Goal: Feedback & Contribution: Submit feedback/report problem

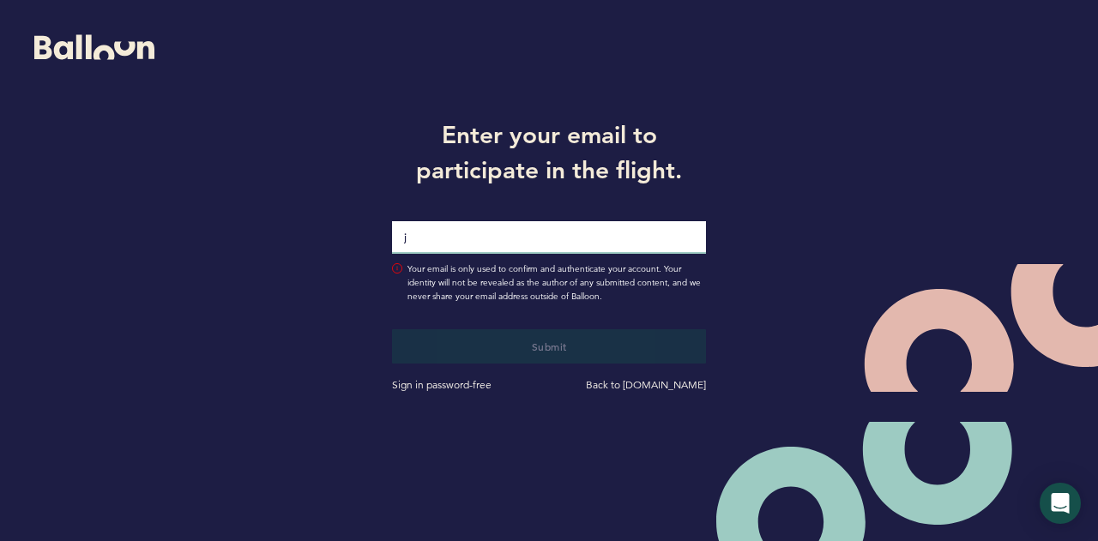
type input "[PERSON_NAME][EMAIL_ADDRESS][PERSON_NAME][DOMAIN_NAME]"
click at [392, 329] on button "Submit" at bounding box center [549, 346] width 315 height 34
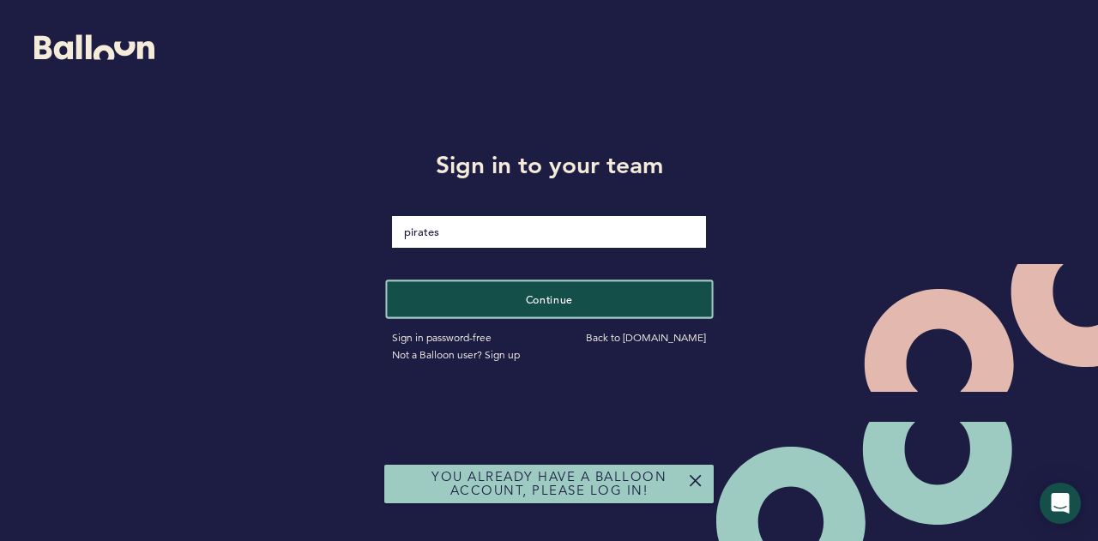
click at [534, 299] on span "Continue" at bounding box center [549, 299] width 48 height 14
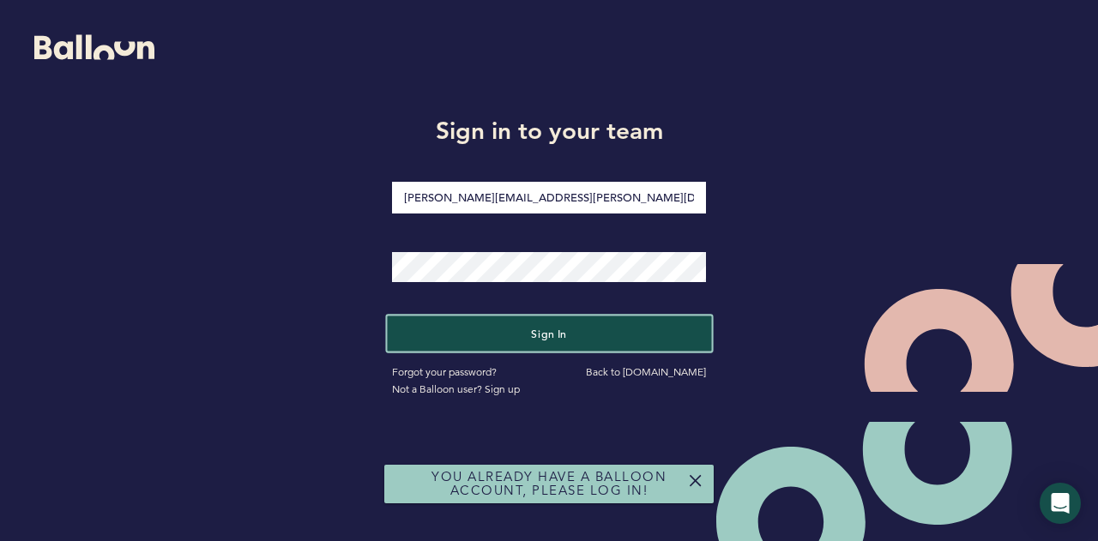
click at [521, 323] on button "Sign in" at bounding box center [549, 333] width 324 height 35
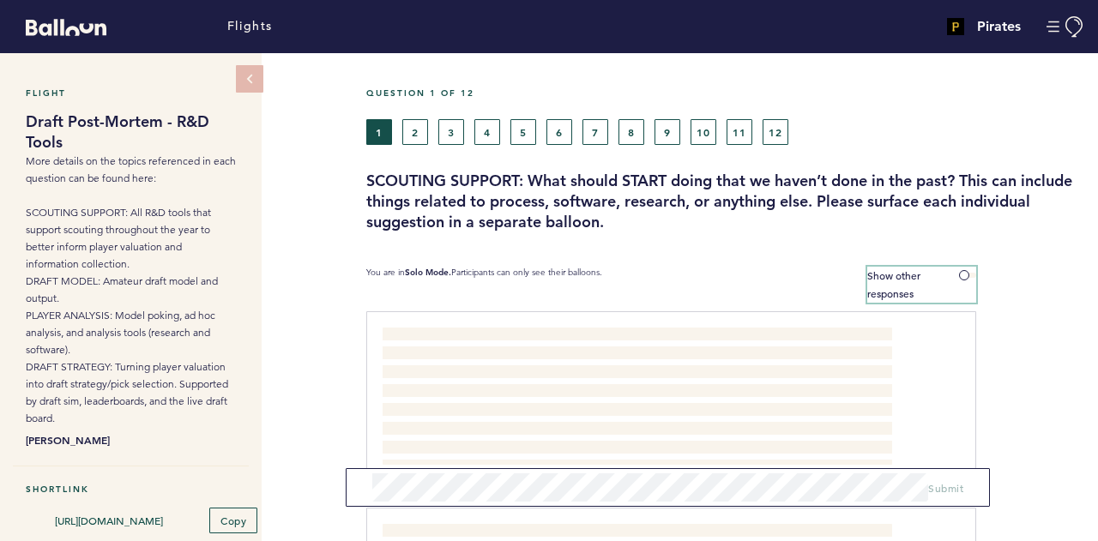
click at [969, 275] on span at bounding box center [967, 275] width 17 height 5
click at [0, 0] on input "Show other responses" at bounding box center [0, 0] width 0 height 0
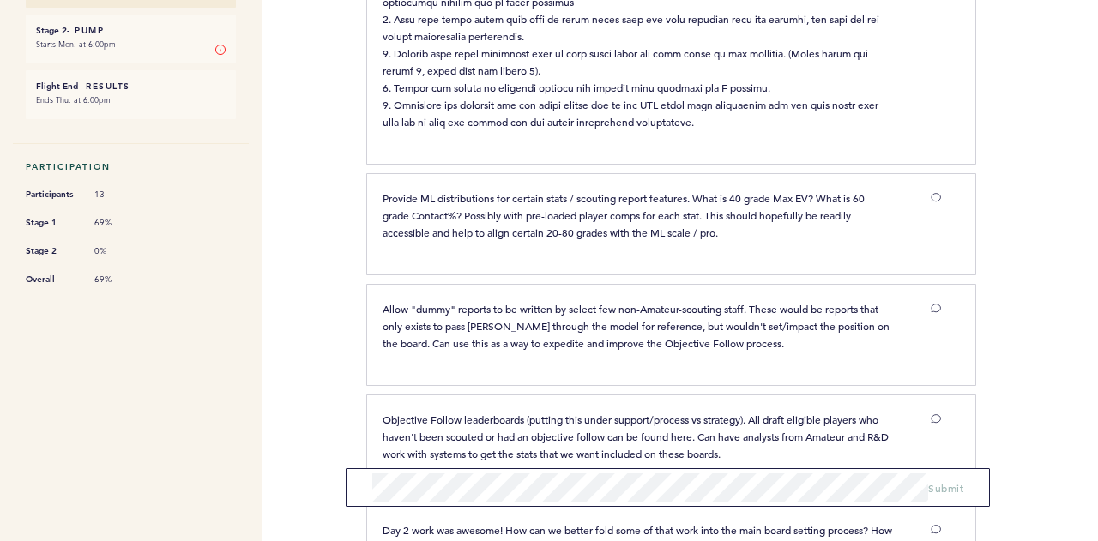
scroll to position [635, 0]
click at [686, 260] on div "Provide ML distributions for certain stats / scouting report features. What is …" at bounding box center [671, 223] width 610 height 102
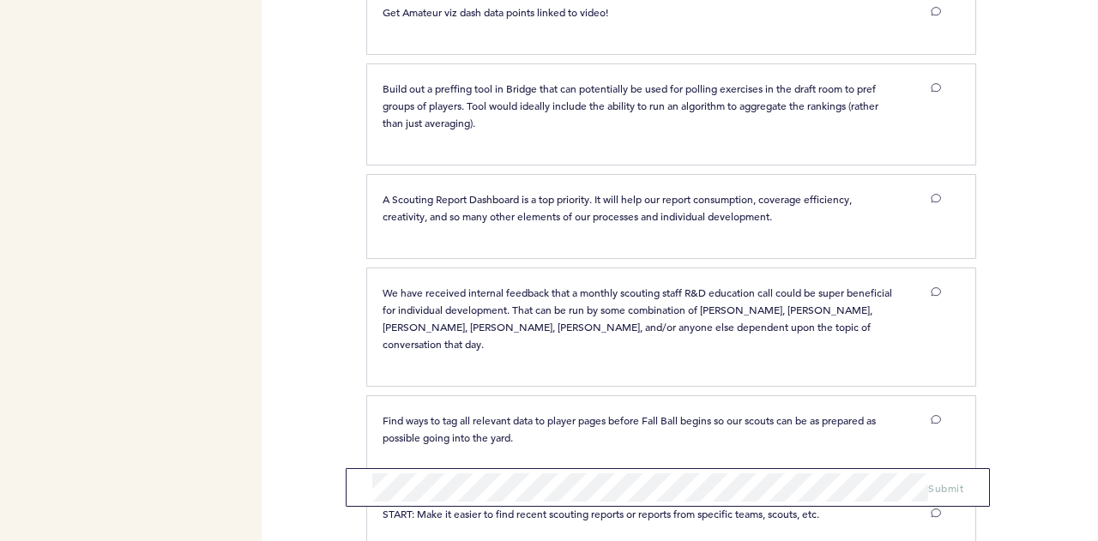
scroll to position [1256, 0]
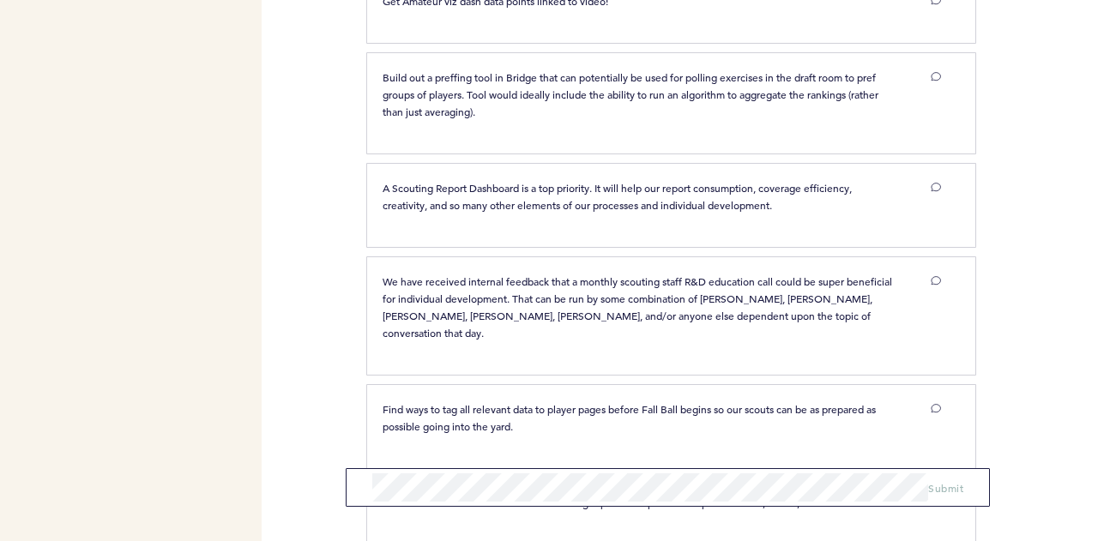
click at [669, 120] on p "Build out a preffing tool in Bridge that can potentially be used for polling ex…" at bounding box center [636, 94] width 509 height 51
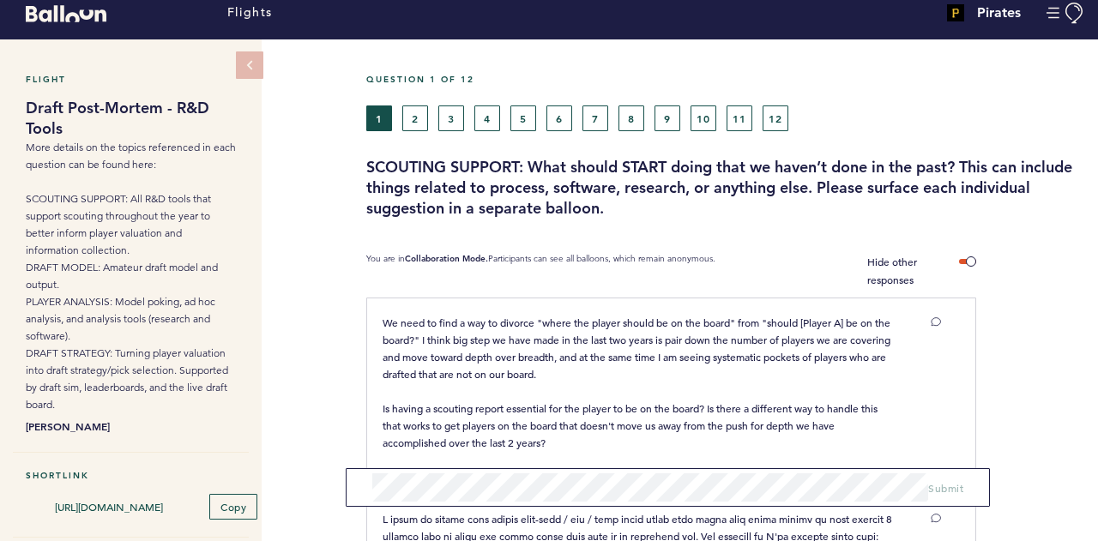
scroll to position [0, 0]
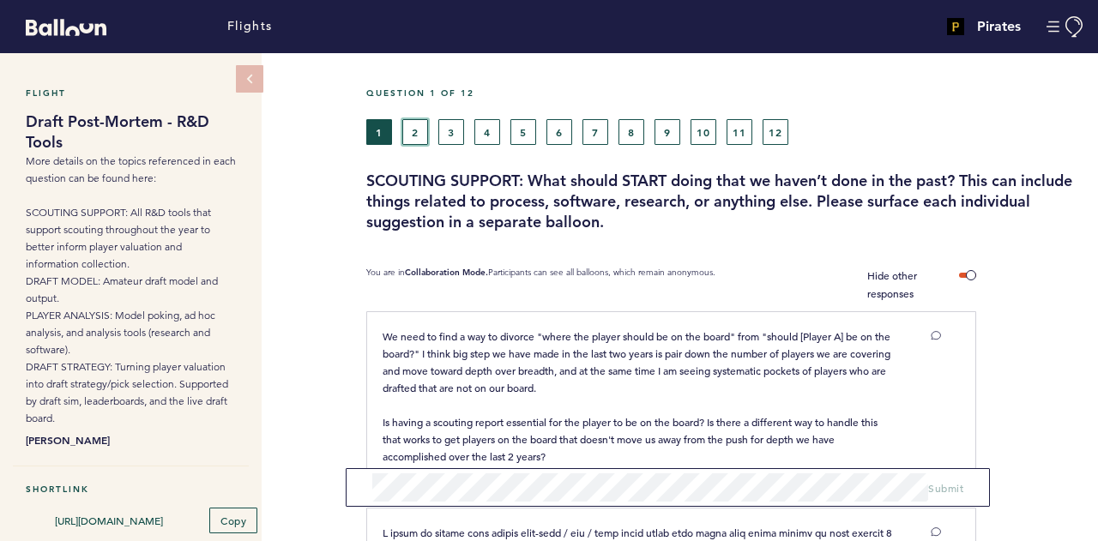
click at [420, 124] on button "2" at bounding box center [415, 132] width 26 height 26
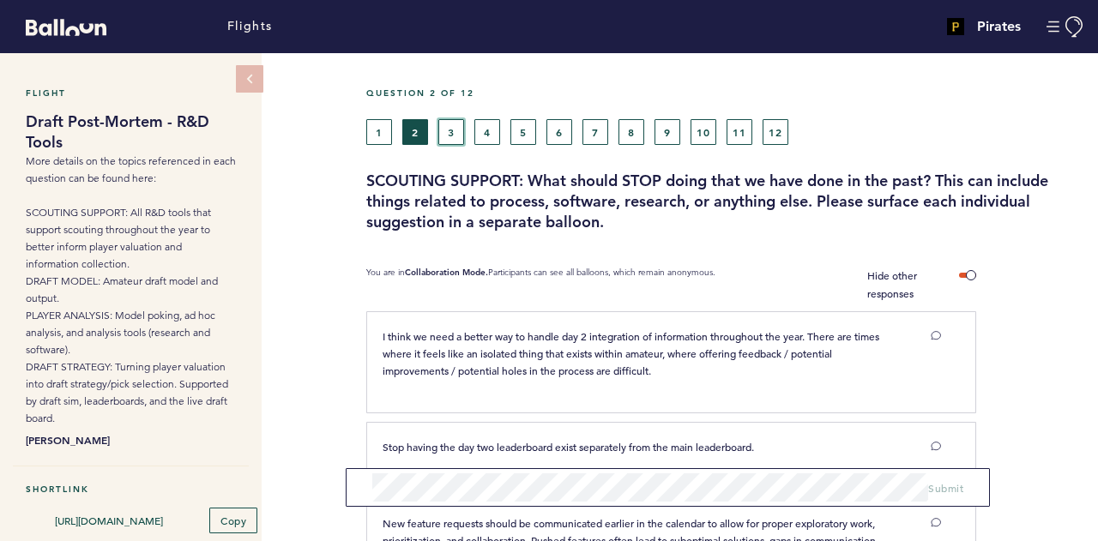
click at [459, 137] on button "3" at bounding box center [451, 132] width 26 height 26
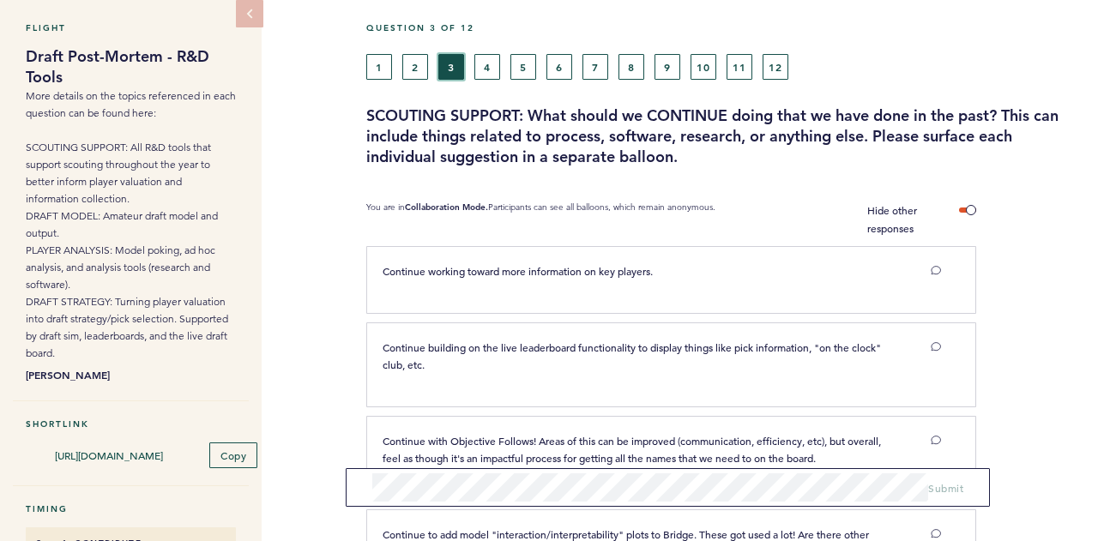
scroll to position [63, 0]
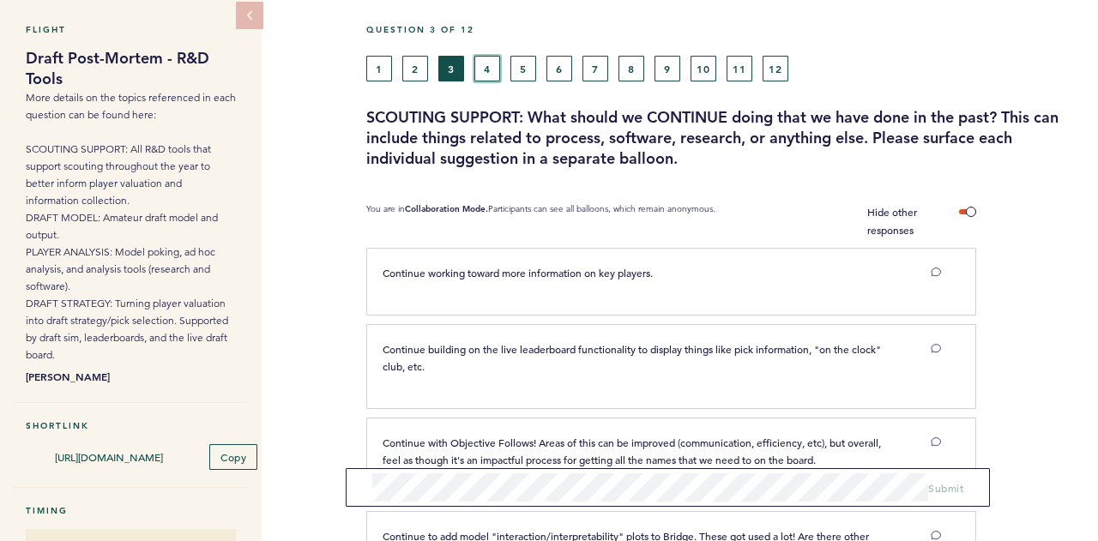
click at [479, 79] on button "4" at bounding box center [487, 69] width 26 height 26
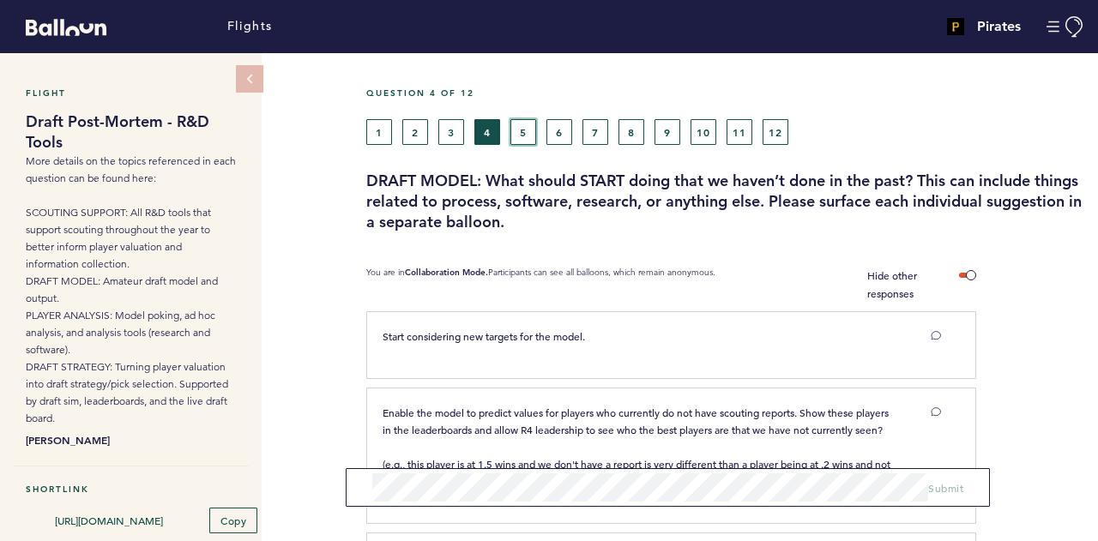
click at [523, 128] on button "5" at bounding box center [523, 132] width 26 height 26
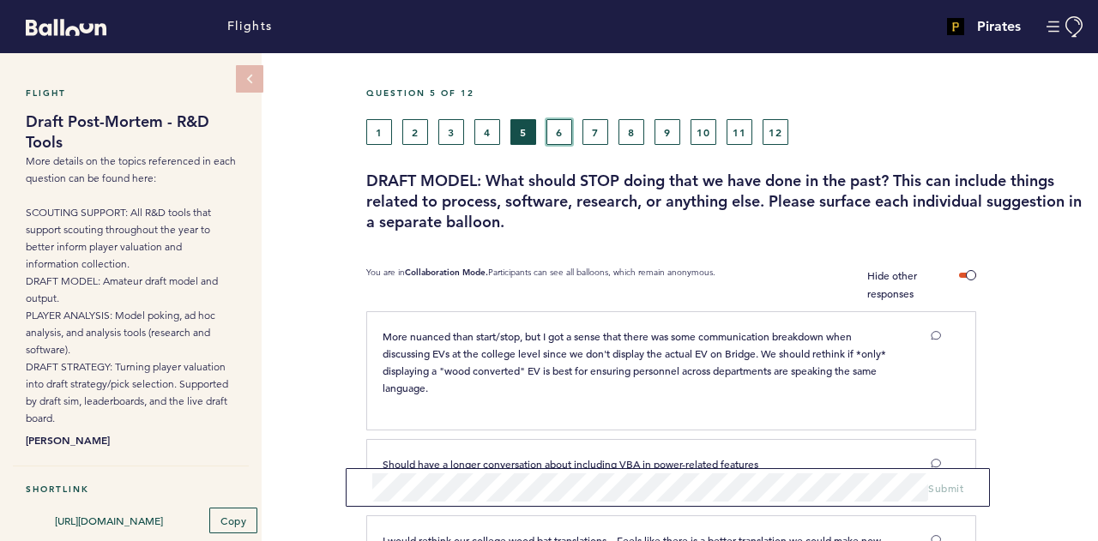
click at [547, 124] on button "6" at bounding box center [559, 132] width 26 height 26
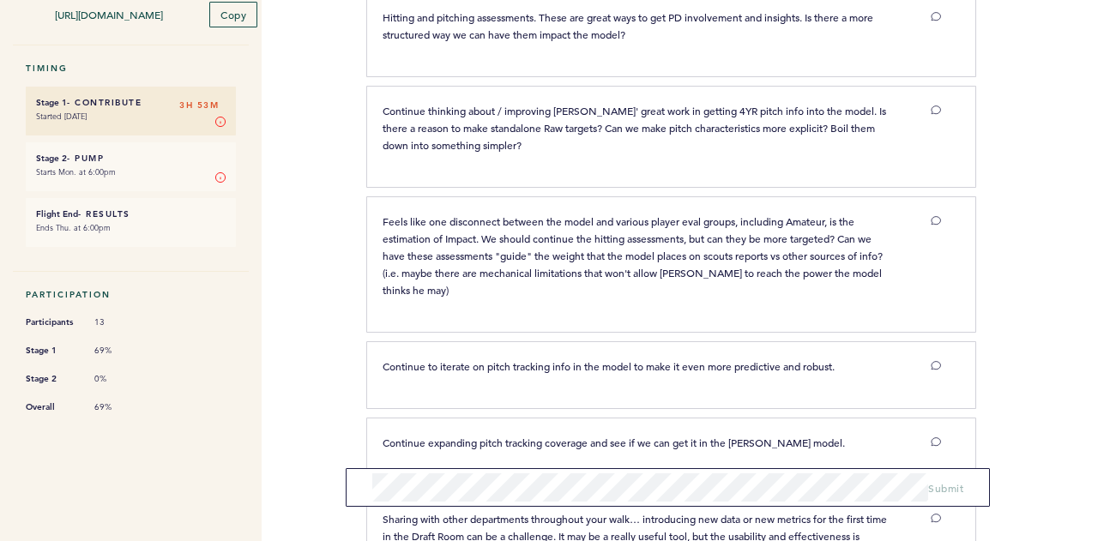
scroll to position [509, 0]
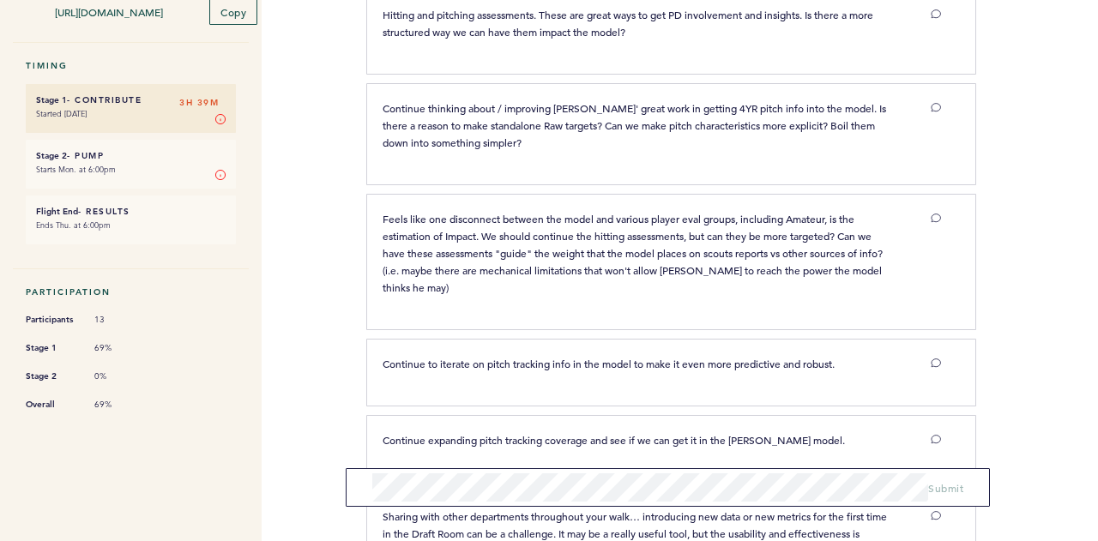
click at [328, 363] on div "Flights Pirates [PERSON_NAME][EMAIL_ADDRESS][PERSON_NAME][DOMAIN_NAME] Team Dom…" at bounding box center [549, 270] width 1098 height 541
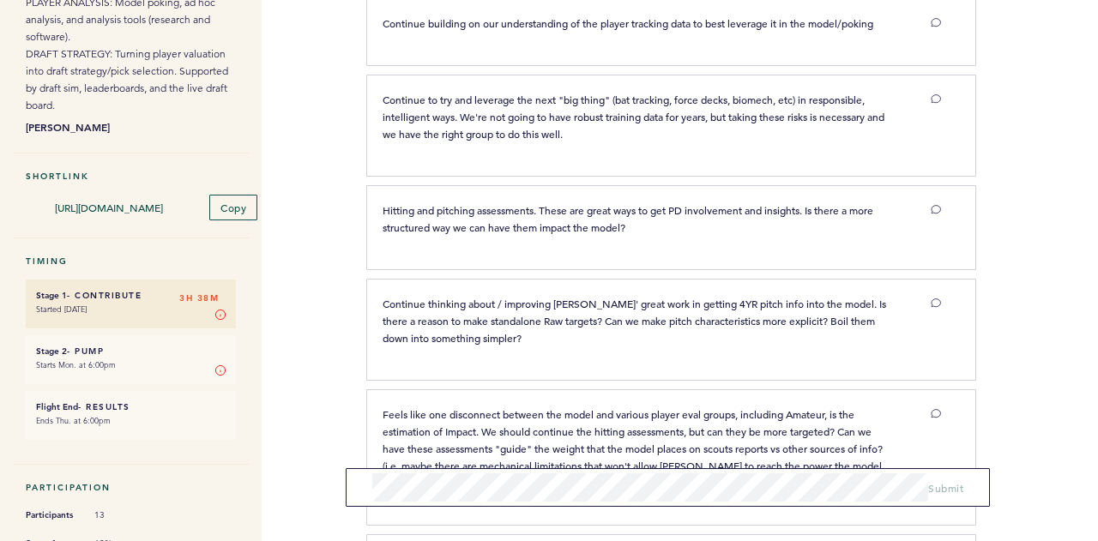
scroll to position [0, 0]
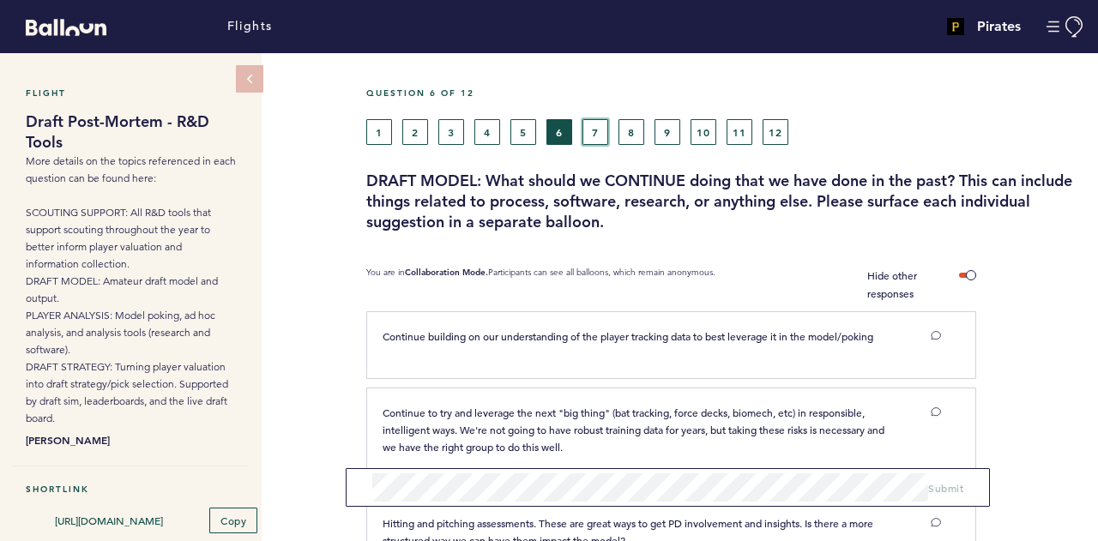
click at [604, 126] on button "7" at bounding box center [595, 132] width 26 height 26
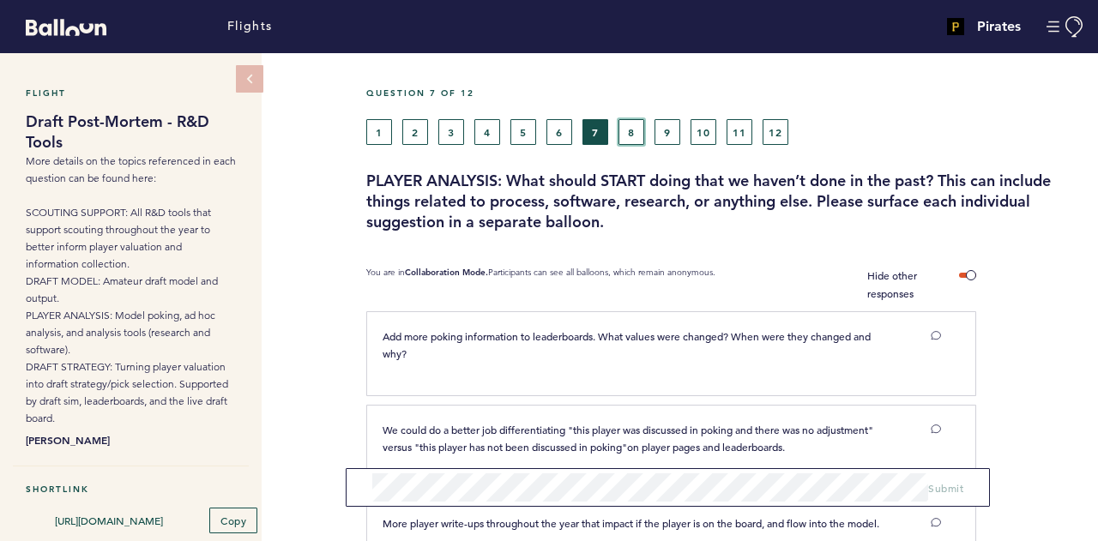
click at [631, 135] on button "8" at bounding box center [631, 132] width 26 height 26
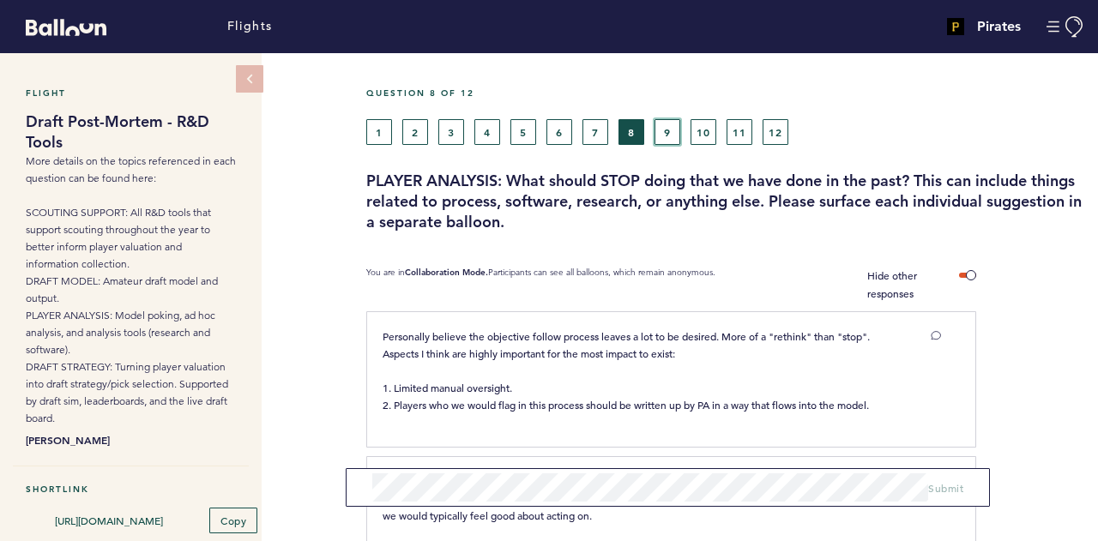
click at [661, 141] on button "9" at bounding box center [667, 132] width 26 height 26
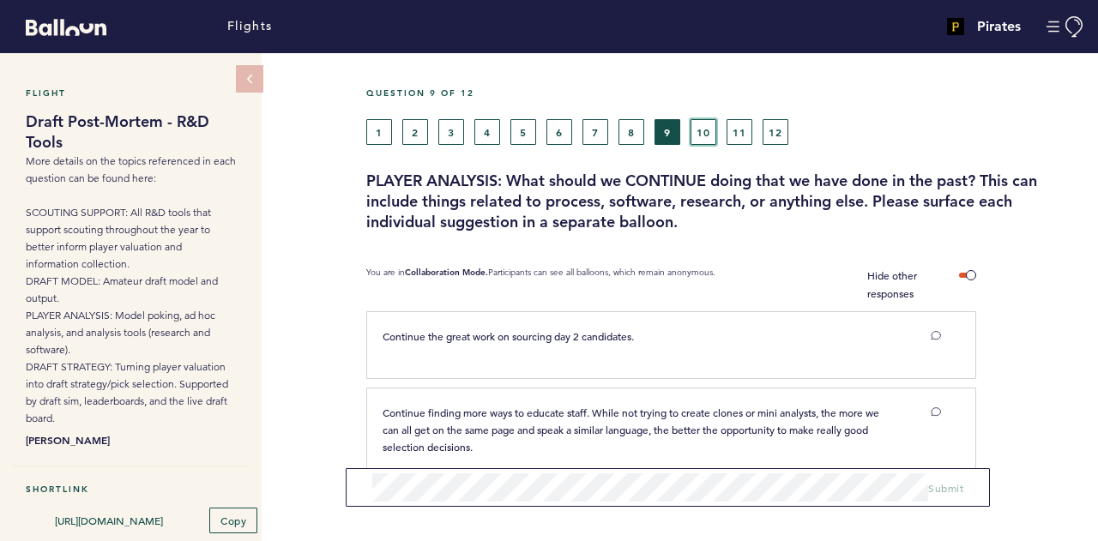
click at [699, 132] on button "10" at bounding box center [703, 132] width 26 height 26
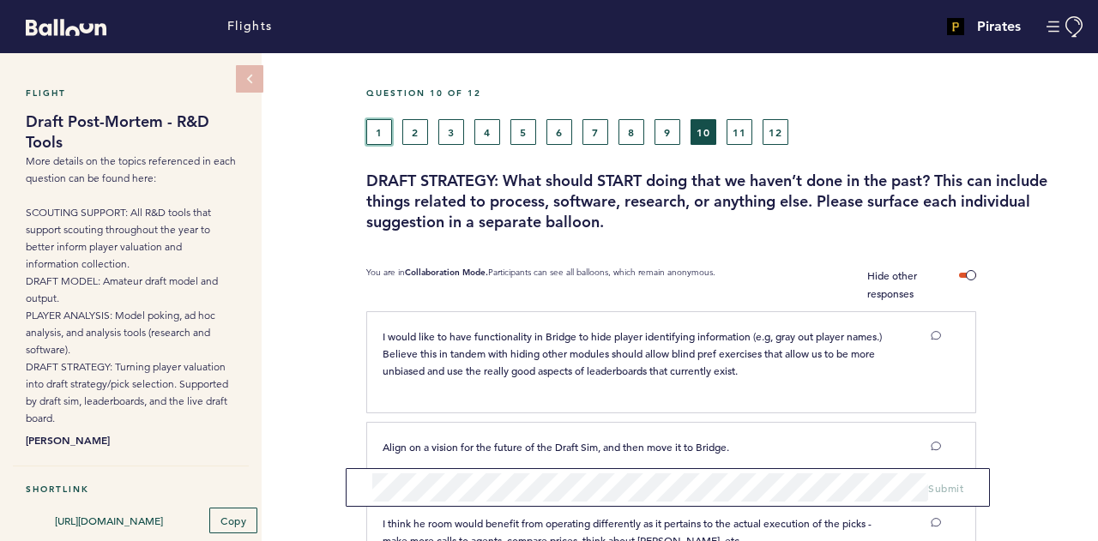
click at [377, 124] on button "1" at bounding box center [379, 132] width 26 height 26
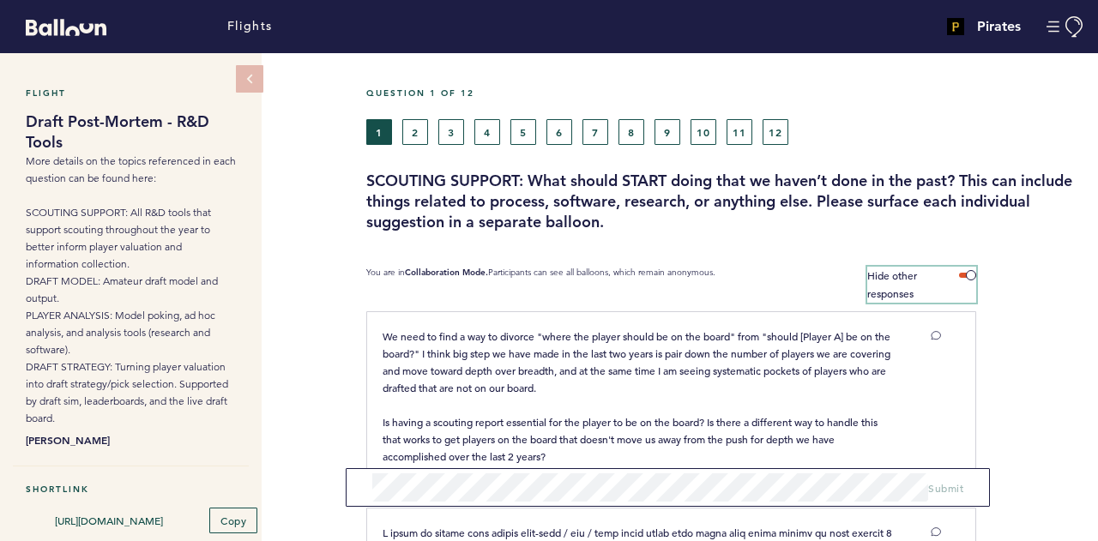
click at [969, 273] on span at bounding box center [967, 275] width 17 height 5
click at [0, 0] on input "Hide other responses" at bounding box center [0, 0] width 0 height 0
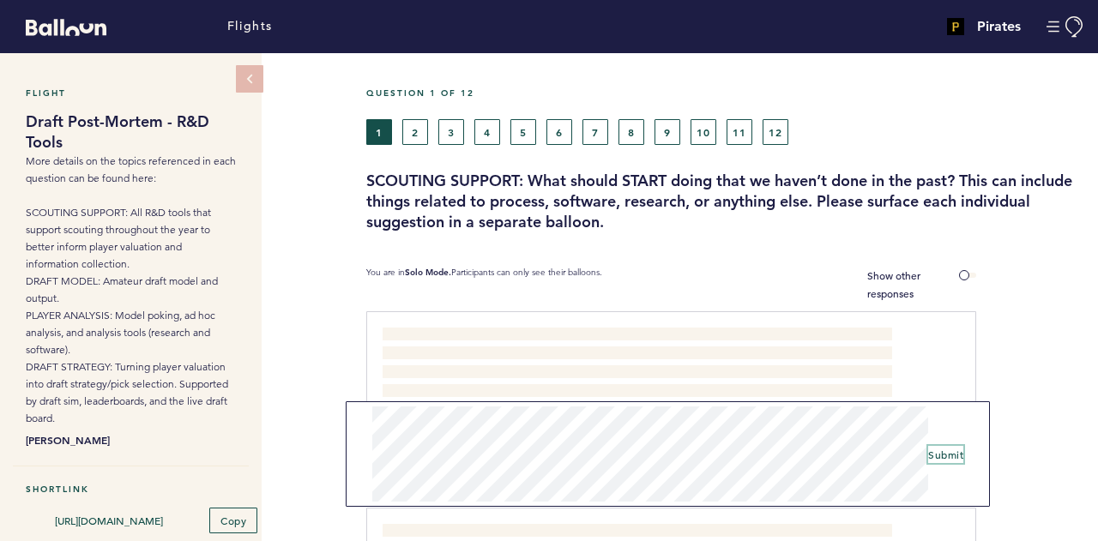
click at [940, 453] on span "Submit" at bounding box center [945, 455] width 35 height 14
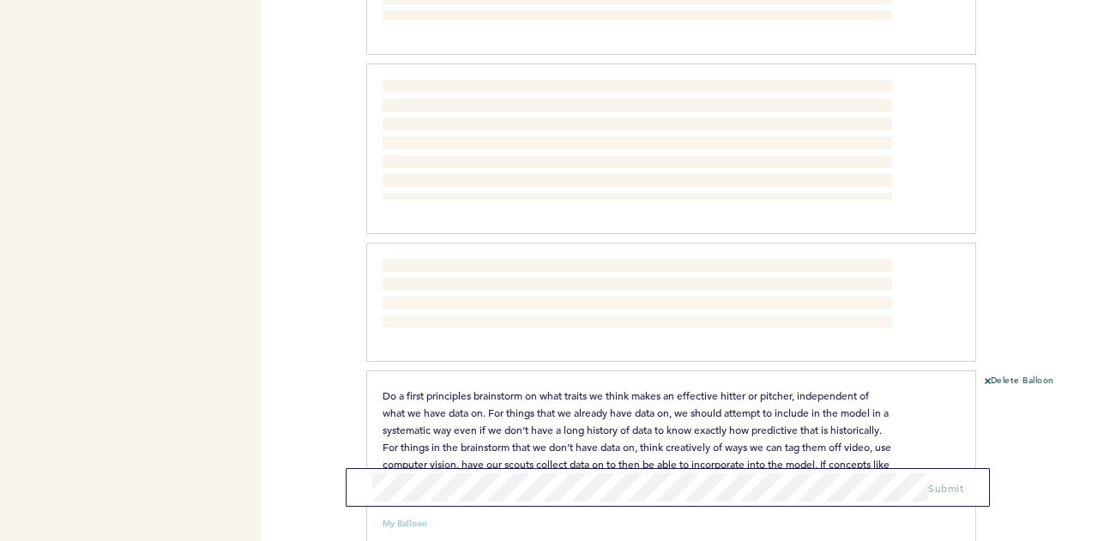
scroll to position [2569, 0]
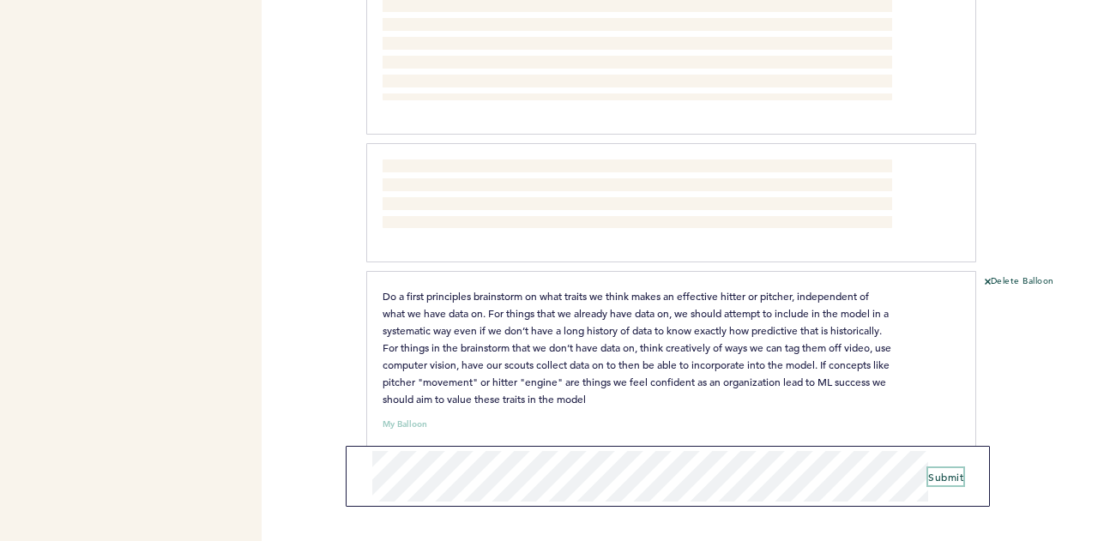
click at [943, 473] on span "Submit" at bounding box center [945, 477] width 35 height 14
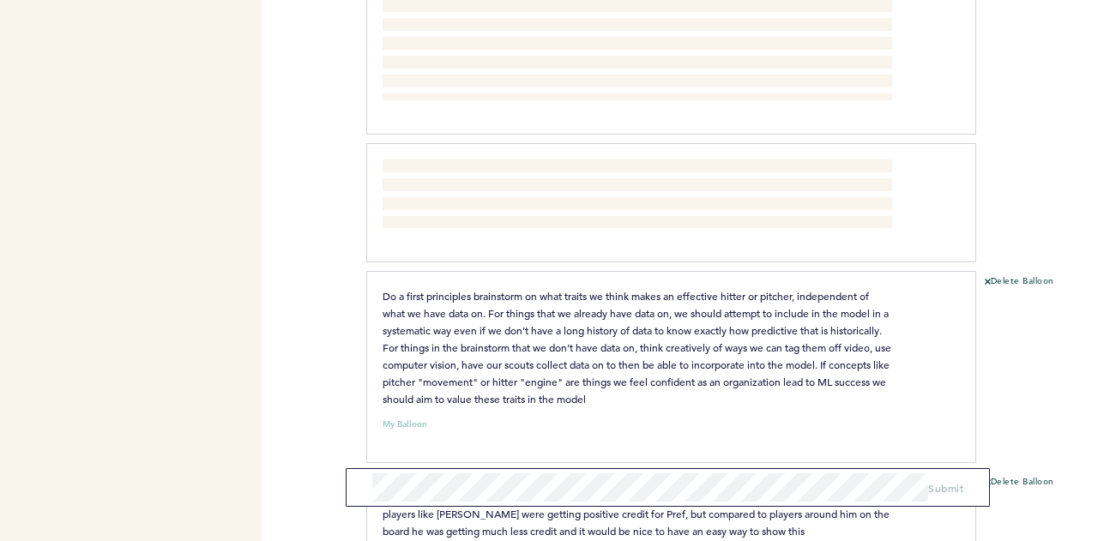
scroll to position [2701, 0]
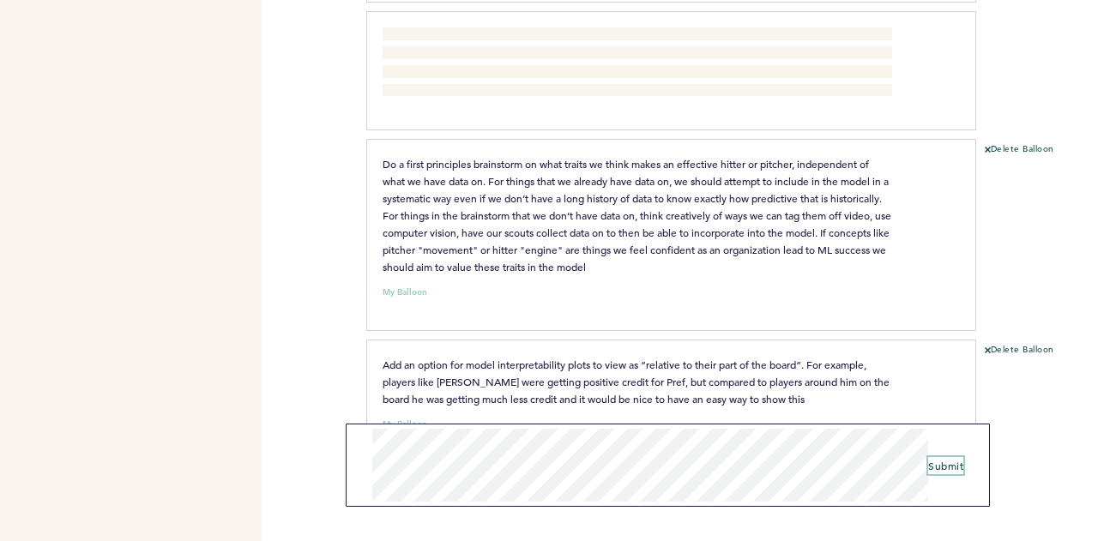
click at [947, 463] on span "Submit" at bounding box center [945, 466] width 35 height 14
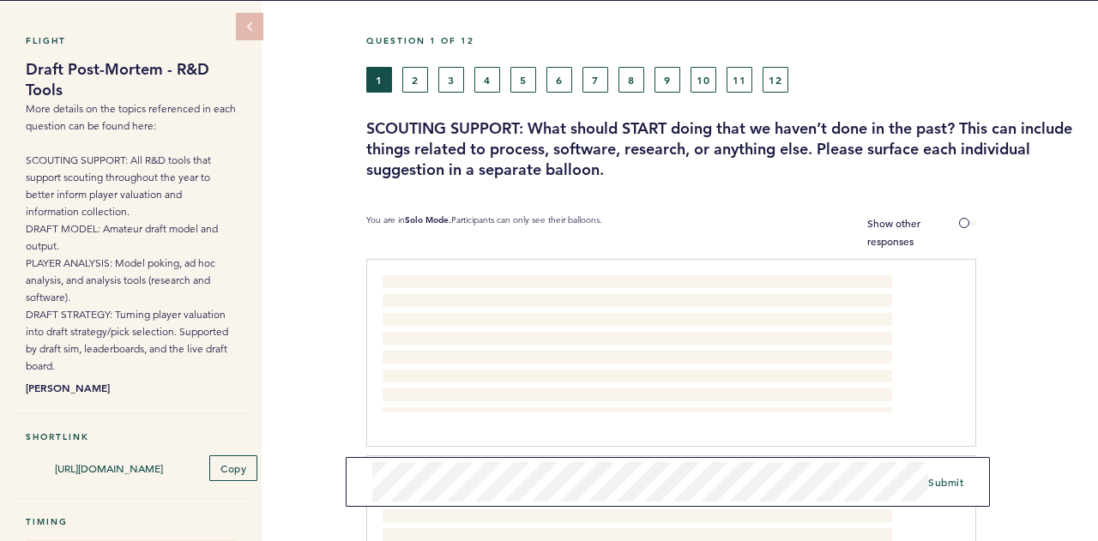
scroll to position [0, 0]
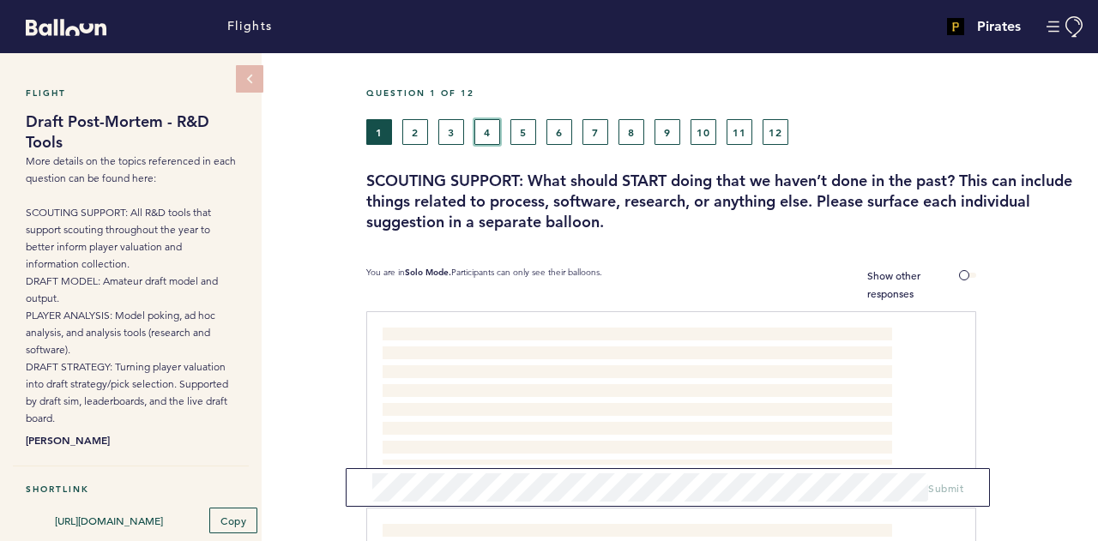
click at [495, 127] on button "4" at bounding box center [487, 132] width 26 height 26
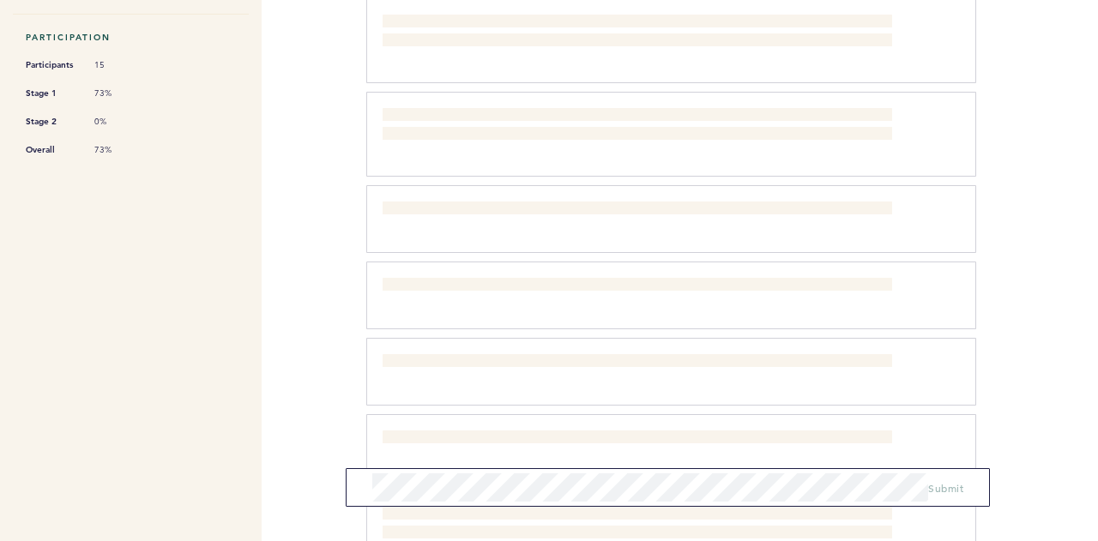
scroll to position [873, 0]
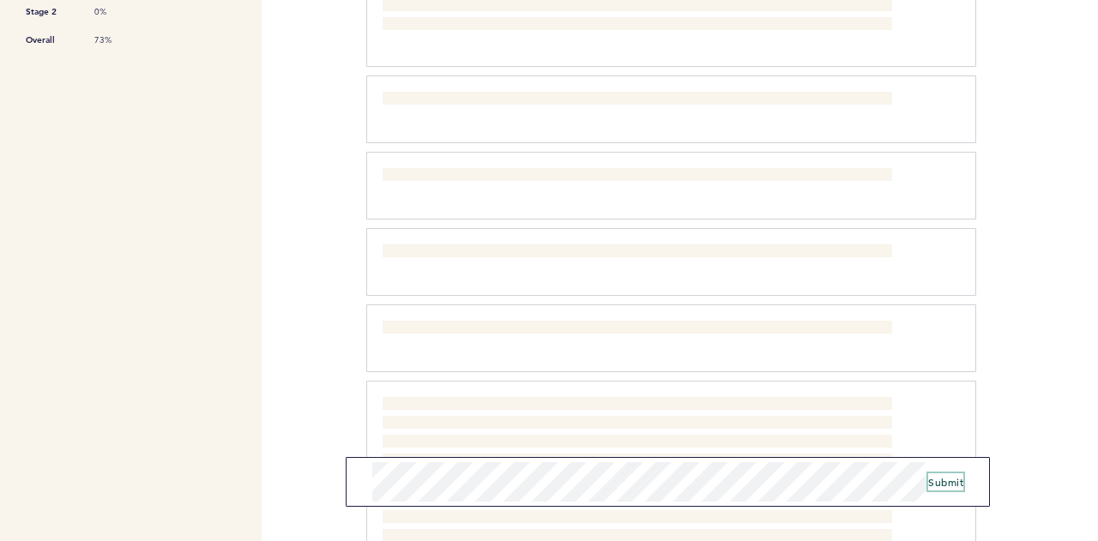
click at [931, 488] on span "Submit" at bounding box center [945, 482] width 35 height 14
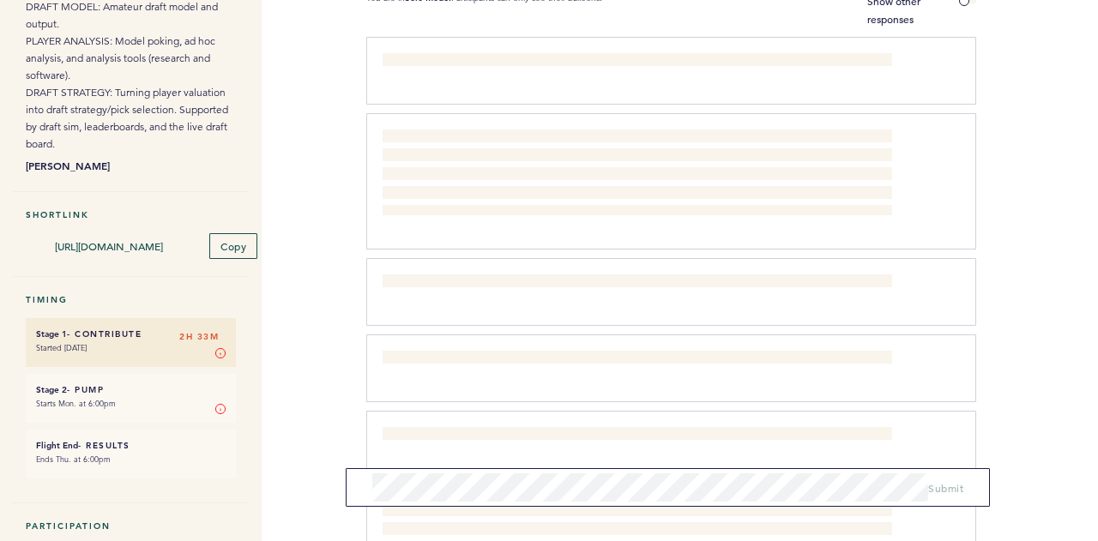
scroll to position [0, 0]
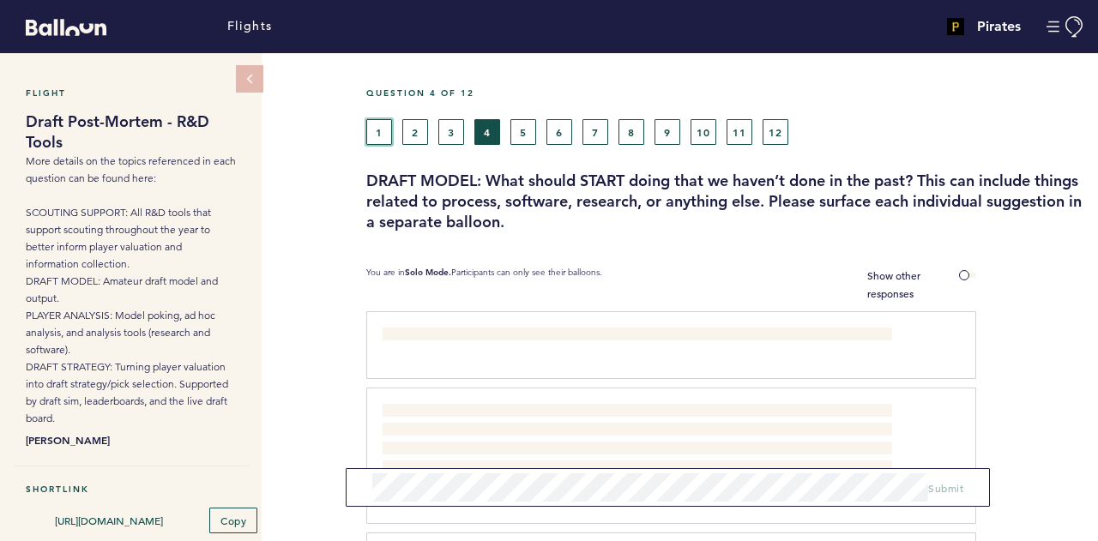
click at [370, 126] on button "1" at bounding box center [379, 132] width 26 height 26
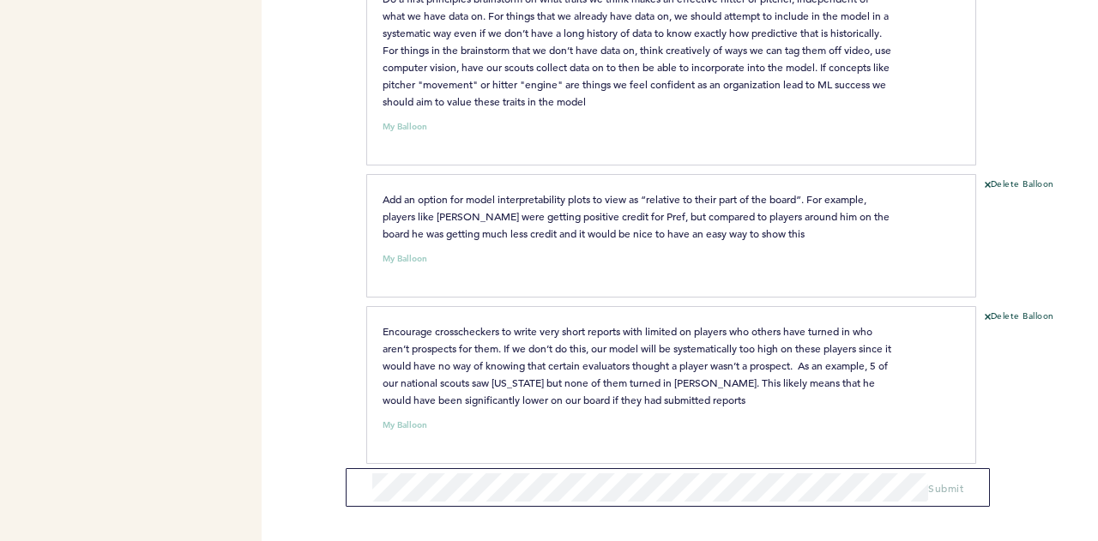
scroll to position [2650, 0]
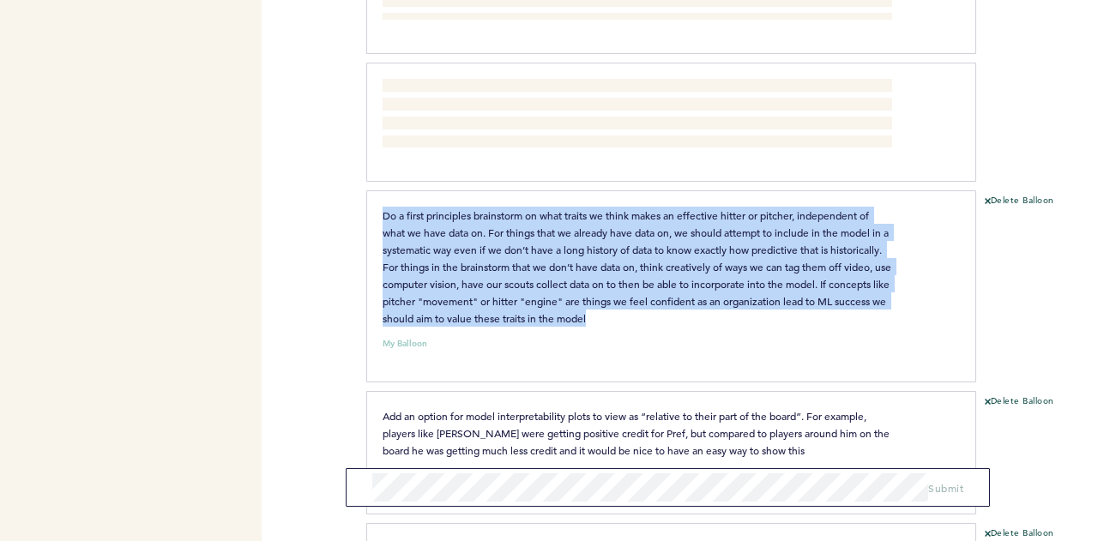
drag, startPoint x: 702, startPoint y: 299, endPoint x: 378, endPoint y: 198, distance: 339.6
click at [378, 207] on div "Do a first principles brainstorm on what traits we think makes an effective hit…" at bounding box center [637, 267] width 535 height 120
copy span "Do a first principles brainstorm on what traits we think makes an effective hit…"
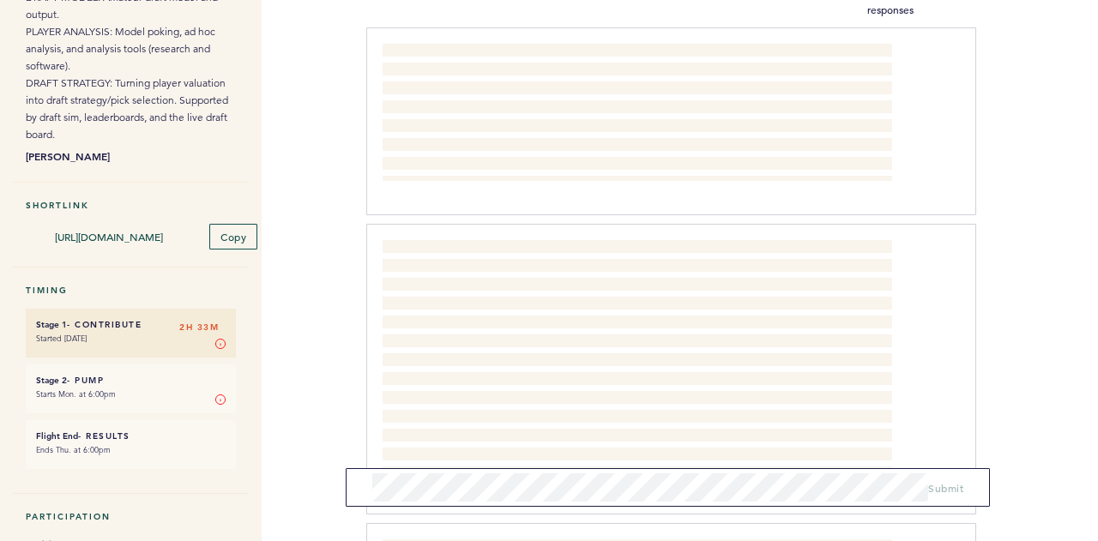
scroll to position [0, 0]
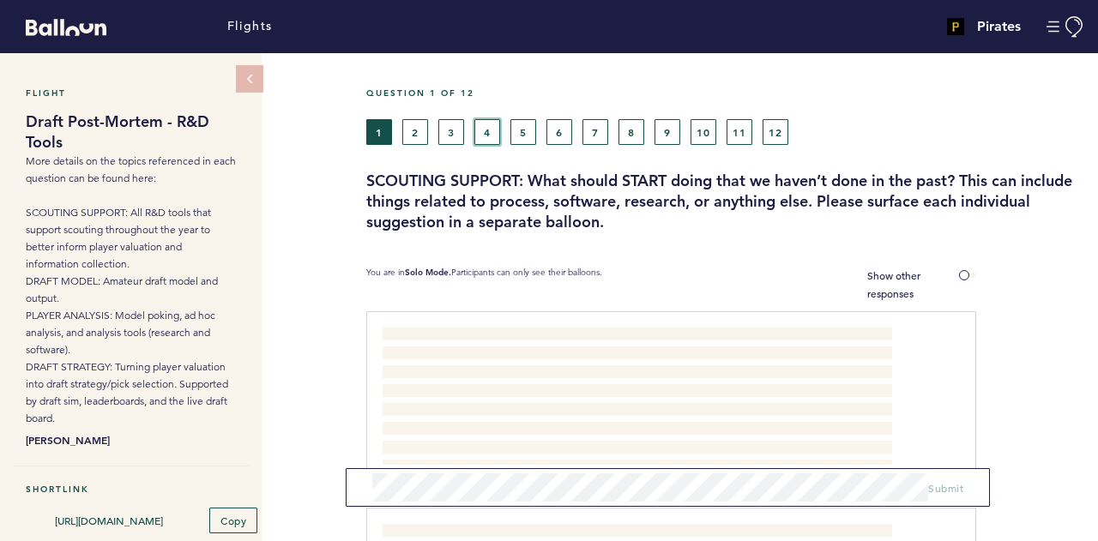
click at [489, 125] on button "4" at bounding box center [487, 132] width 26 height 26
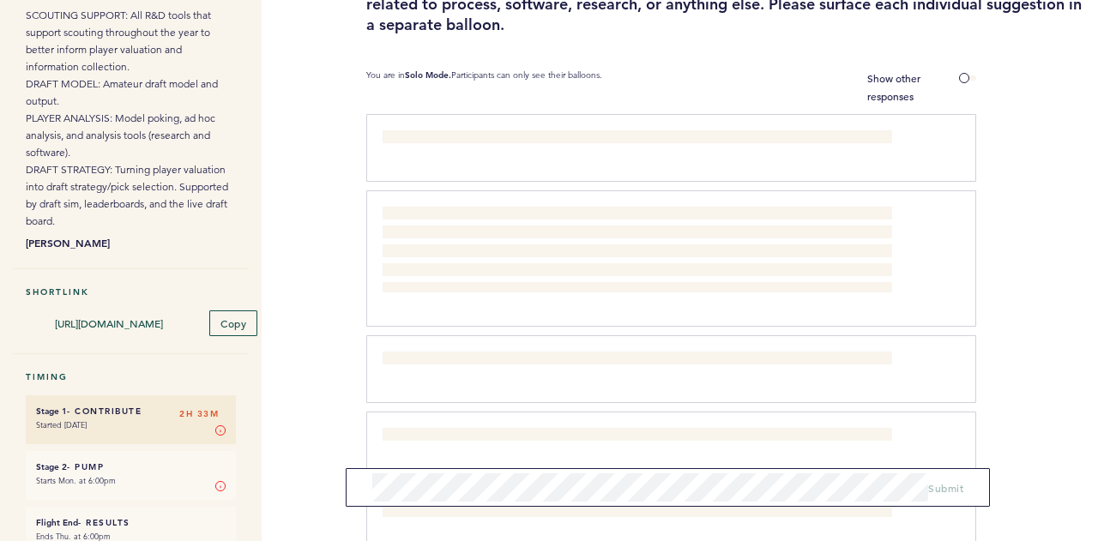
scroll to position [198, 0]
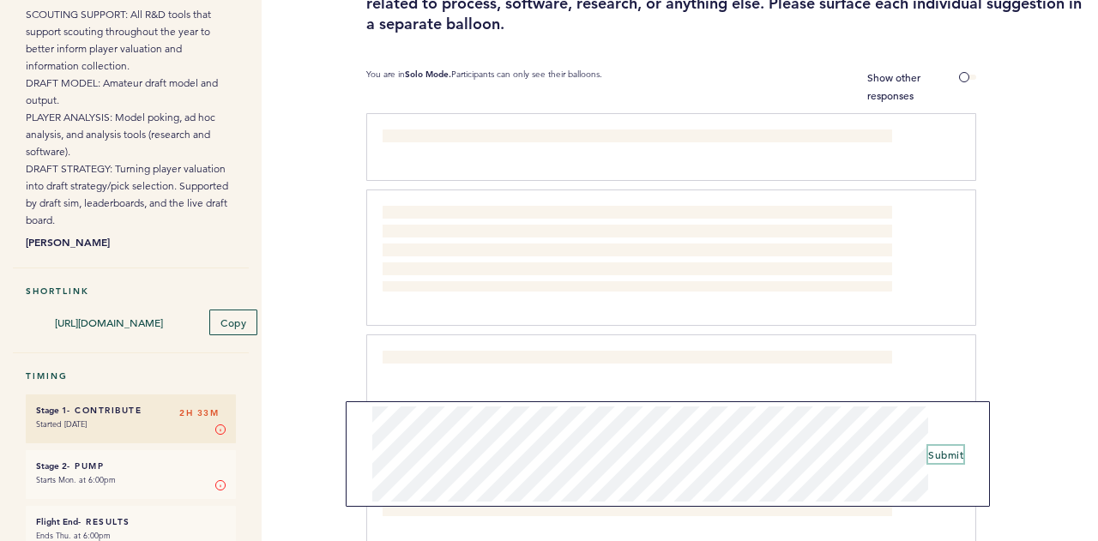
click at [955, 453] on span "Submit" at bounding box center [945, 455] width 35 height 14
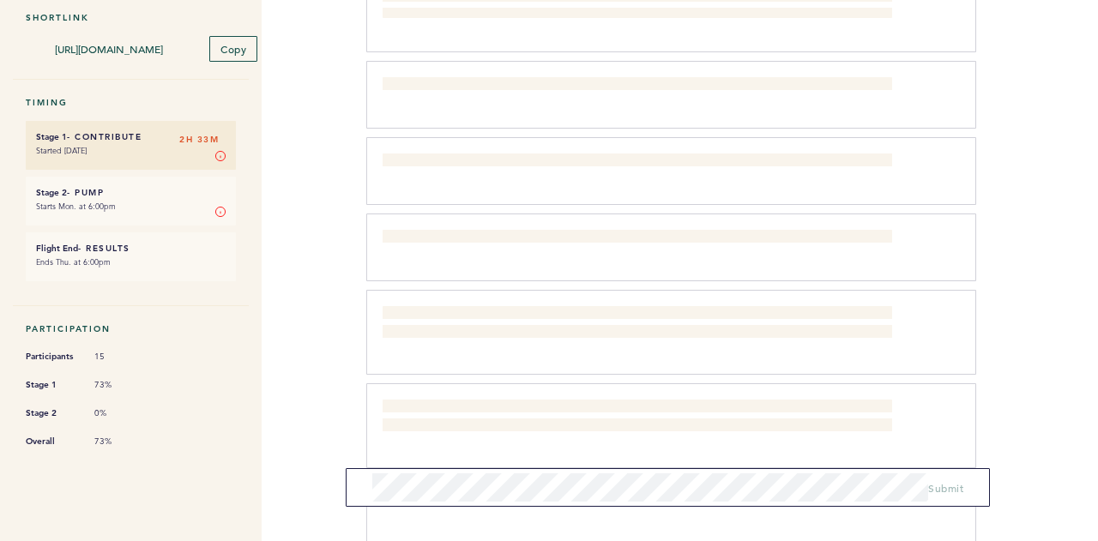
scroll to position [0, 0]
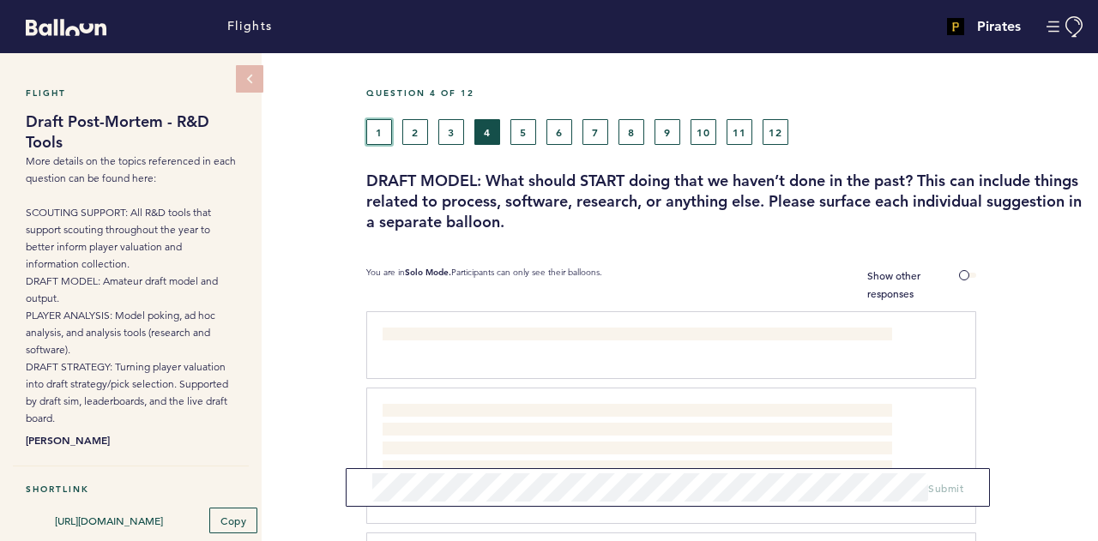
click at [388, 135] on button "1" at bounding box center [379, 132] width 26 height 26
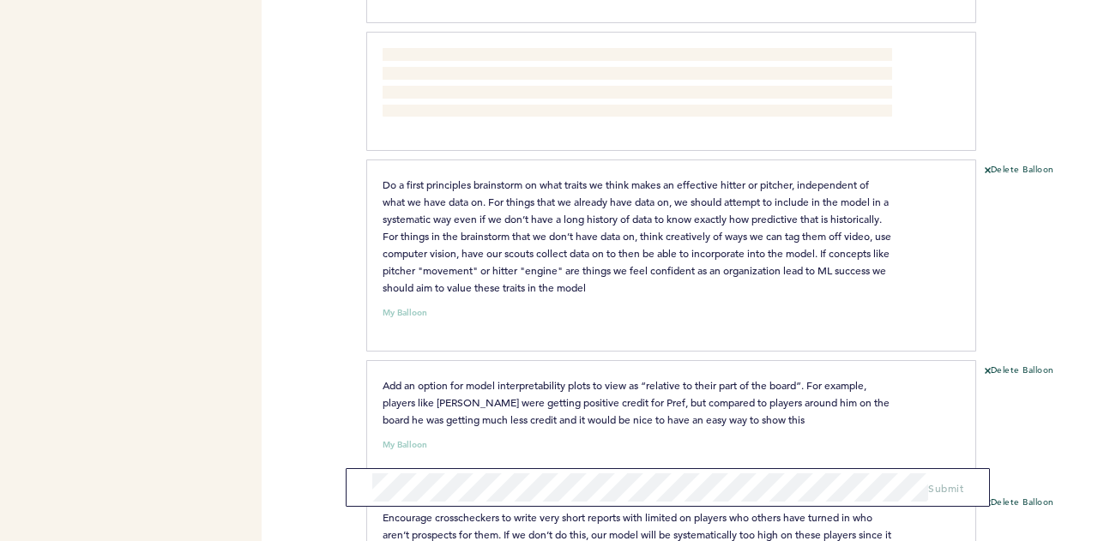
scroll to position [2648, 0]
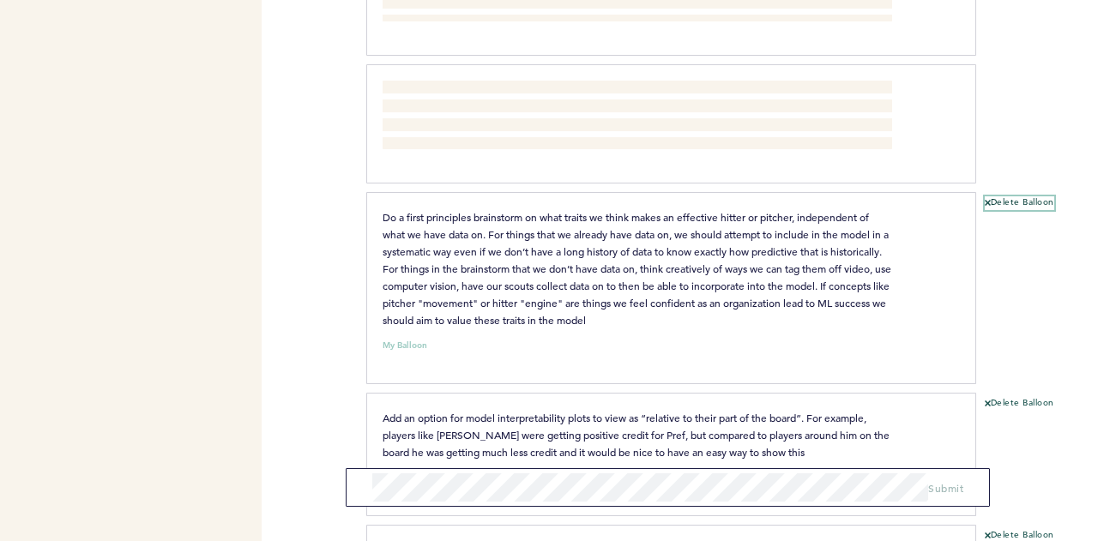
click at [1041, 196] on button "Delete Balloon" at bounding box center [1019, 203] width 69 height 14
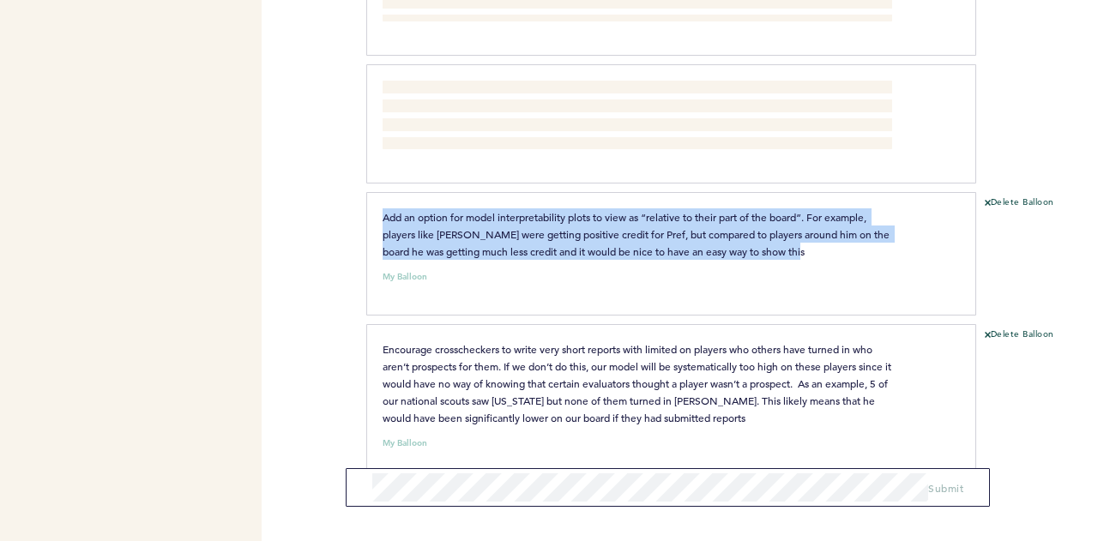
drag, startPoint x: 815, startPoint y: 232, endPoint x: 369, endPoint y: 205, distance: 446.8
click at [370, 208] on div "Add an option for model interpretability plots to view as “relative to their pa…" at bounding box center [637, 233] width 535 height 51
copy span "Add an option for model interpretability plots to view as “relative to their pa…"
click at [1036, 196] on button "Delete Balloon" at bounding box center [1019, 203] width 69 height 14
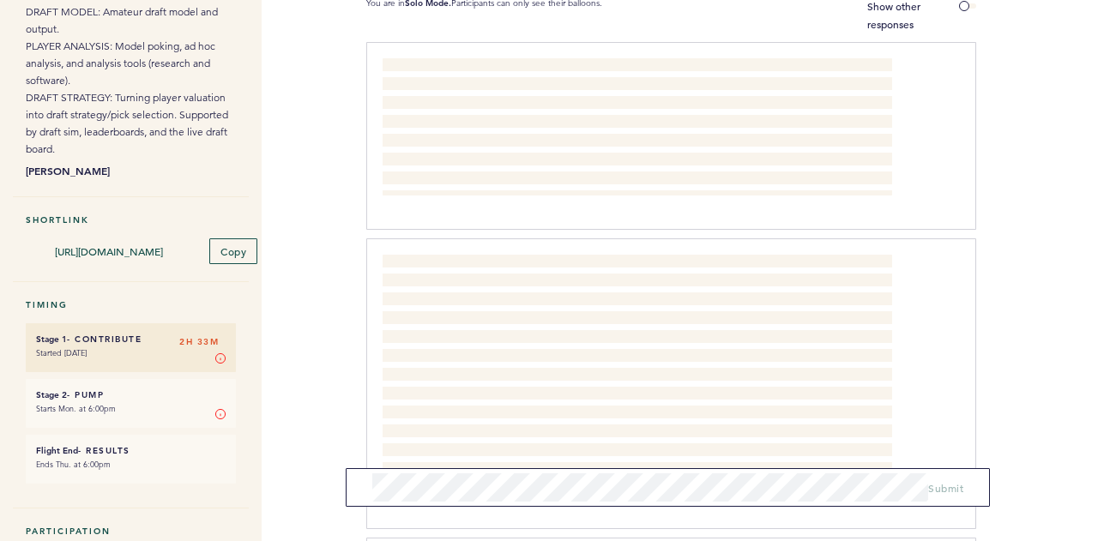
scroll to position [0, 0]
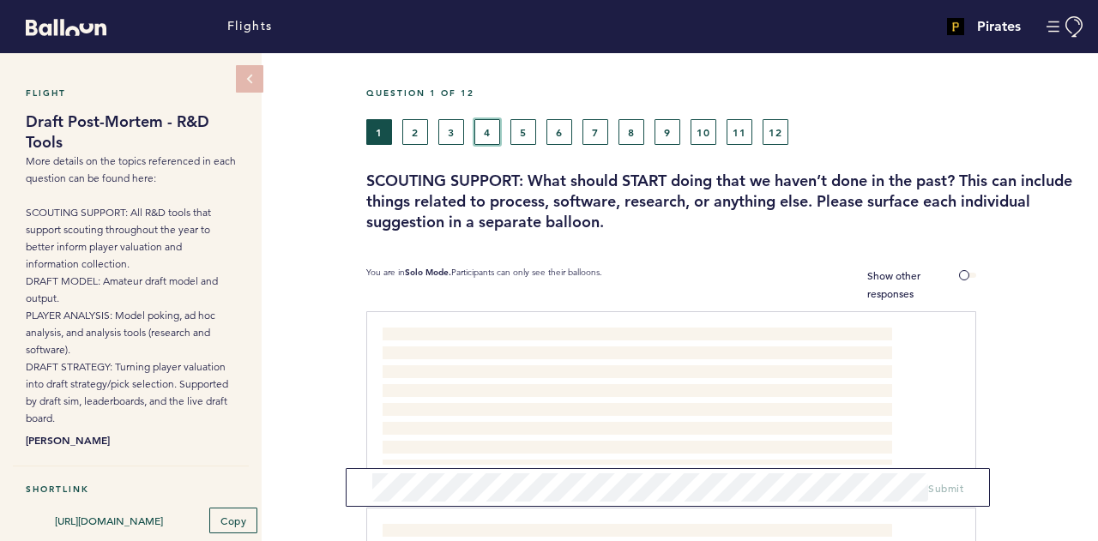
click at [487, 128] on button "4" at bounding box center [487, 132] width 26 height 26
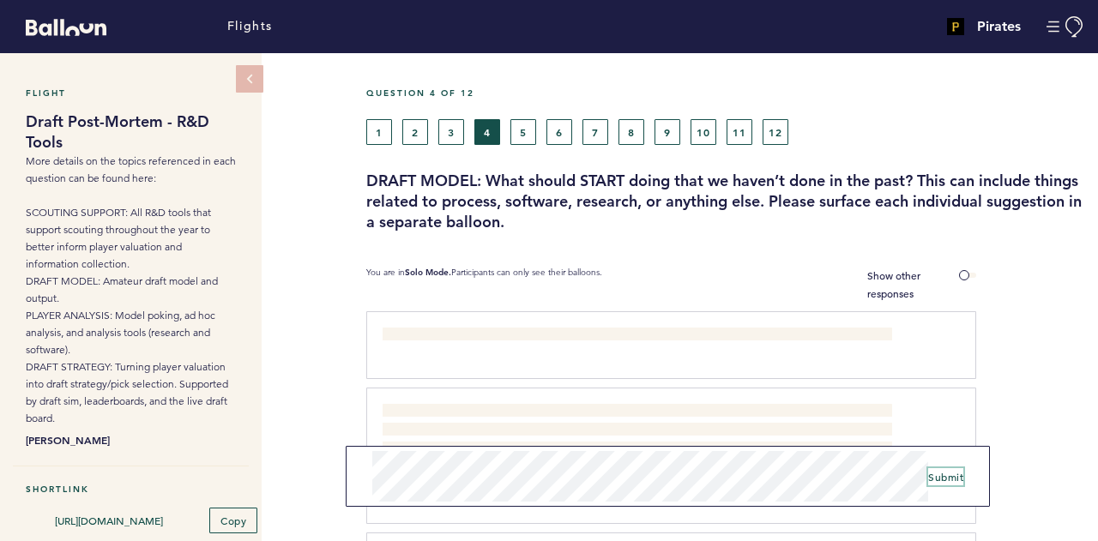
click at [960, 477] on span "Submit" at bounding box center [945, 477] width 35 height 14
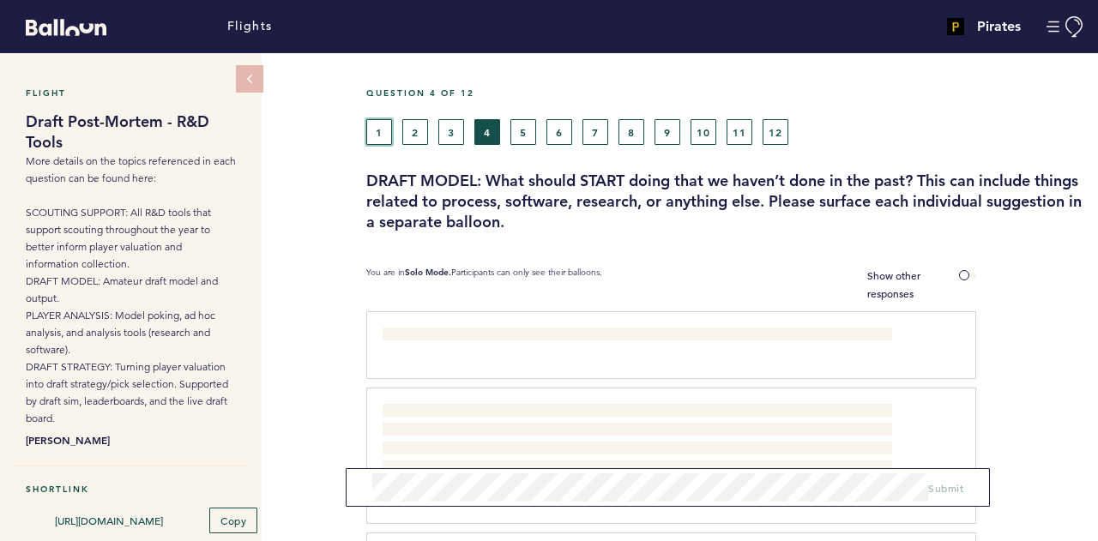
click at [386, 124] on button "1" at bounding box center [379, 132] width 26 height 26
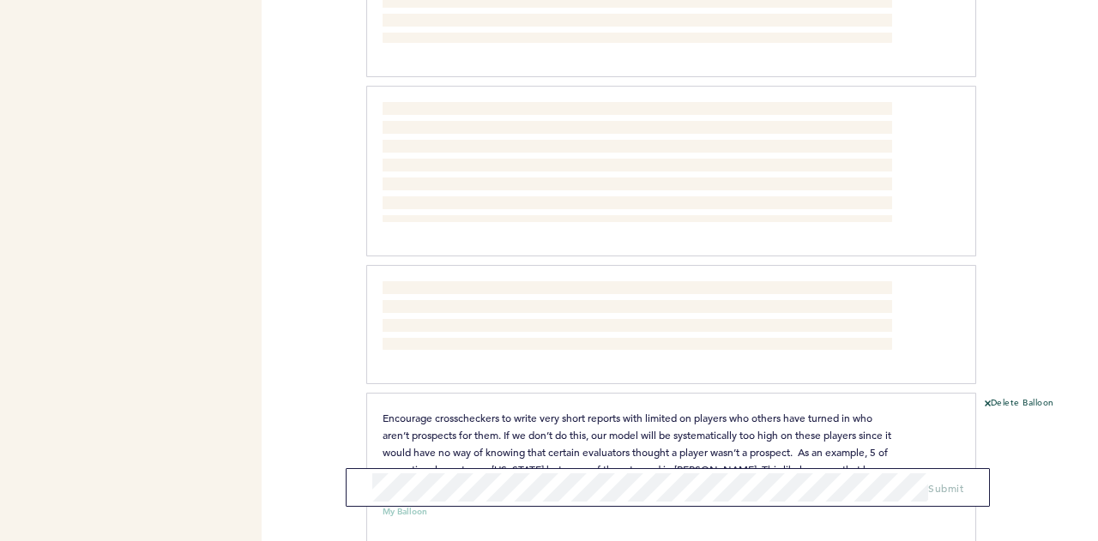
scroll to position [2535, 0]
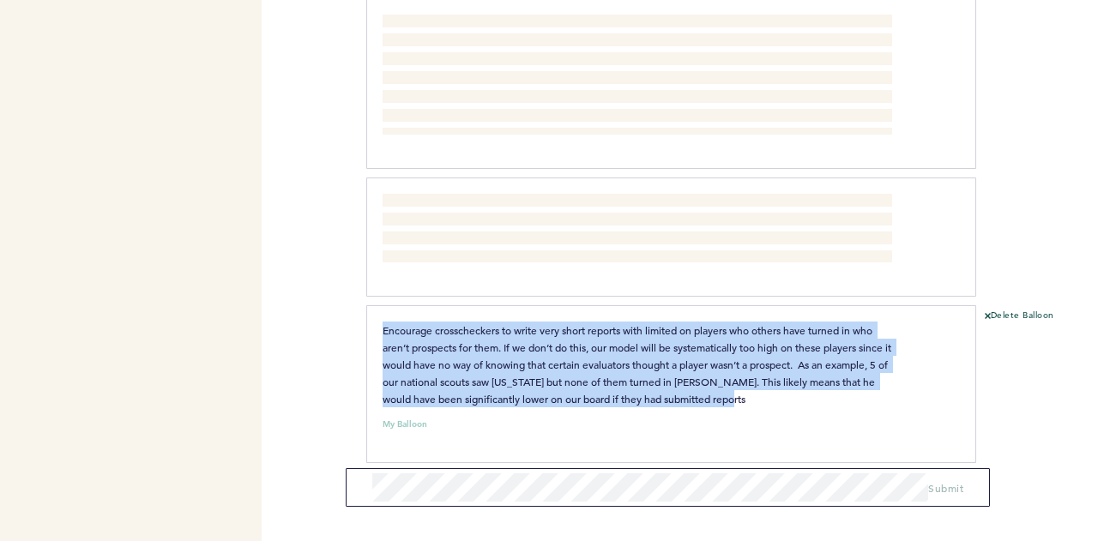
drag, startPoint x: 840, startPoint y: 383, endPoint x: 250, endPoint y: 315, distance: 594.8
copy div "Loremips 3 do 56 6 4 4 9 9 0 6 6 2 78 43 08 SITAMETC ADIPISC: Elit seddoe TEMPO…"
click at [1010, 310] on button "Delete Balloon" at bounding box center [1019, 317] width 69 height 14
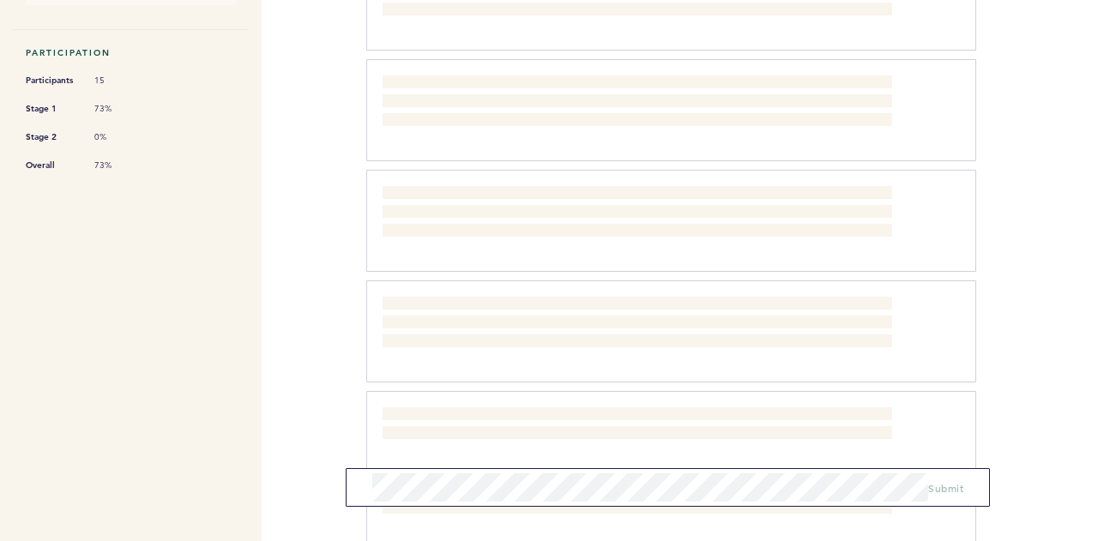
scroll to position [0, 0]
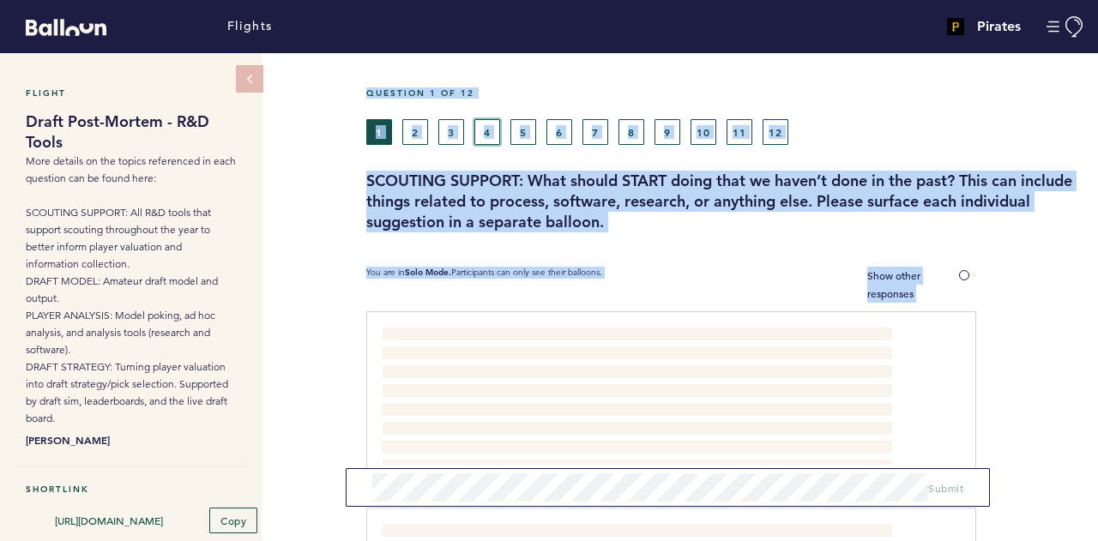
click at [490, 125] on button "4" at bounding box center [487, 132] width 26 height 26
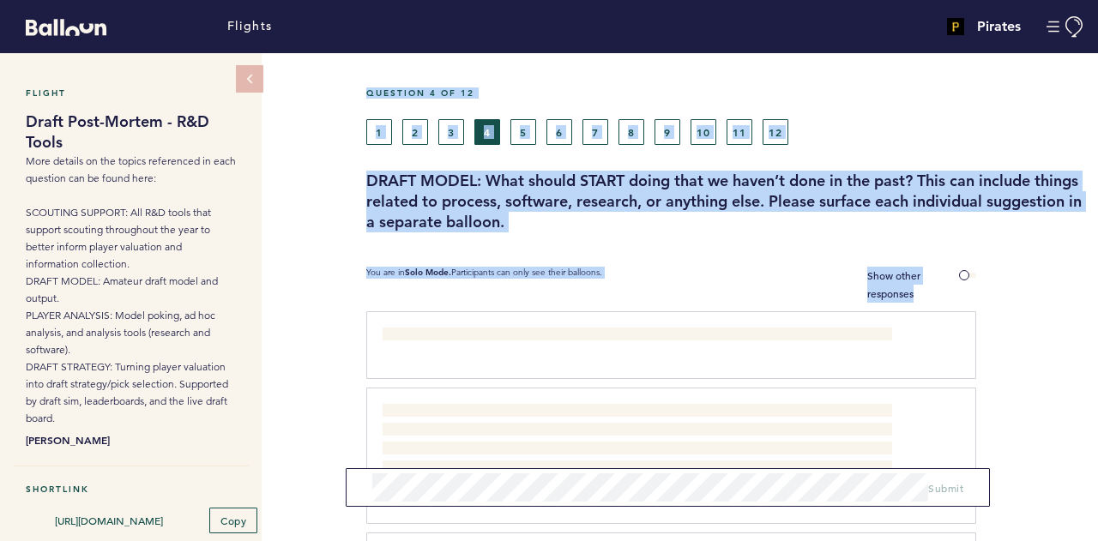
click at [333, 214] on div "Flight Draft Post-Mortem - R&D Tools More details on the topics referenced in e…" at bounding box center [549, 297] width 1098 height 488
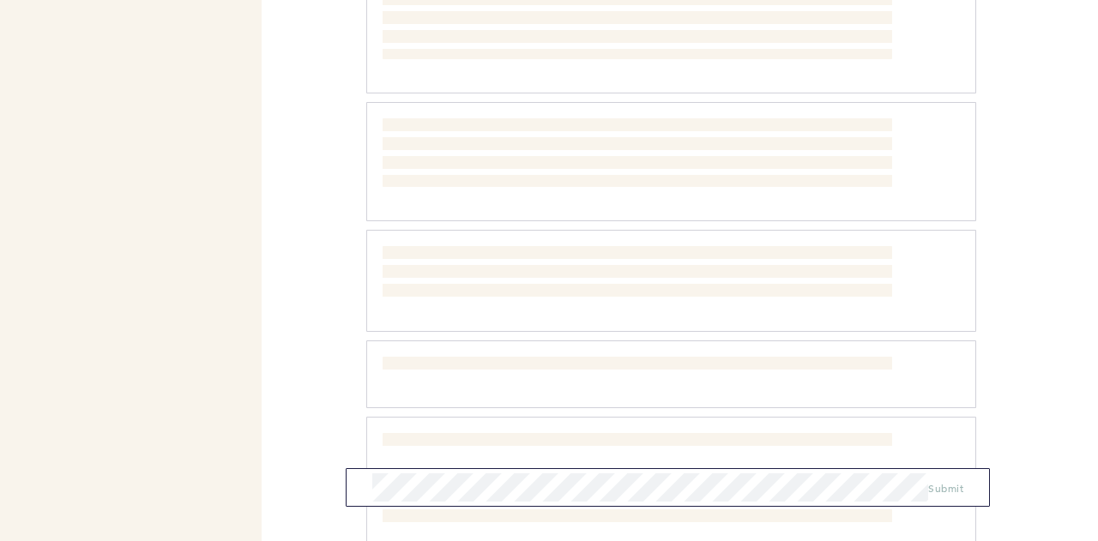
scroll to position [4086, 0]
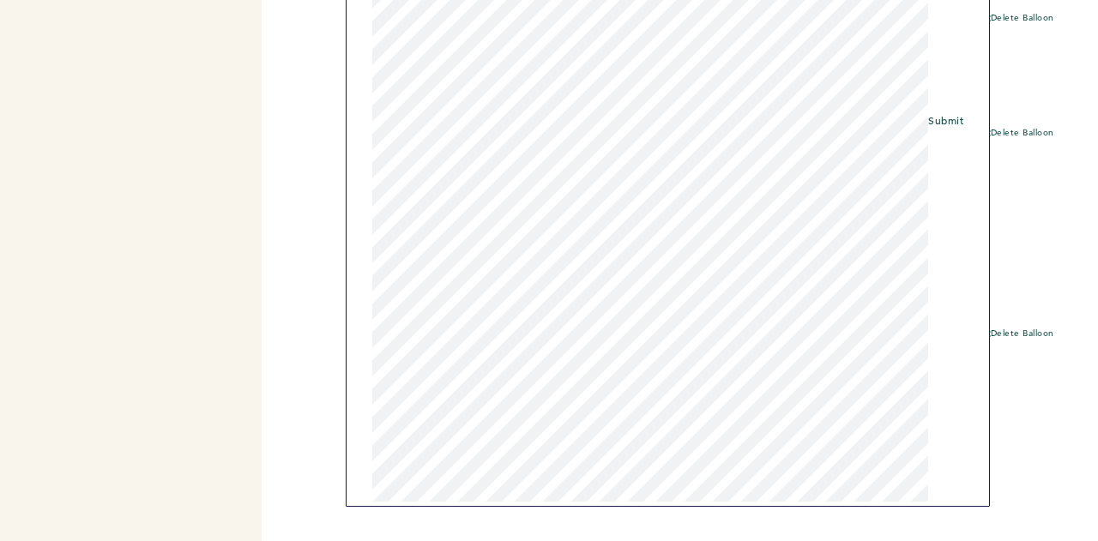
click at [319, 360] on div "Flights Pirates [PERSON_NAME][EMAIL_ADDRESS][PERSON_NAME][DOMAIN_NAME] Team Dom…" at bounding box center [549, 270] width 1098 height 541
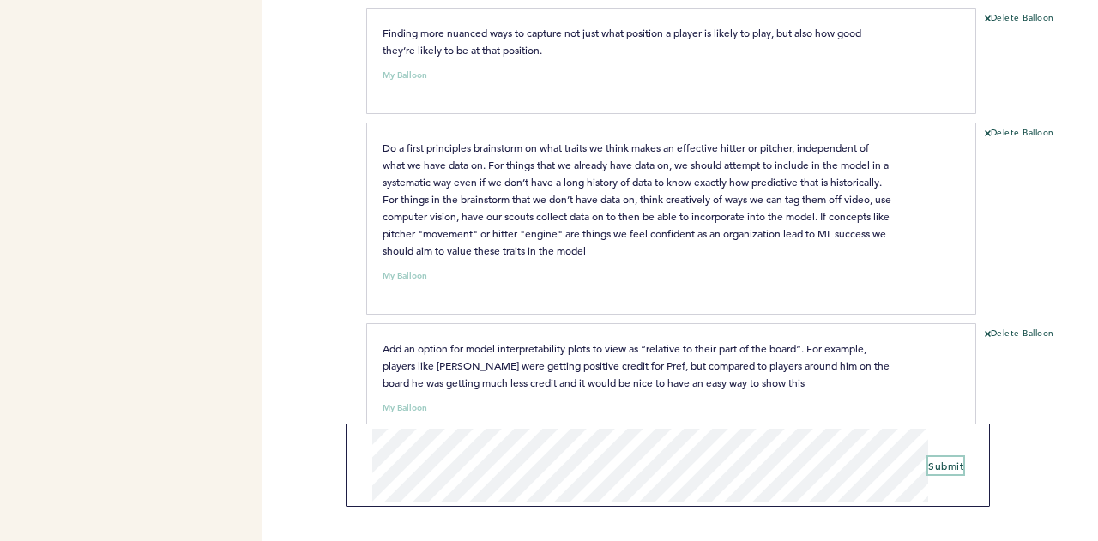
click at [957, 466] on span "Submit" at bounding box center [945, 466] width 35 height 14
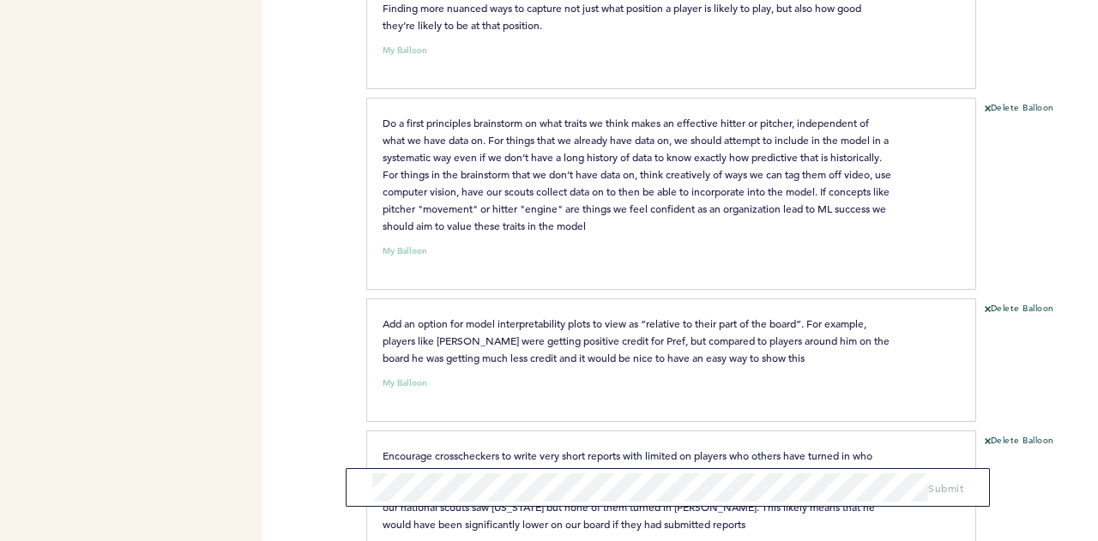
scroll to position [4252, 0]
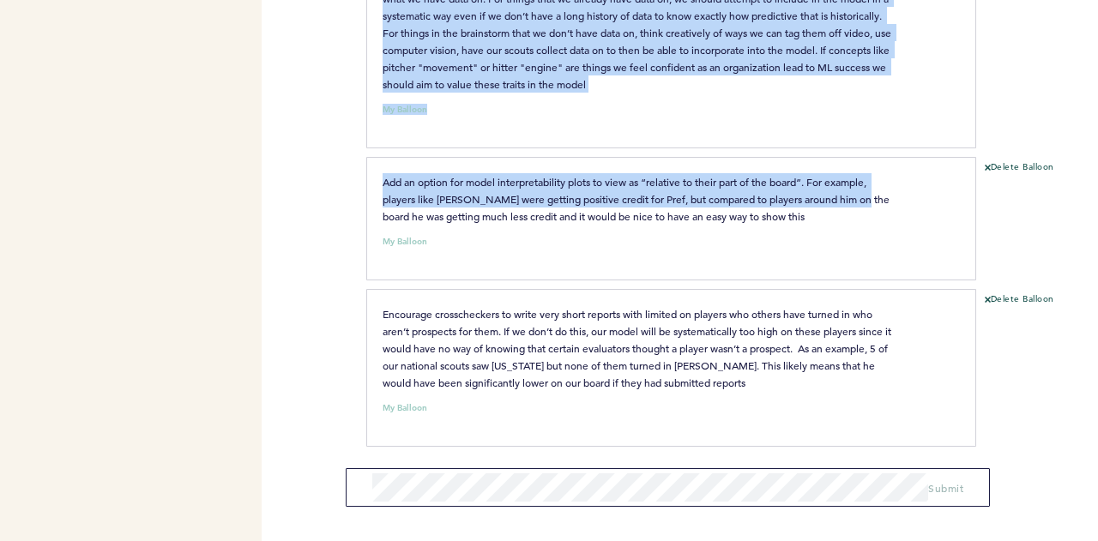
drag, startPoint x: 655, startPoint y: 208, endPoint x: 345, endPoint y: 188, distance: 311.1
click at [345, 188] on div "Flights Pirates [PERSON_NAME][EMAIL_ADDRESS][PERSON_NAME][DOMAIN_NAME] Team Dom…" at bounding box center [549, 270] width 1098 height 541
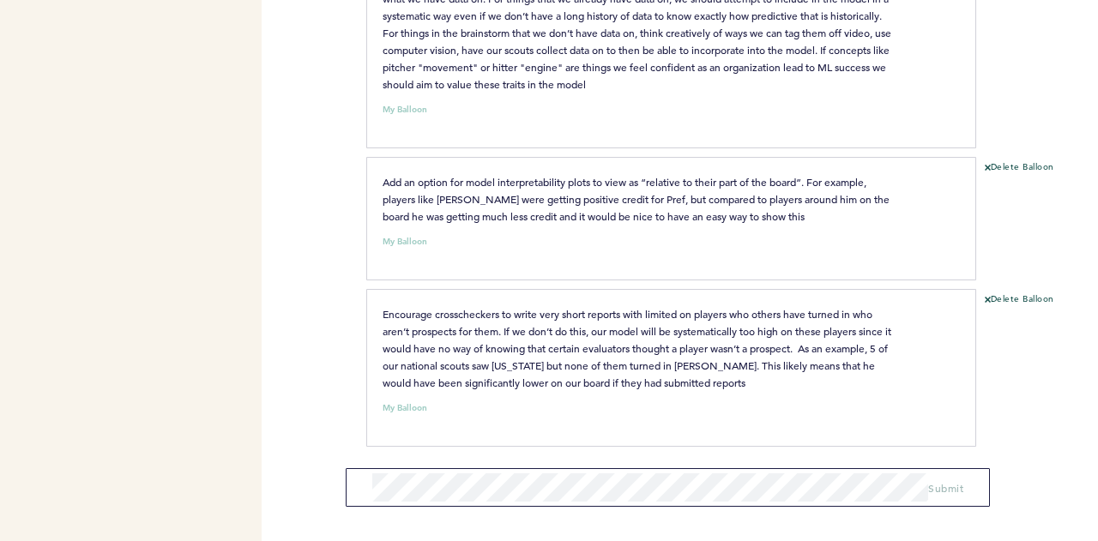
click at [557, 213] on span "Add an option for model interpretability plots to view as “relative to their pa…" at bounding box center [636, 199] width 509 height 48
click at [554, 473] on form "Submit" at bounding box center [668, 487] width 644 height 39
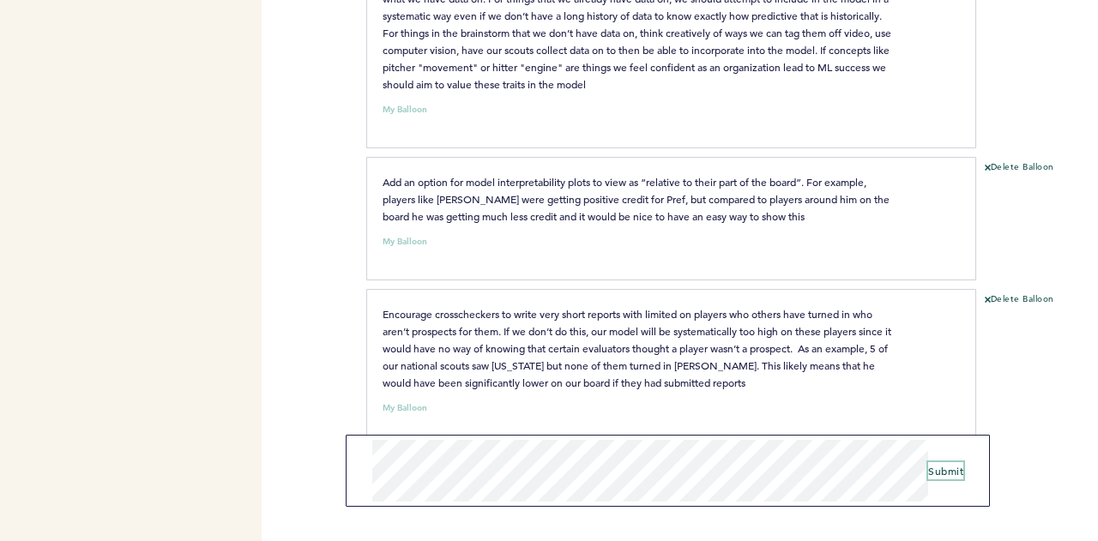
click at [958, 473] on span "Submit" at bounding box center [945, 471] width 35 height 14
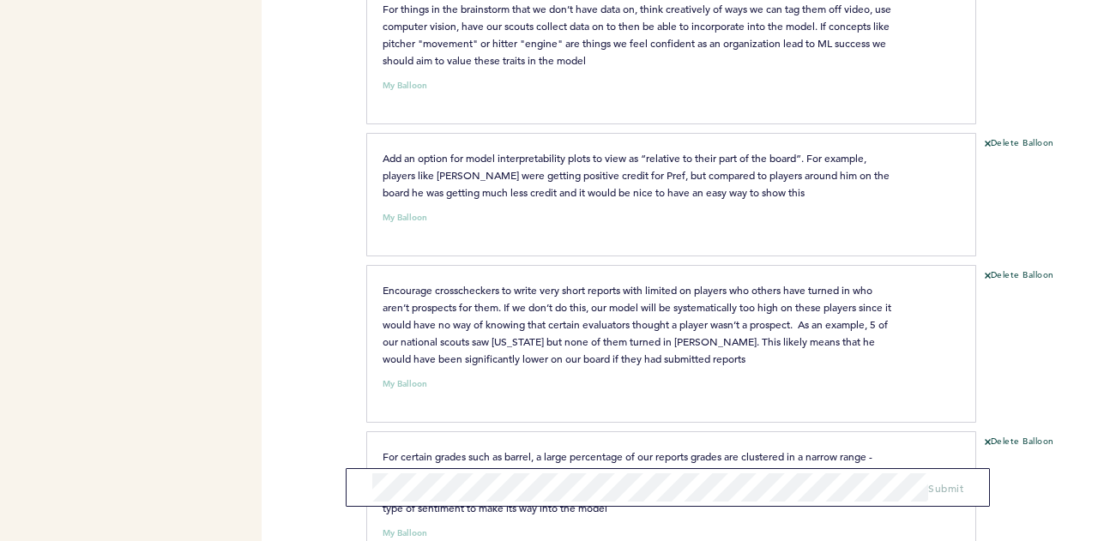
scroll to position [4401, 0]
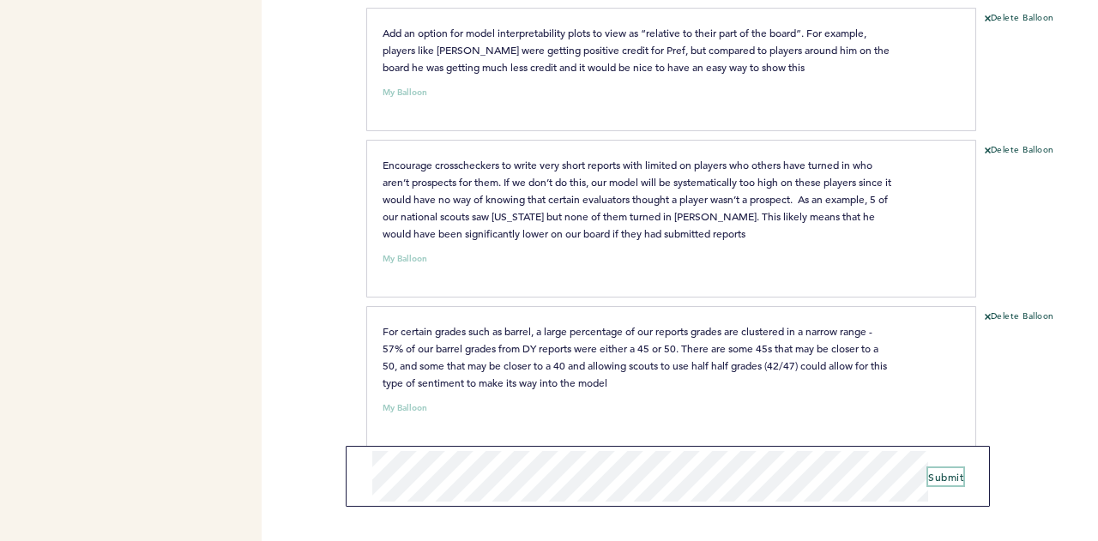
click at [943, 473] on span "Submit" at bounding box center [945, 477] width 35 height 14
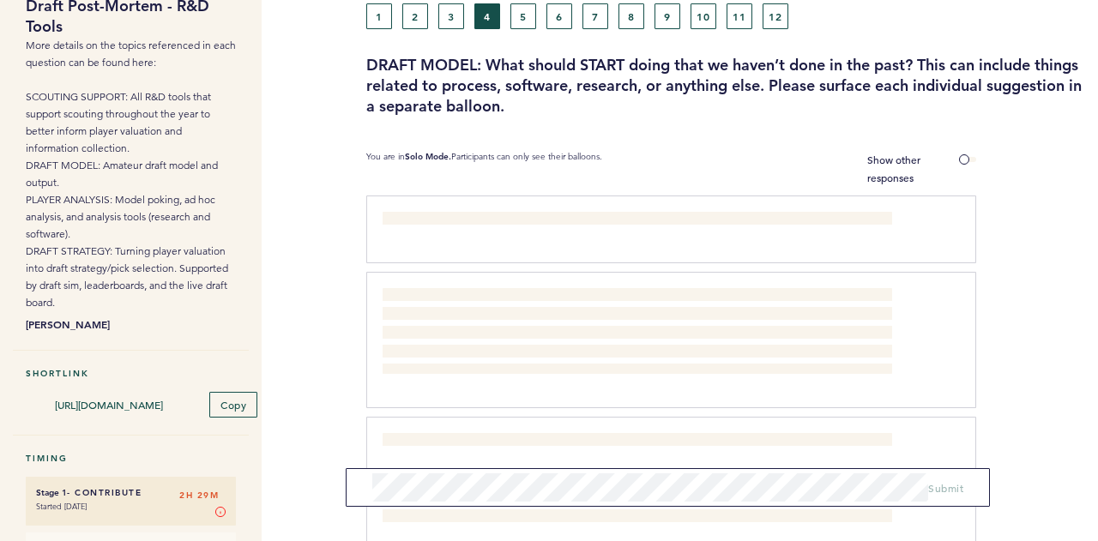
scroll to position [0, 0]
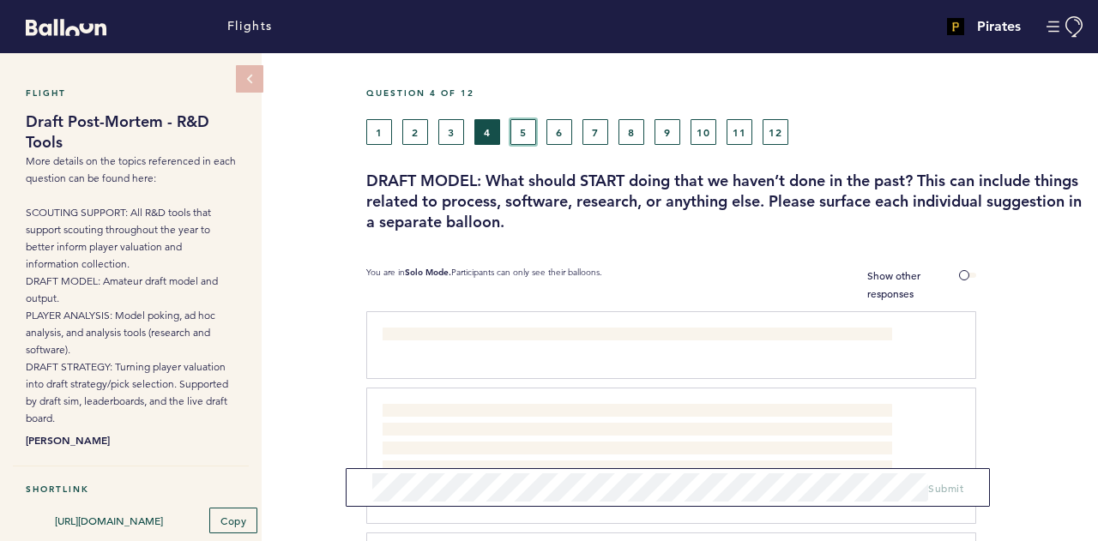
click at [519, 131] on button "5" at bounding box center [523, 132] width 26 height 26
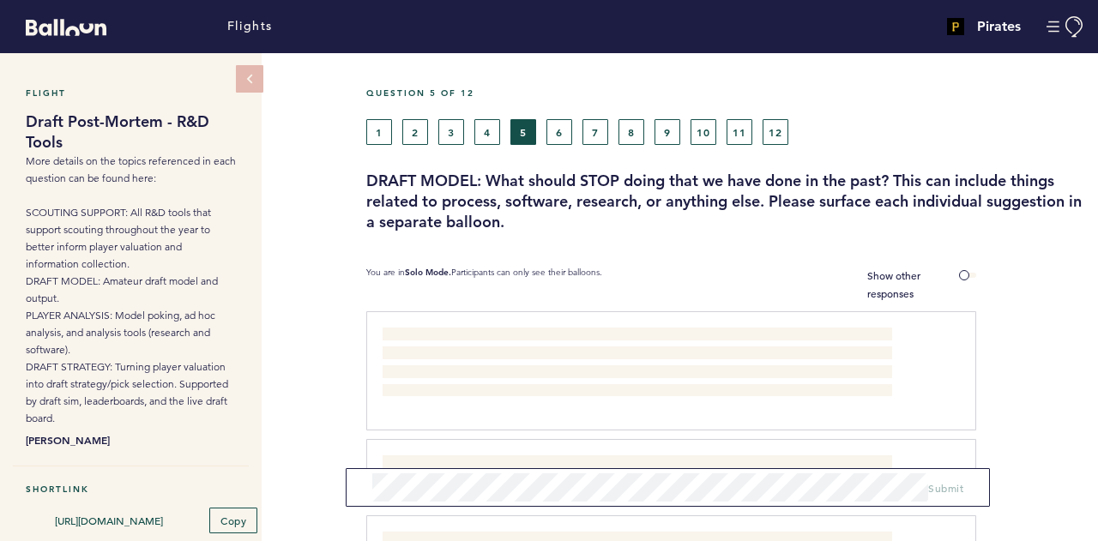
click at [598, 230] on h3 "DRAFT MODEL: What should STOP doing that we have done in the past? This can inc…" at bounding box center [725, 202] width 719 height 62
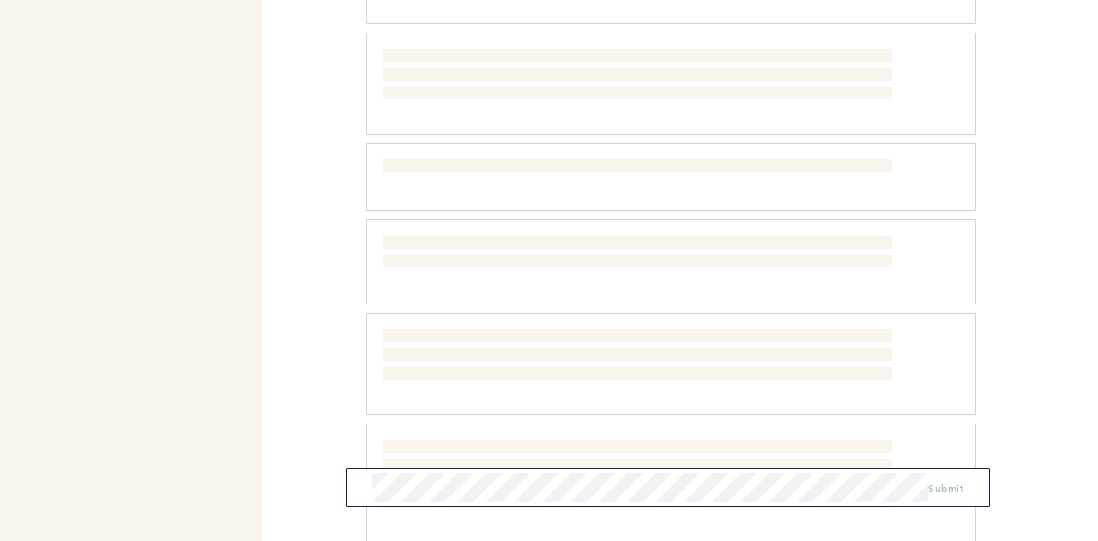
scroll to position [1146, 0]
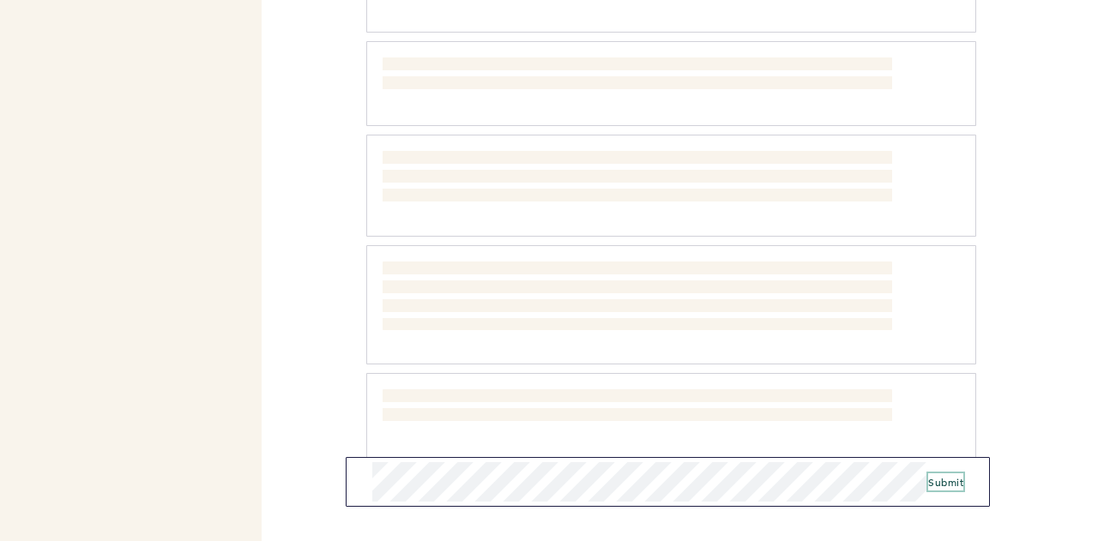
click at [939, 484] on span "Submit" at bounding box center [945, 482] width 35 height 14
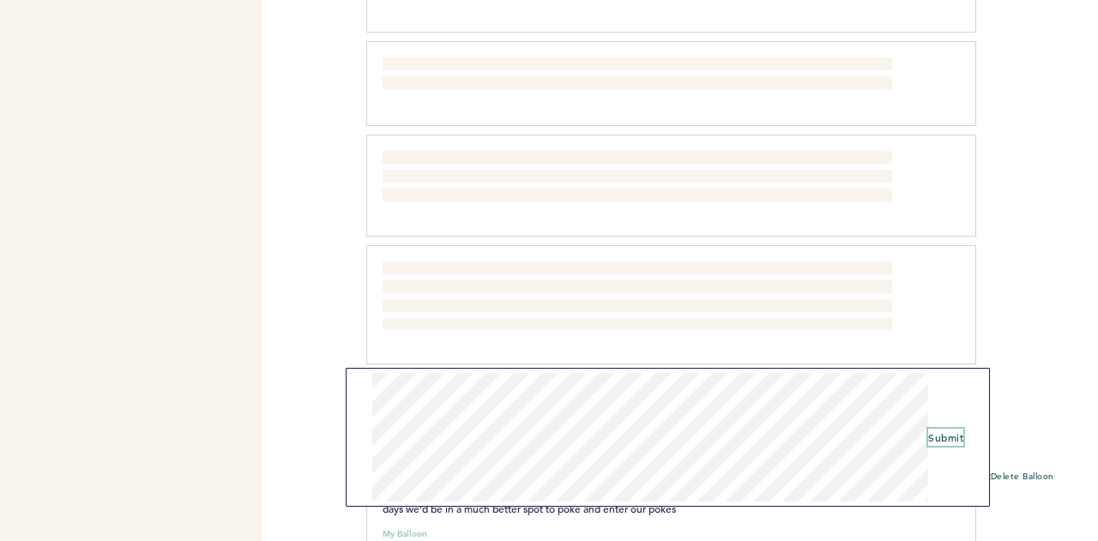
click at [958, 433] on span "Submit" at bounding box center [945, 438] width 35 height 14
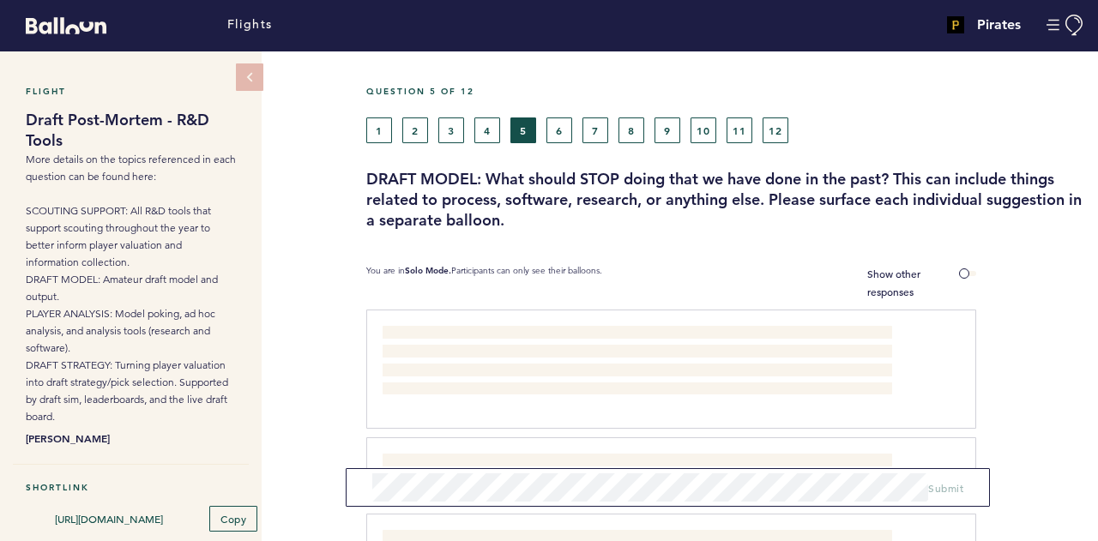
scroll to position [0, 0]
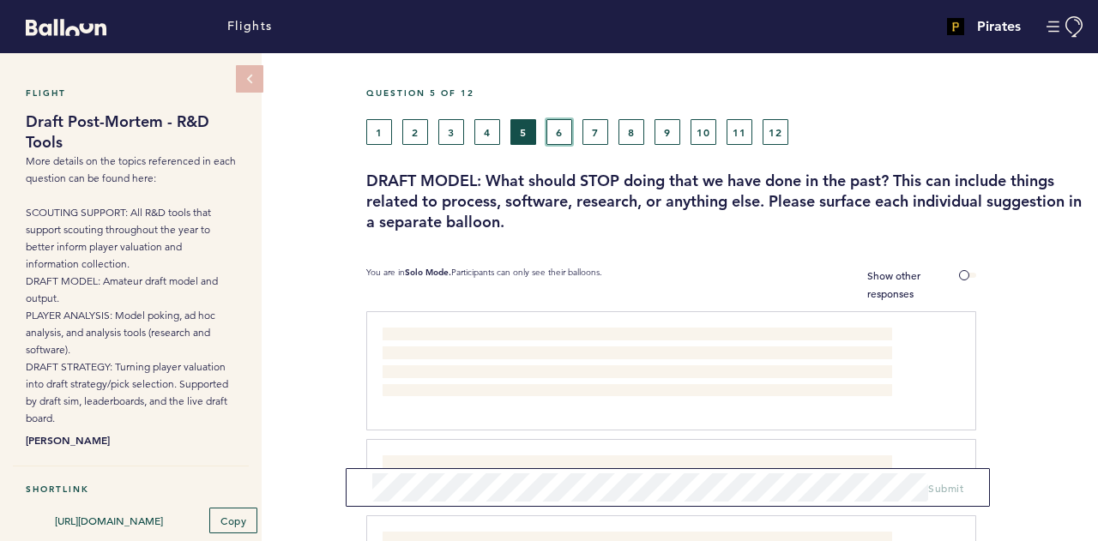
click at [556, 126] on button "6" at bounding box center [559, 132] width 26 height 26
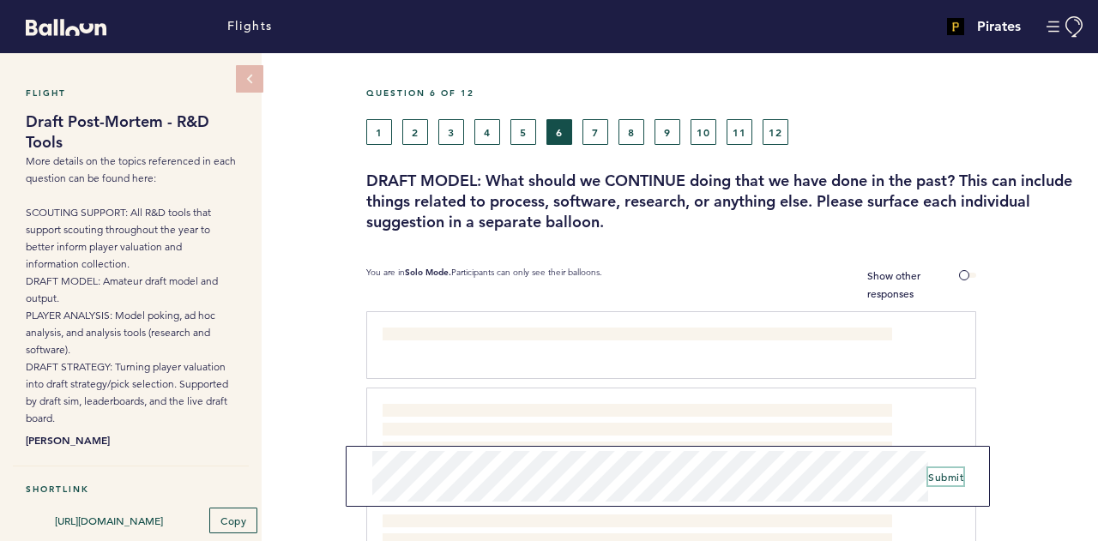
click at [948, 478] on span "Submit" at bounding box center [945, 477] width 35 height 14
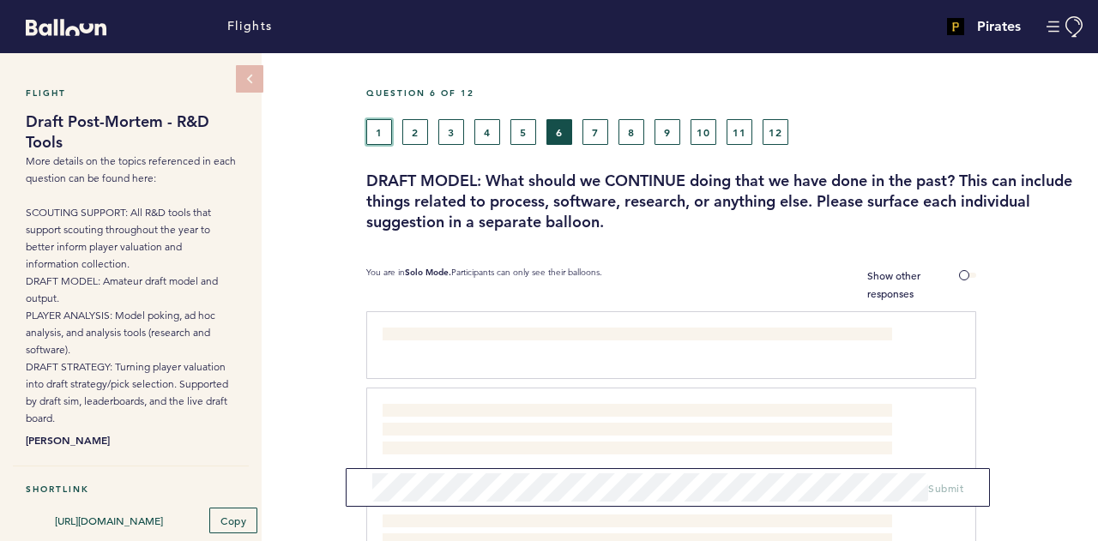
click at [373, 136] on button "1" at bounding box center [379, 132] width 26 height 26
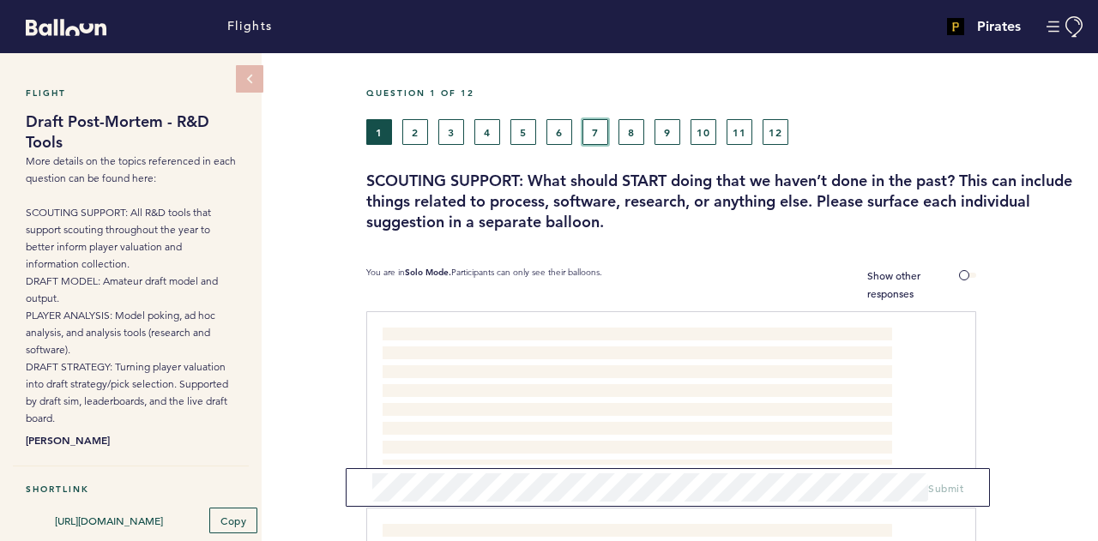
click at [591, 131] on button "7" at bounding box center [595, 132] width 26 height 26
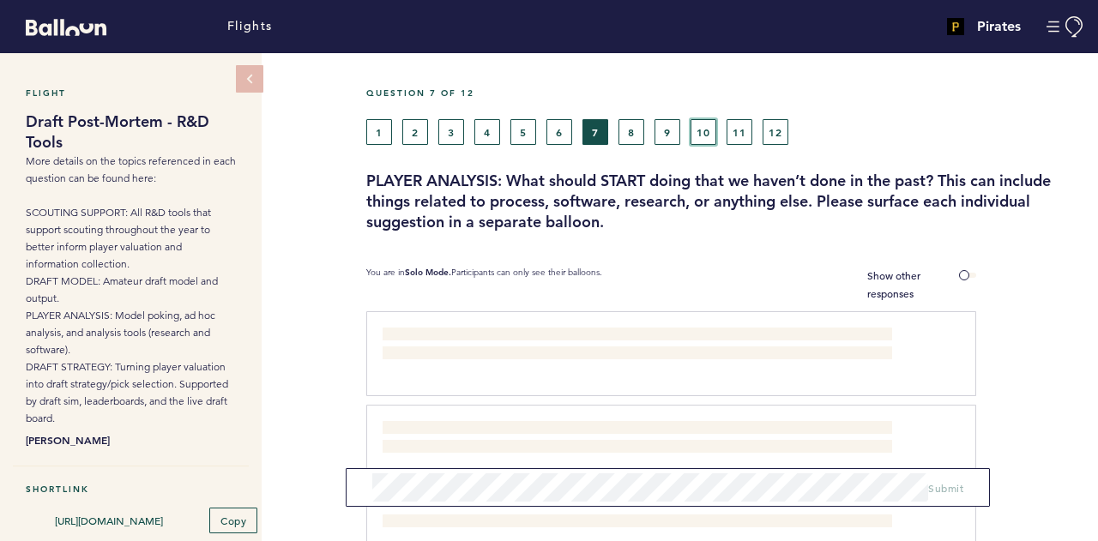
click at [699, 135] on button "10" at bounding box center [703, 132] width 26 height 26
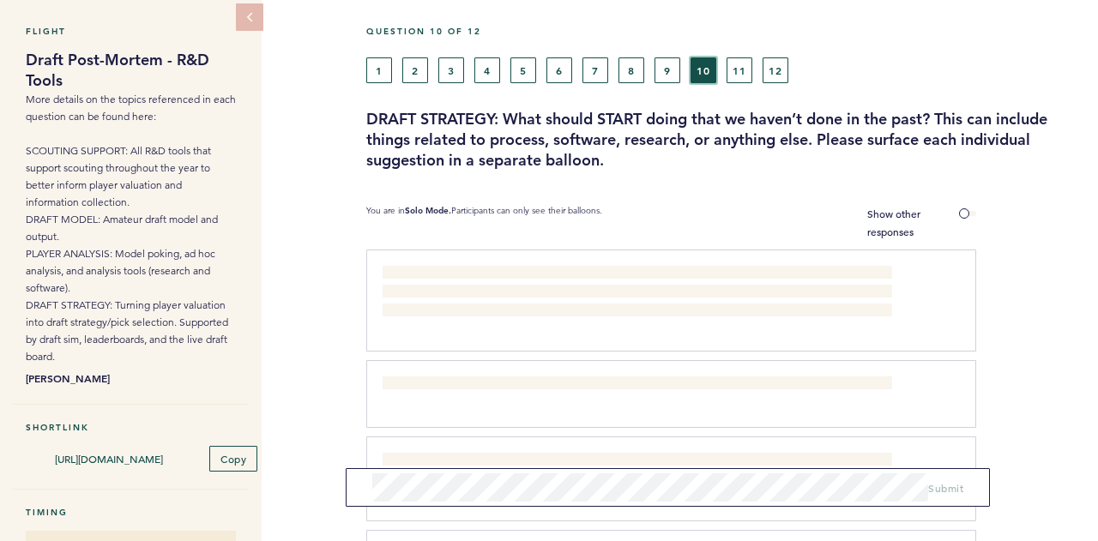
scroll to position [63, 0]
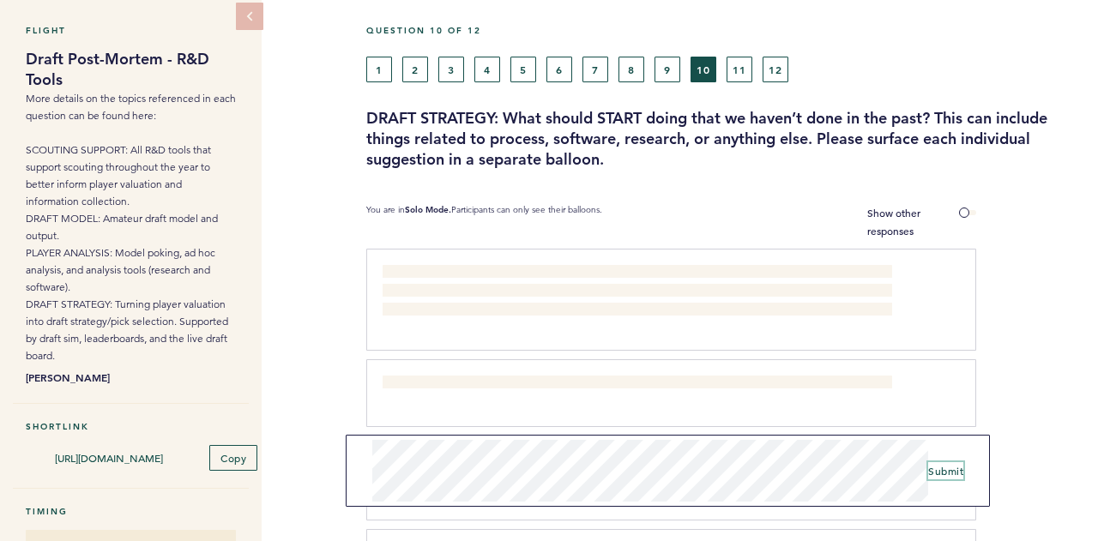
click at [954, 473] on span "Submit" at bounding box center [945, 471] width 35 height 14
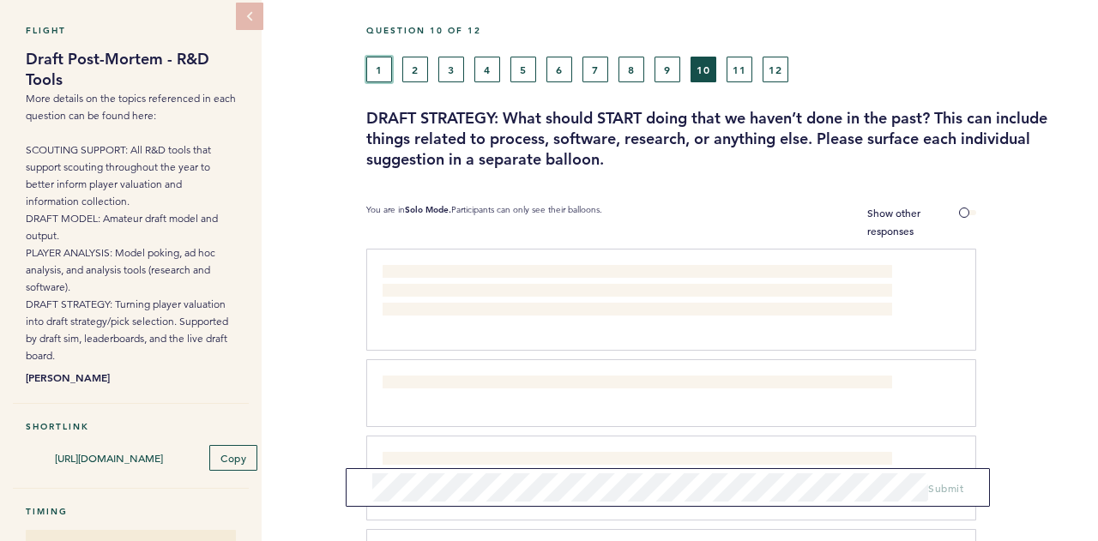
click at [375, 68] on button "1" at bounding box center [379, 70] width 26 height 26
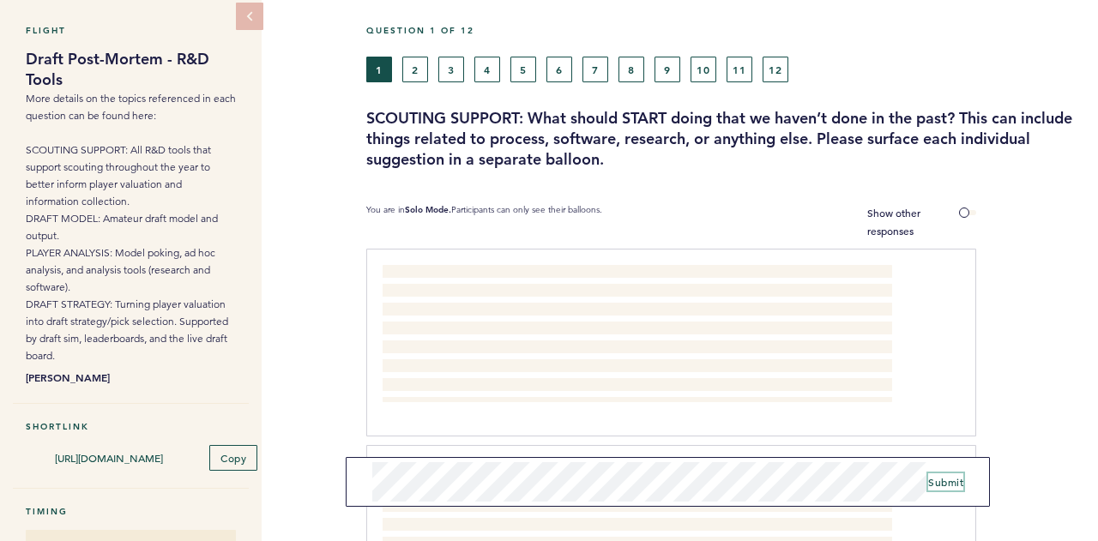
click at [932, 479] on span "Submit" at bounding box center [945, 482] width 35 height 14
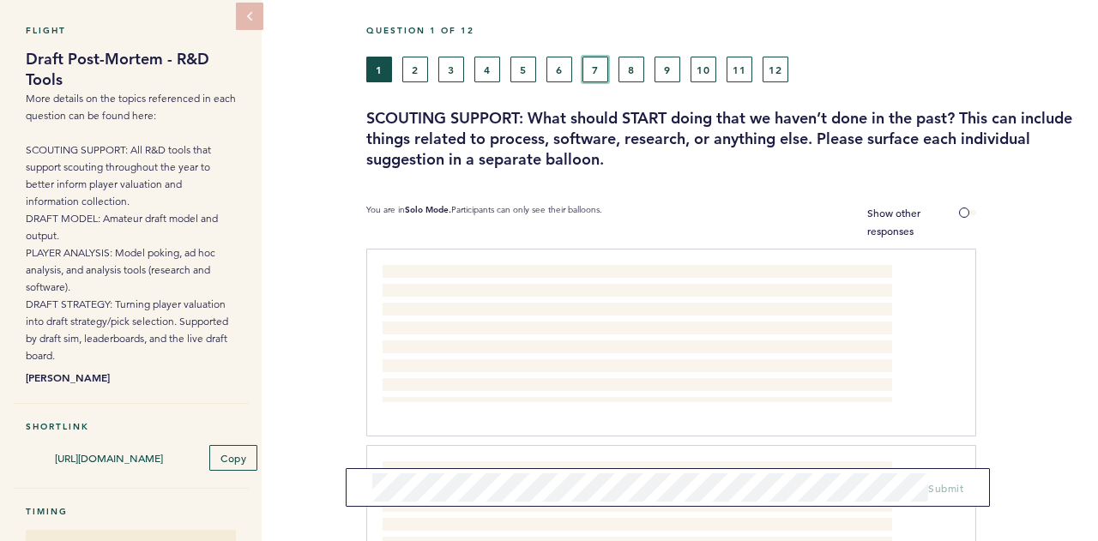
click at [592, 71] on button "7" at bounding box center [595, 70] width 26 height 26
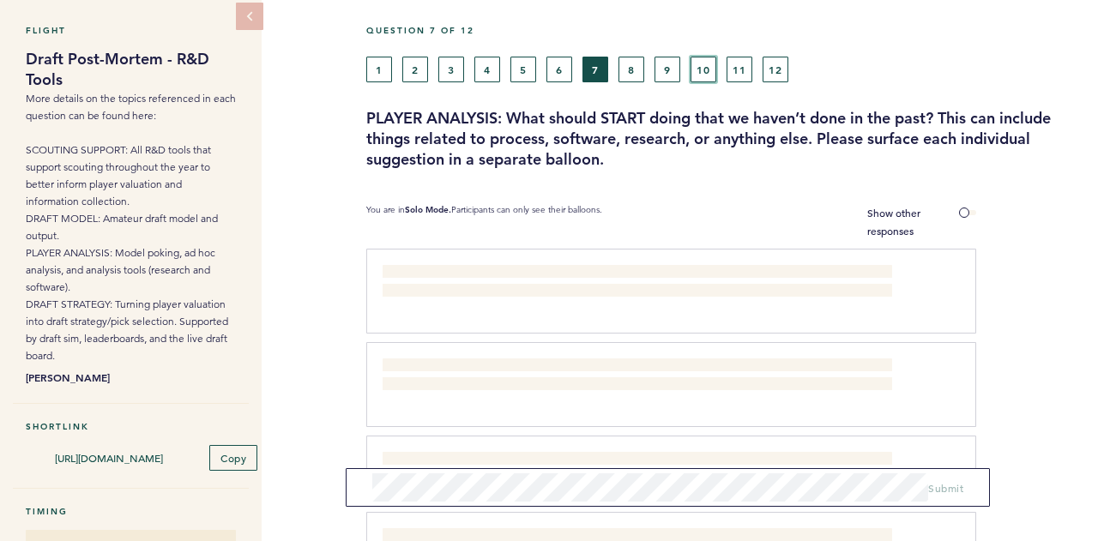
click at [699, 71] on button "10" at bounding box center [703, 70] width 26 height 26
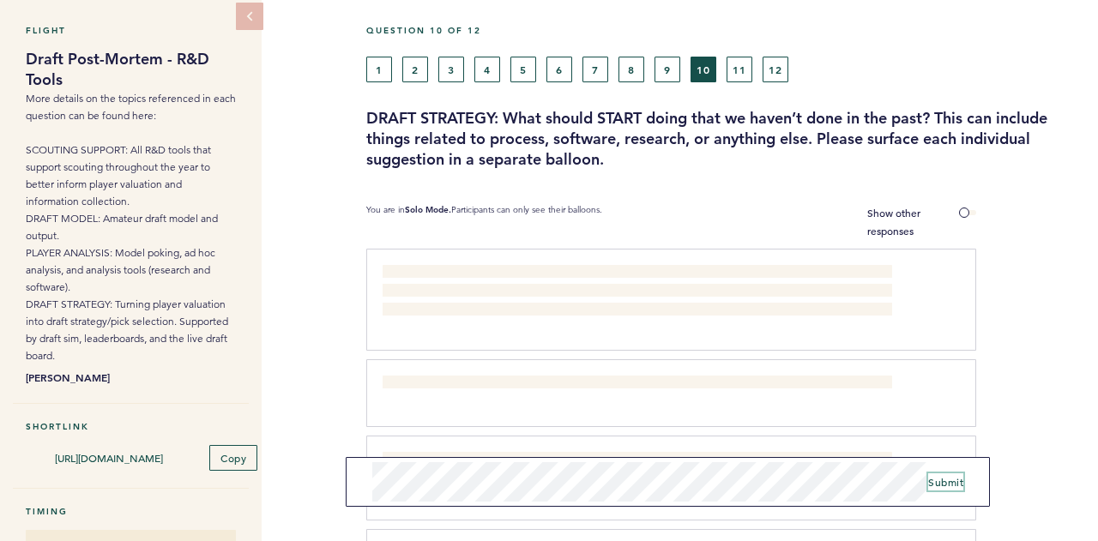
click at [960, 482] on span "Submit" at bounding box center [945, 482] width 35 height 14
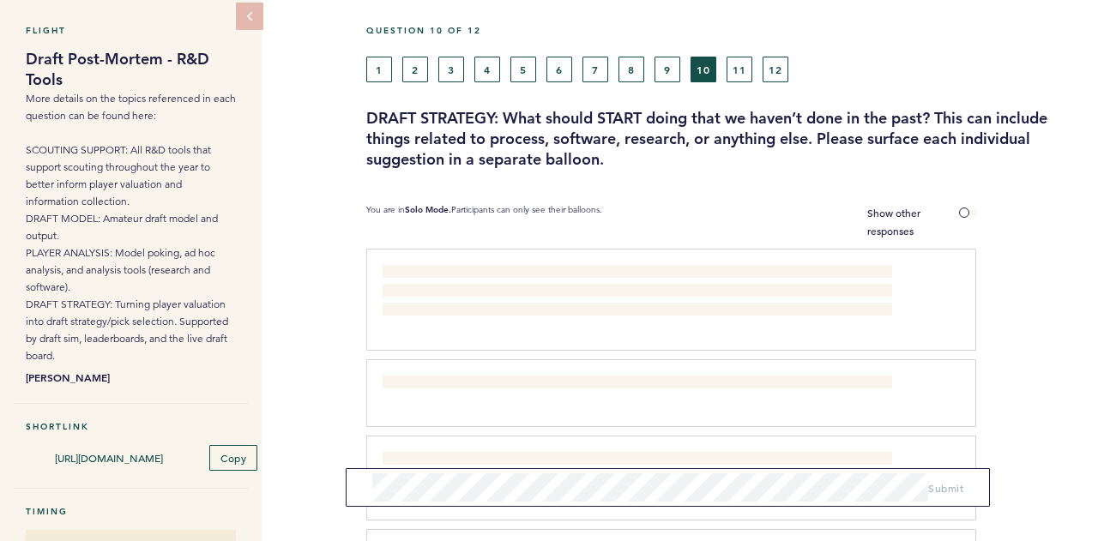
click at [441, 504] on form "Submit" at bounding box center [668, 487] width 644 height 39
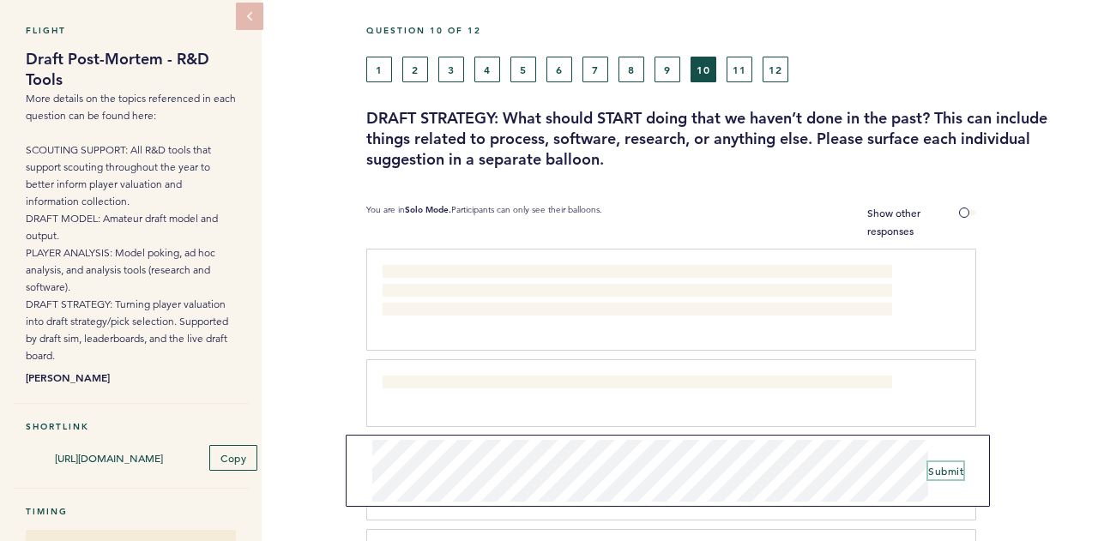
click at [944, 467] on span "Submit" at bounding box center [945, 471] width 35 height 14
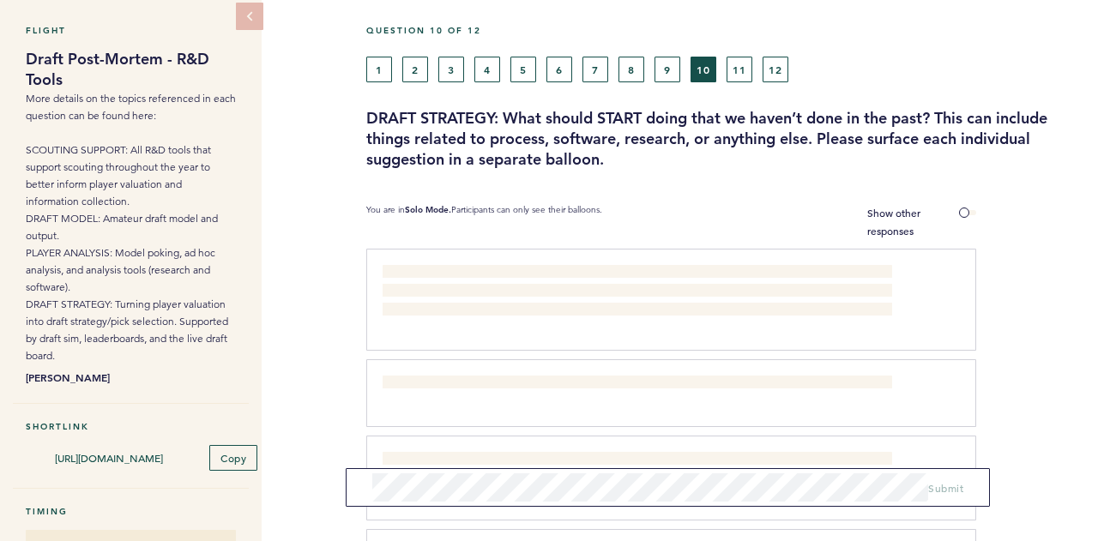
click at [449, 467] on span "I think he room would benefit from operating differently as it pertains to the …" at bounding box center [627, 469] width 491 height 31
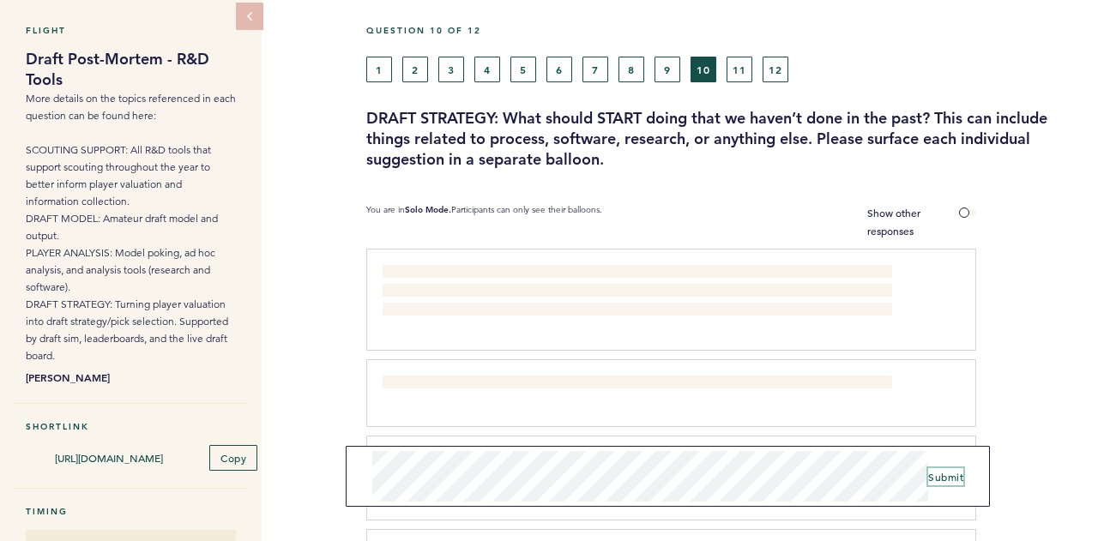
click at [950, 468] on button "Submit" at bounding box center [945, 476] width 35 height 17
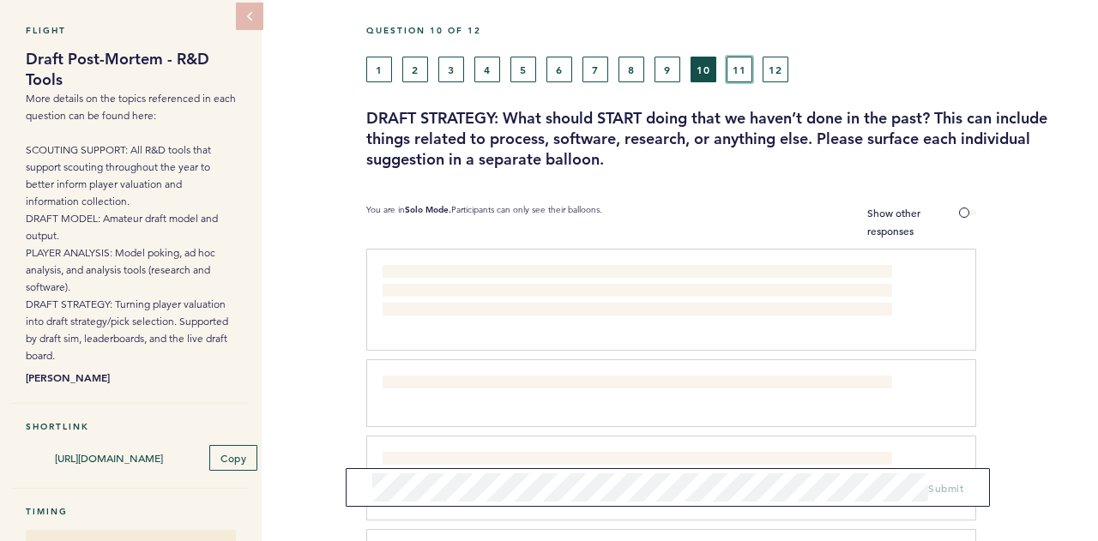
click at [736, 70] on button "11" at bounding box center [739, 70] width 26 height 26
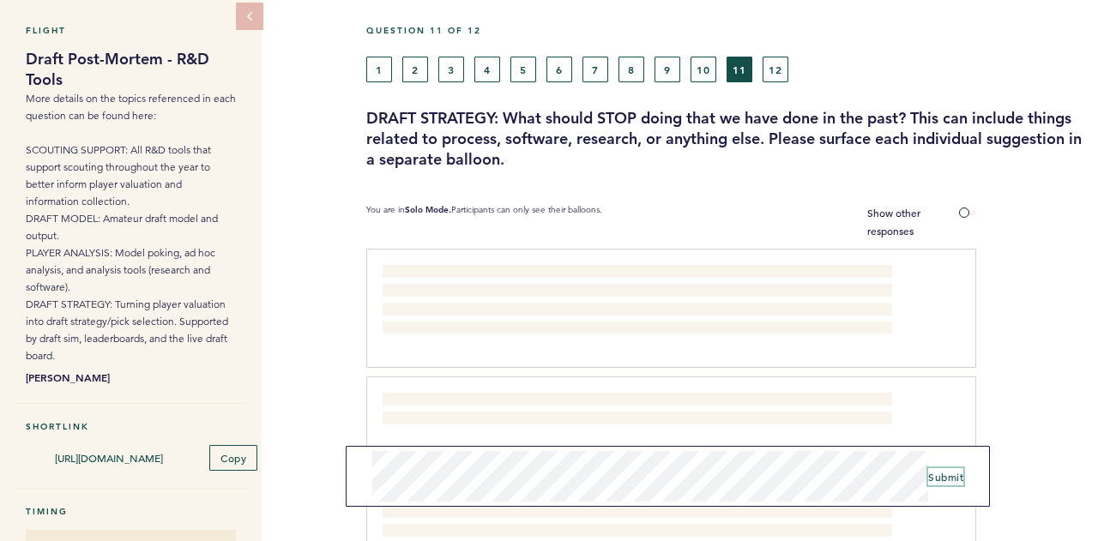
click at [961, 477] on span "Submit" at bounding box center [945, 477] width 35 height 14
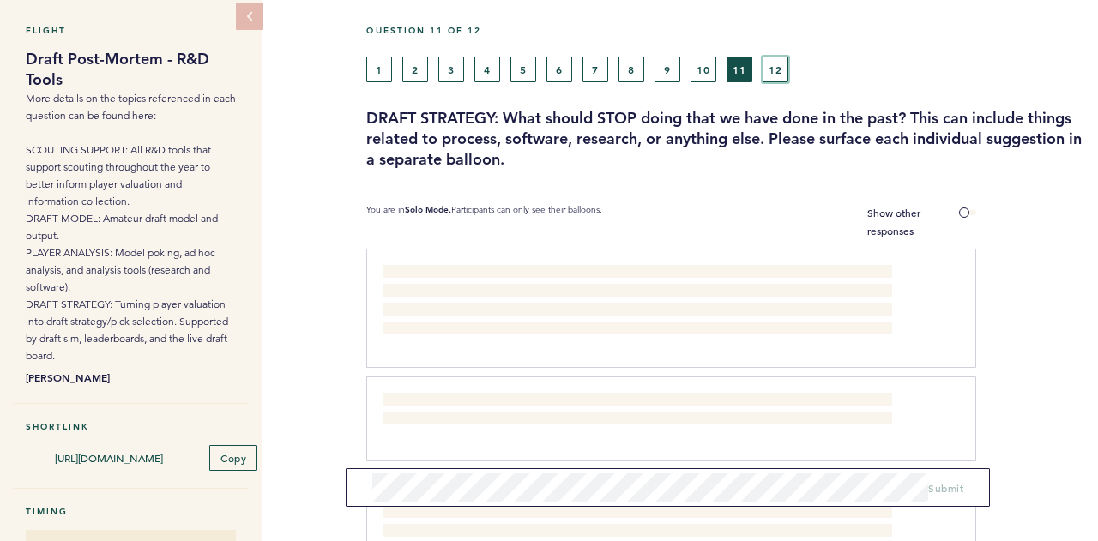
click at [780, 65] on button "12" at bounding box center [775, 70] width 26 height 26
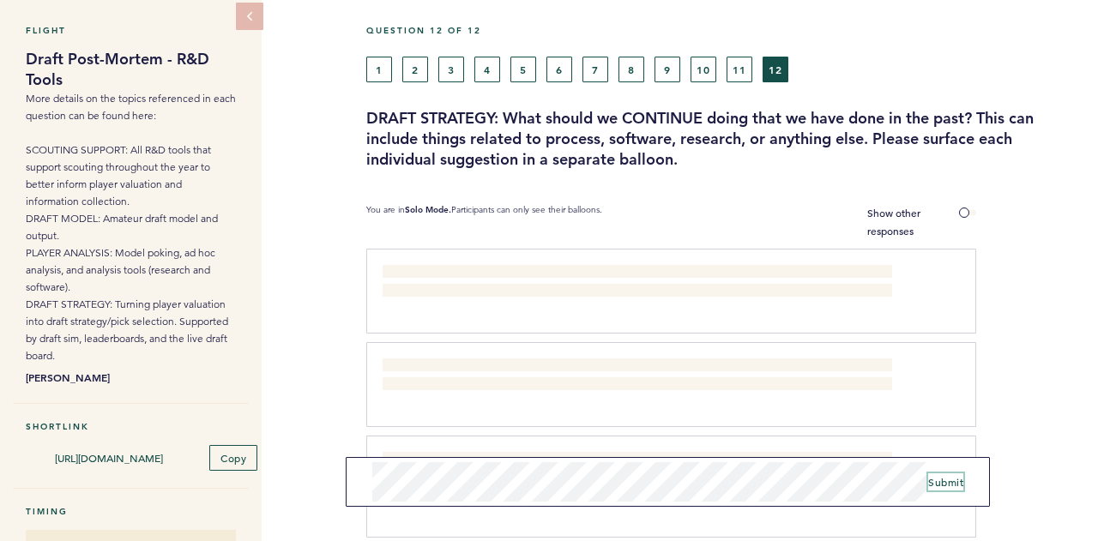
click at [960, 478] on span "Submit" at bounding box center [945, 482] width 35 height 14
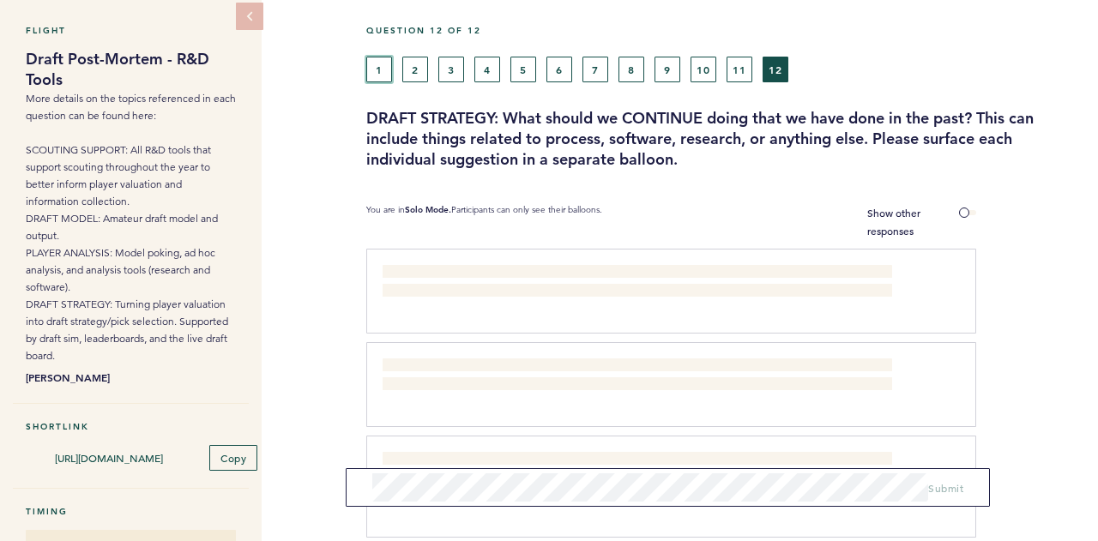
click at [383, 59] on button "1" at bounding box center [379, 70] width 26 height 26
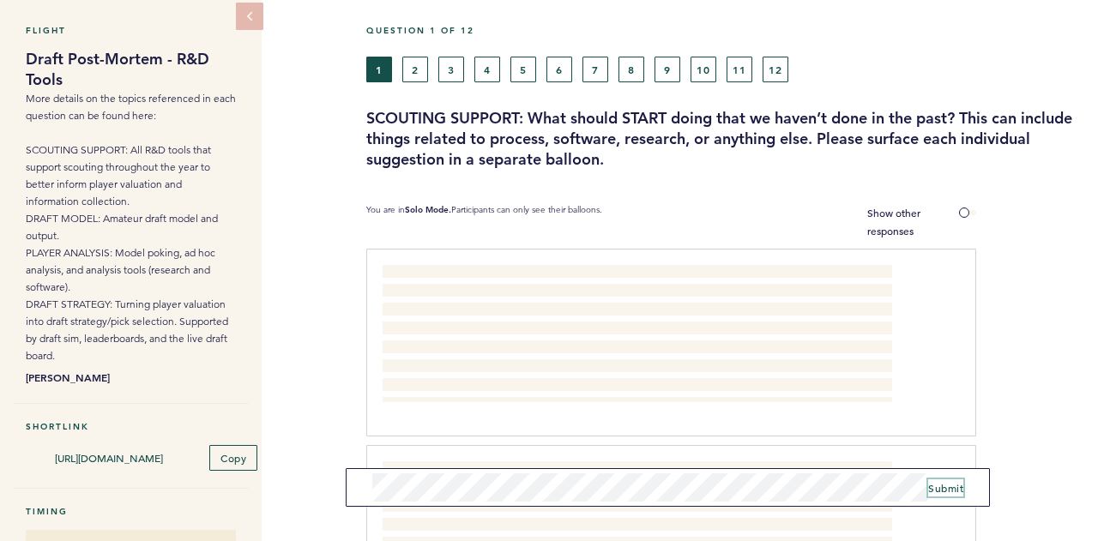
click at [942, 482] on span "Submit" at bounding box center [945, 488] width 35 height 14
click at [948, 493] on span "Submit" at bounding box center [945, 488] width 35 height 14
click at [489, 65] on button "4" at bounding box center [487, 70] width 26 height 26
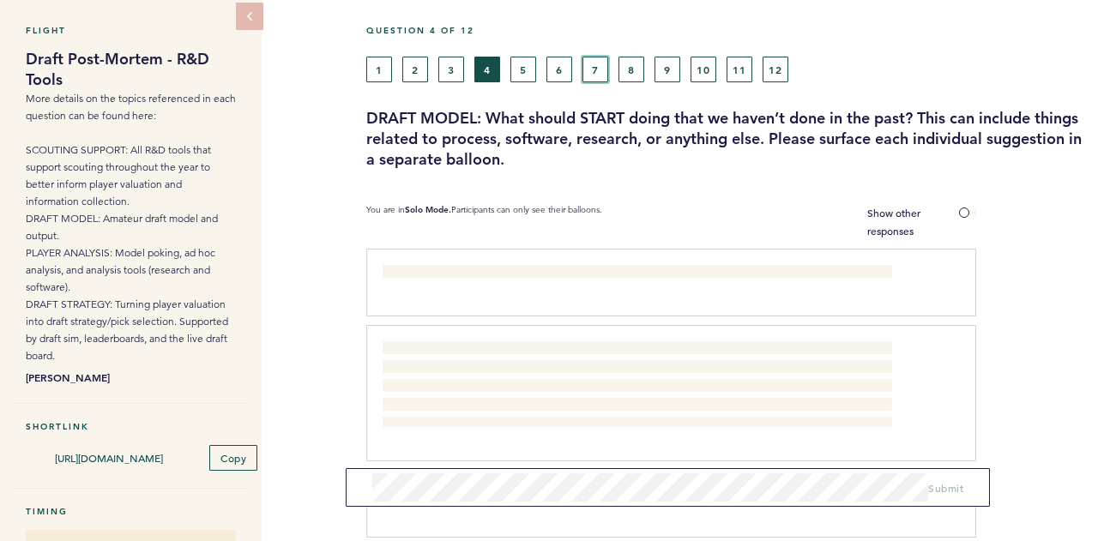
click at [601, 68] on button "7" at bounding box center [595, 70] width 26 height 26
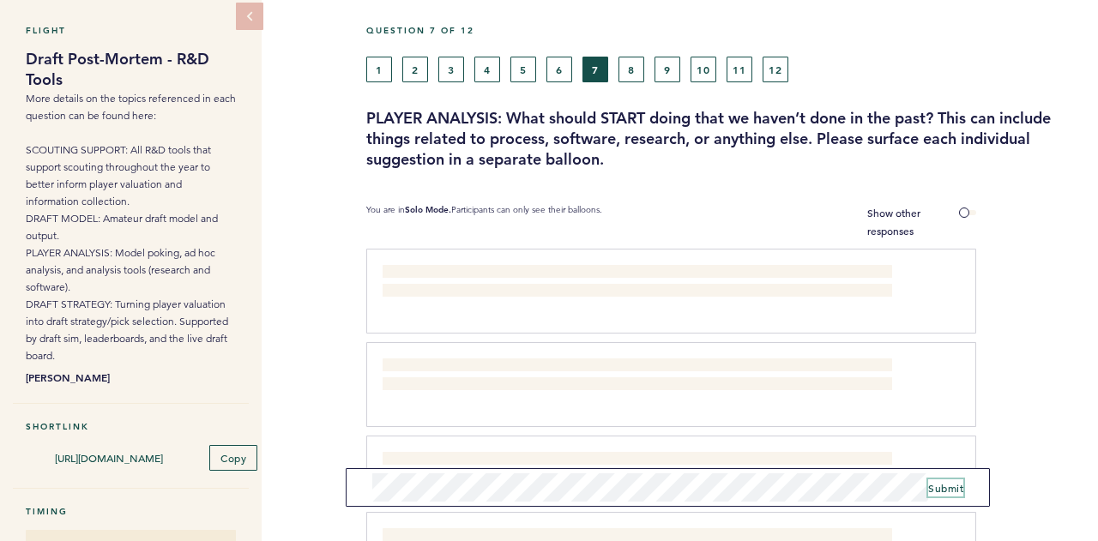
click at [934, 490] on span "Submit" at bounding box center [945, 488] width 35 height 14
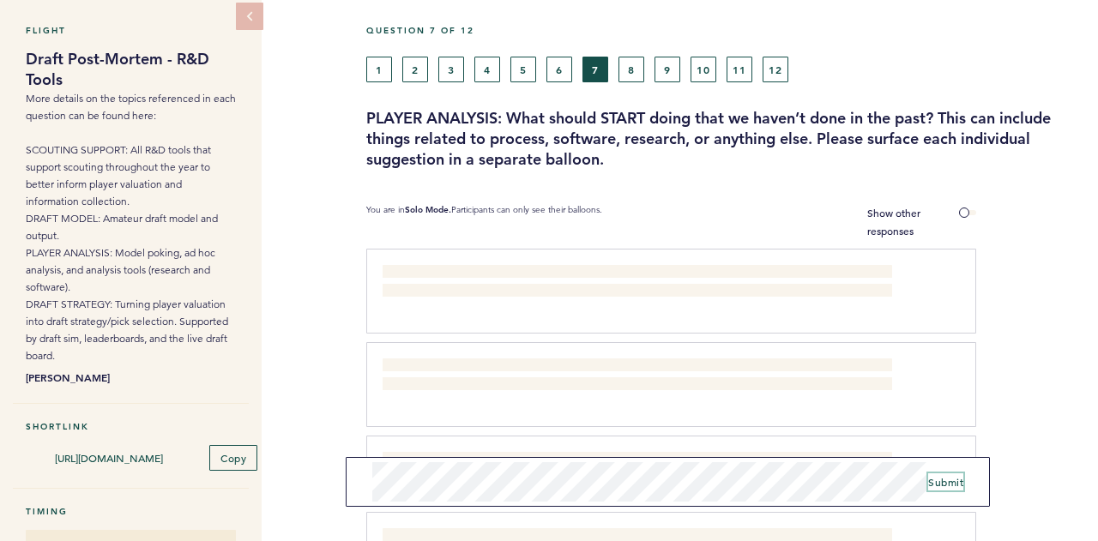
click at [956, 481] on span "Submit" at bounding box center [945, 482] width 35 height 14
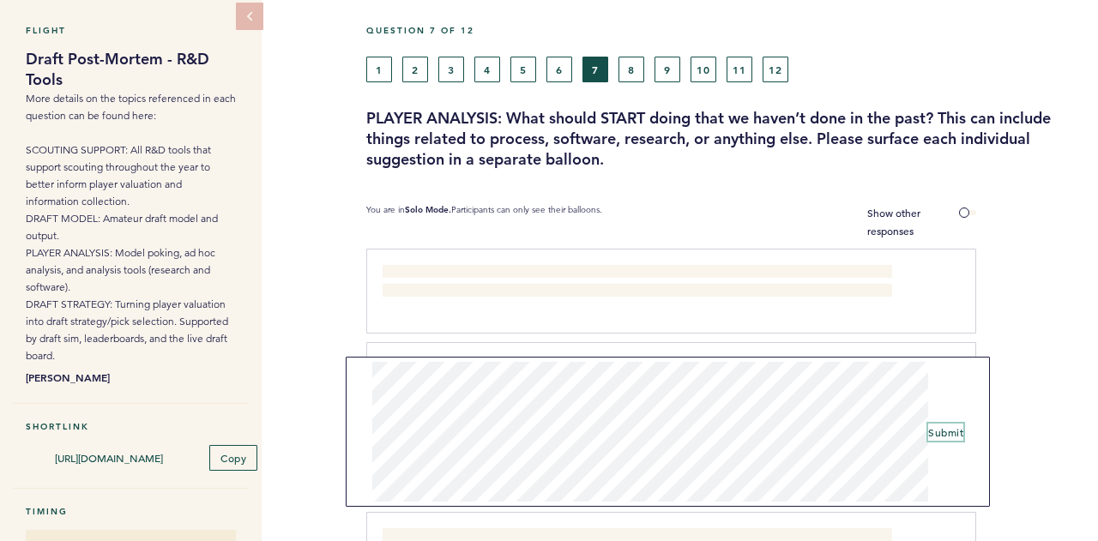
click at [942, 433] on span "Submit" at bounding box center [945, 432] width 35 height 14
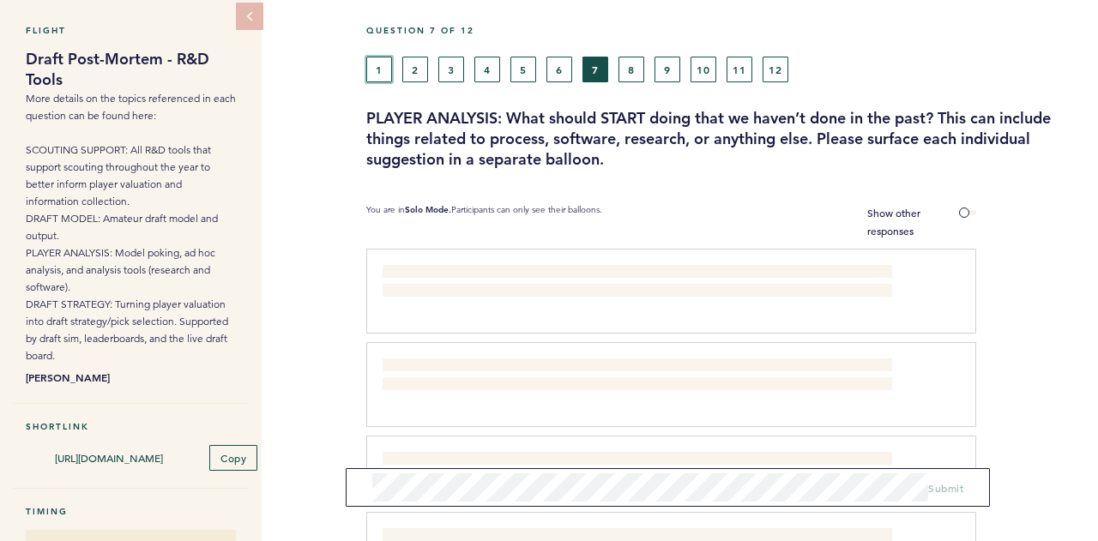
click at [382, 80] on button "1" at bounding box center [379, 70] width 26 height 26
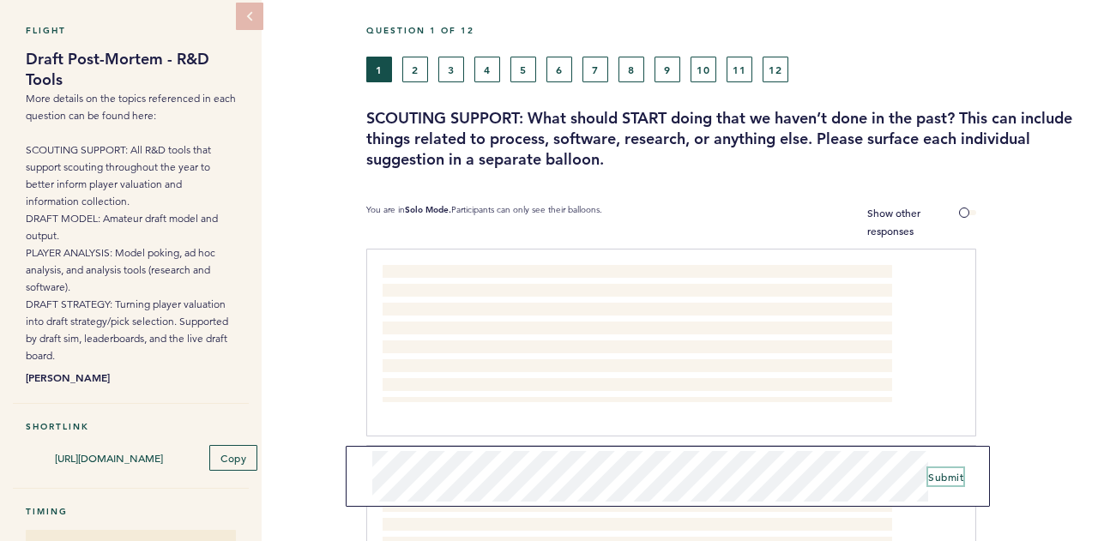
click at [950, 480] on span "Submit" at bounding box center [945, 477] width 35 height 14
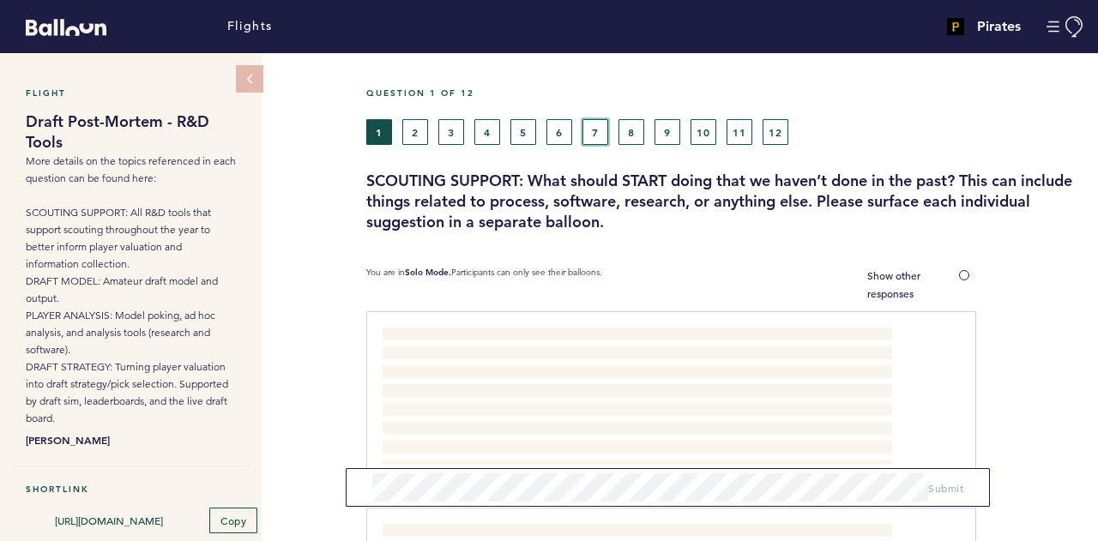
click at [593, 131] on button "7" at bounding box center [595, 132] width 26 height 26
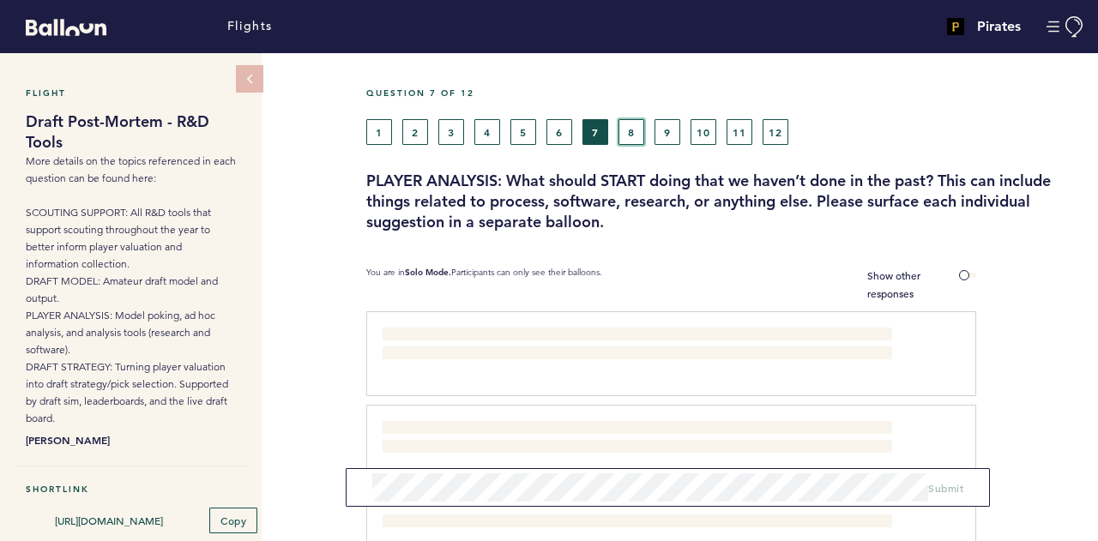
click at [624, 126] on button "8" at bounding box center [631, 132] width 26 height 26
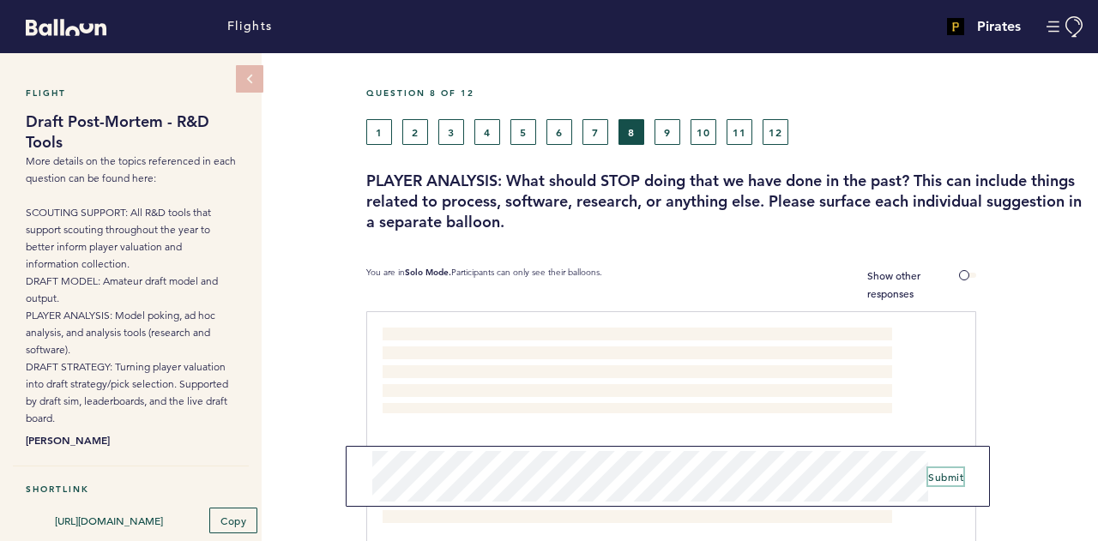
click at [942, 473] on span "Submit" at bounding box center [945, 477] width 35 height 14
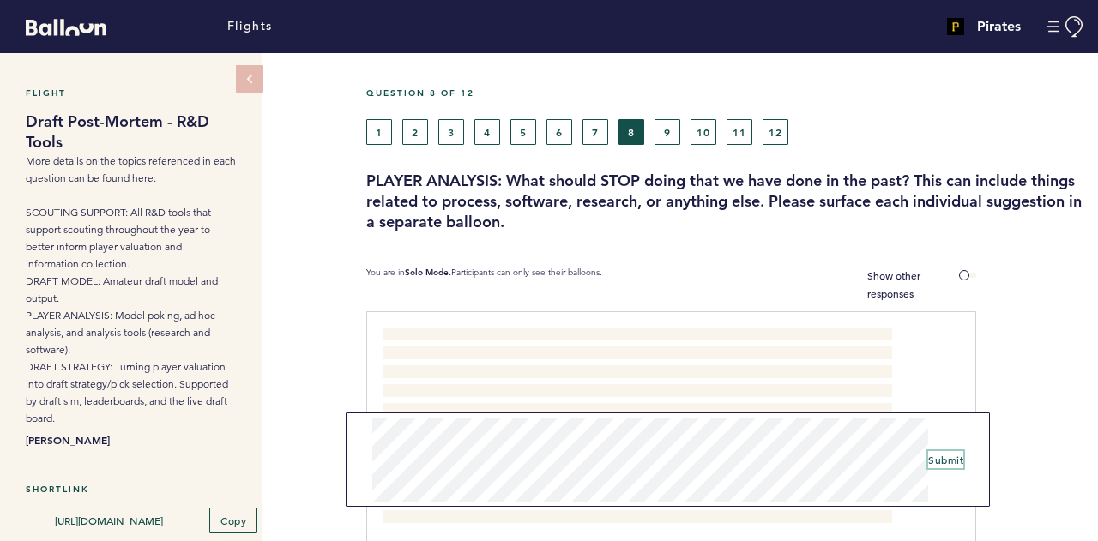
click at [957, 454] on span "Submit" at bounding box center [945, 460] width 35 height 14
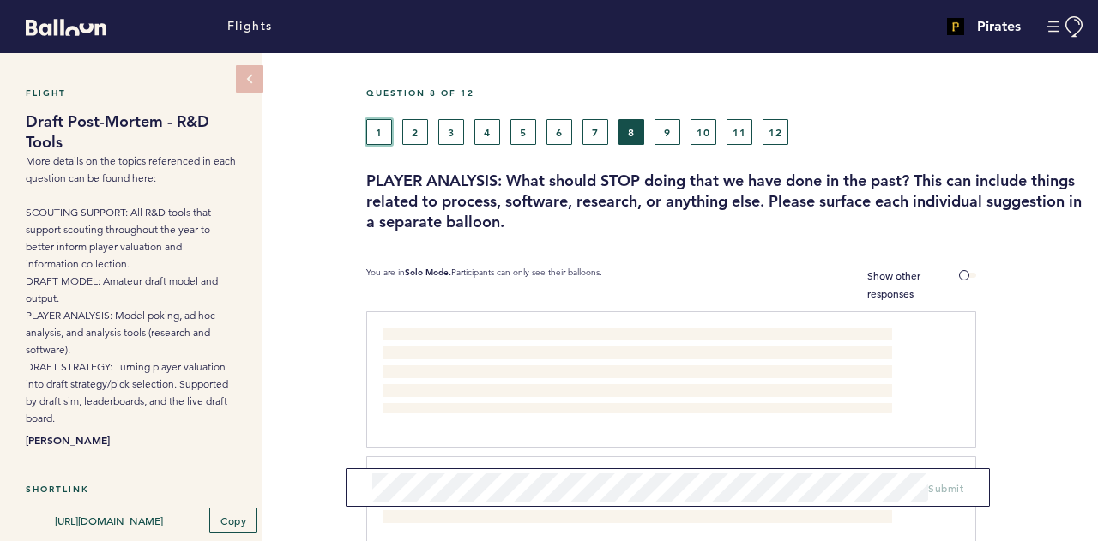
click at [389, 128] on button "1" at bounding box center [379, 132] width 26 height 26
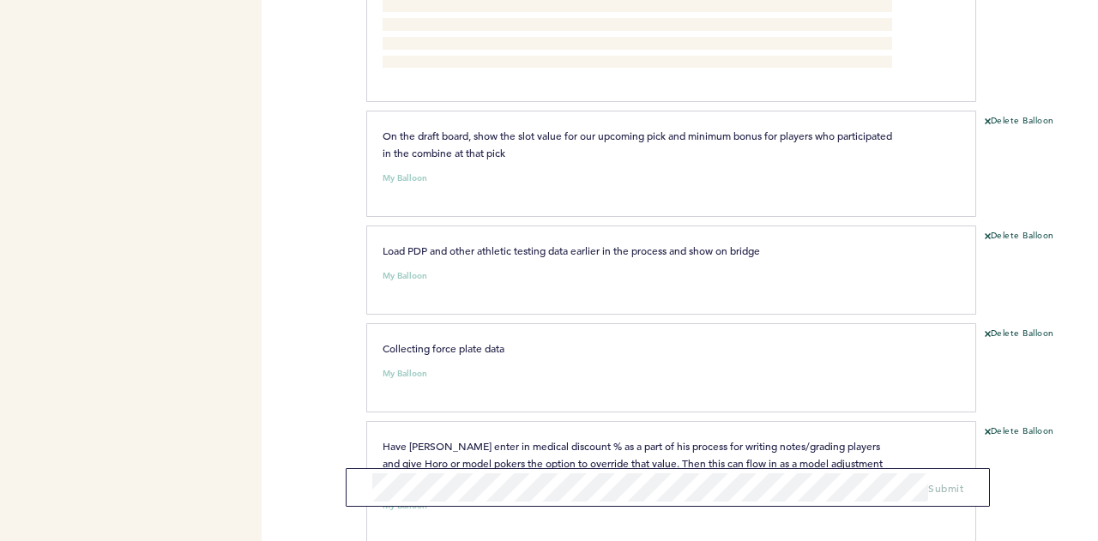
scroll to position [3081, 0]
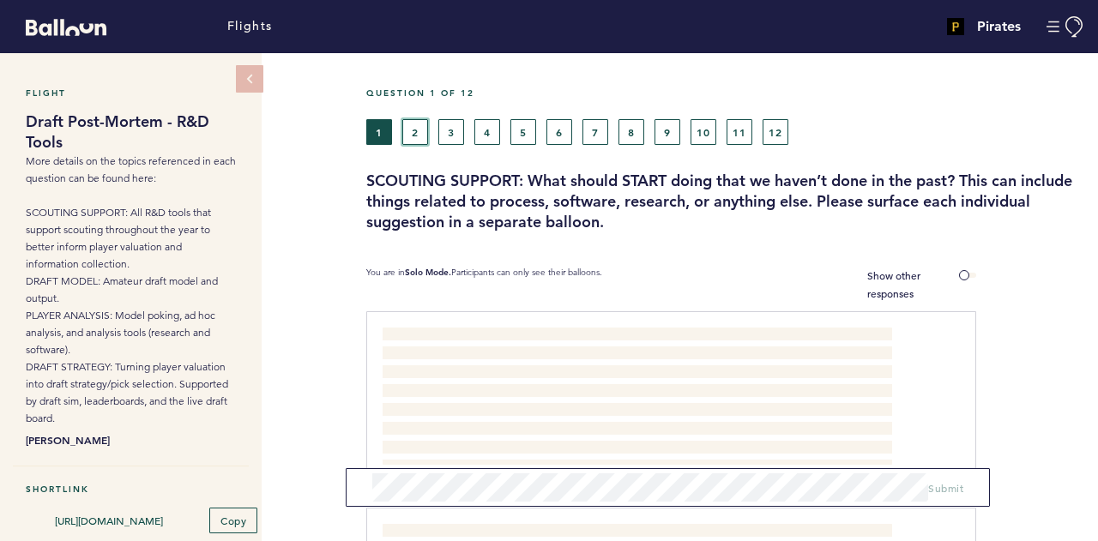
click at [422, 131] on button "2" at bounding box center [415, 132] width 26 height 26
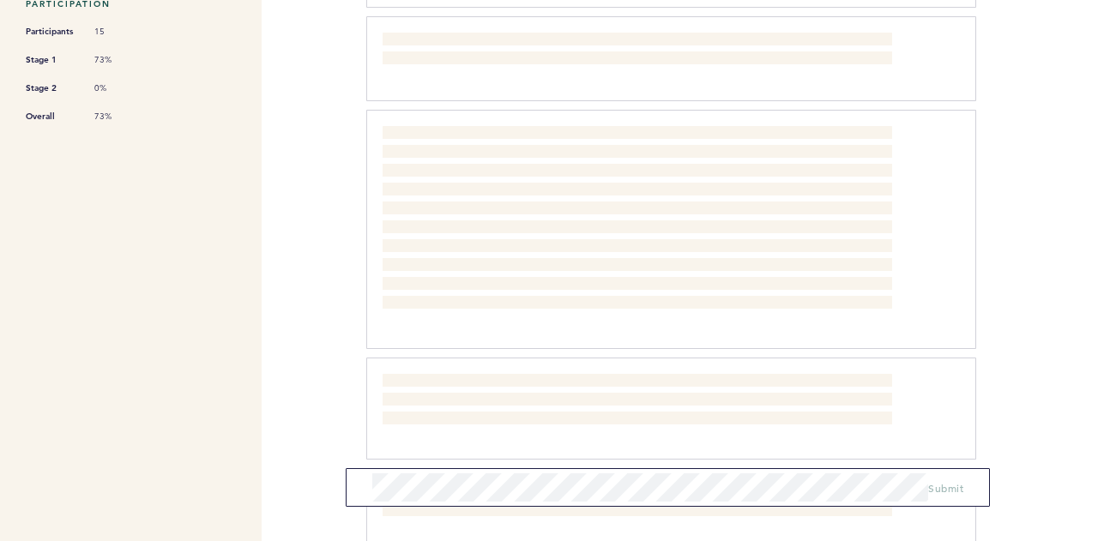
scroll to position [1108, 0]
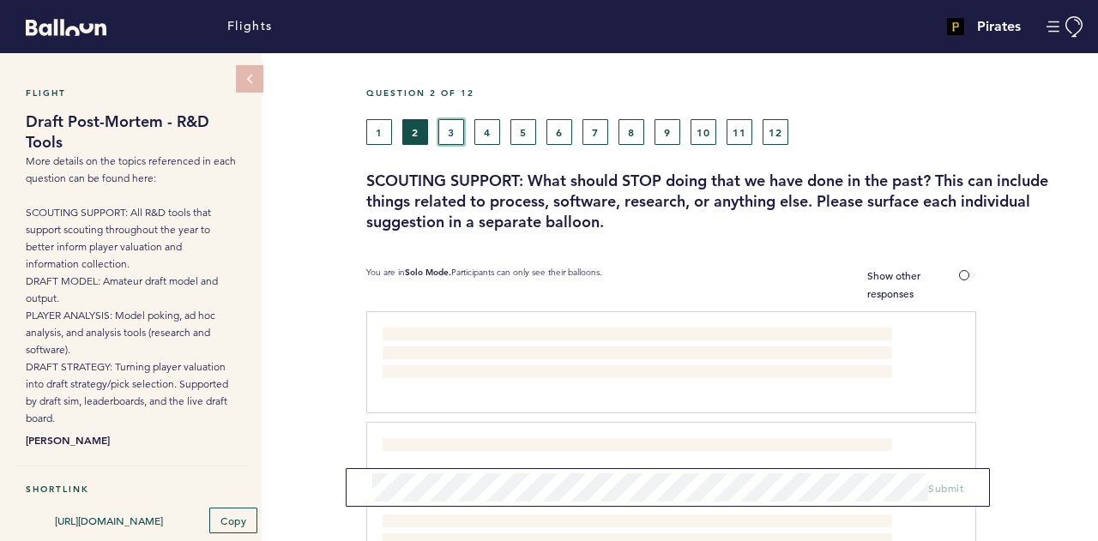
click at [455, 135] on button "3" at bounding box center [451, 132] width 26 height 26
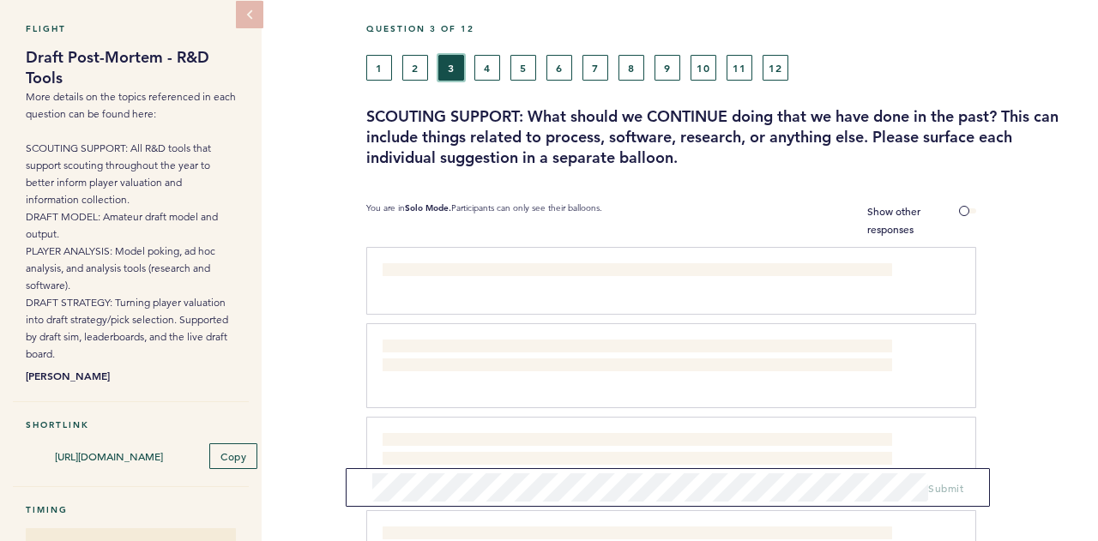
scroll to position [55, 0]
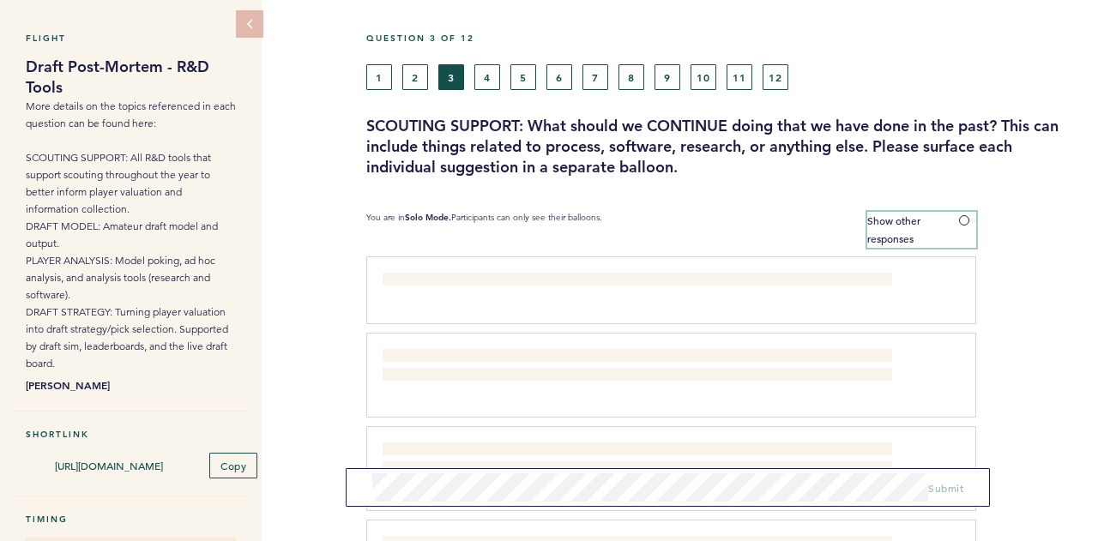
click at [964, 219] on span at bounding box center [967, 220] width 17 height 5
click at [0, 0] on input "Show other responses" at bounding box center [0, 0] width 0 height 0
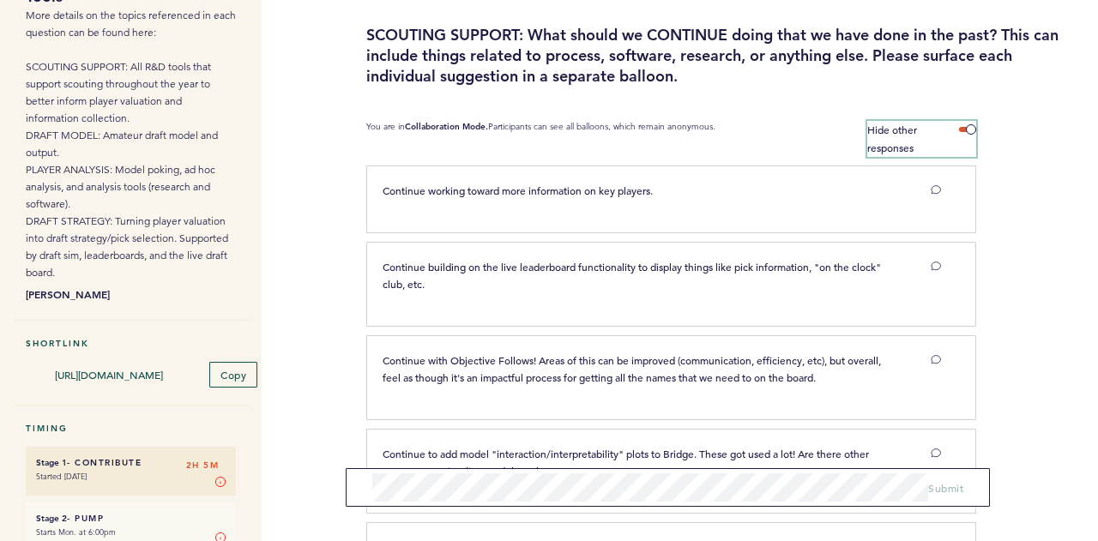
scroll to position [0, 0]
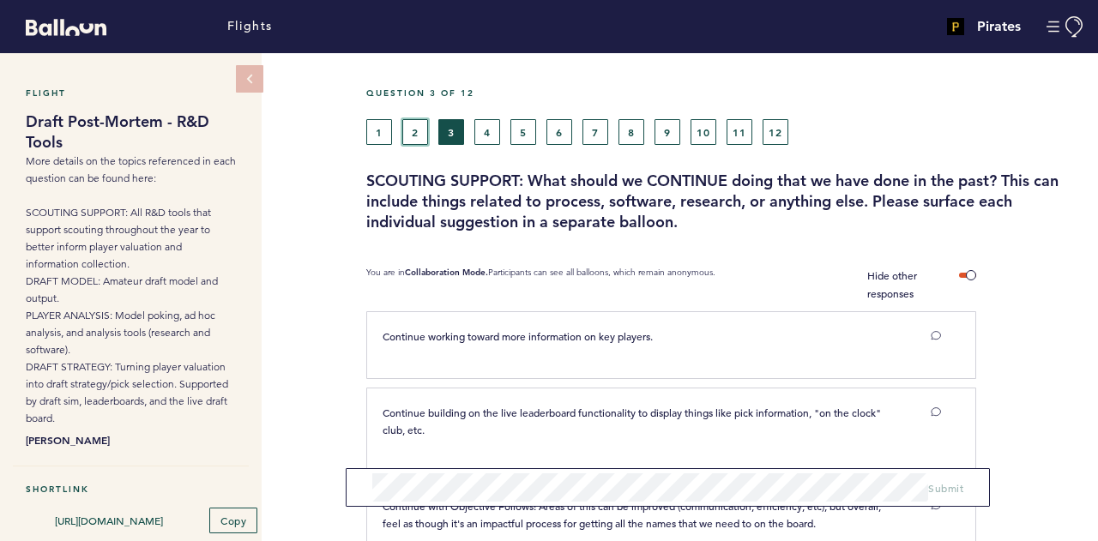
click at [412, 135] on button "2" at bounding box center [415, 132] width 26 height 26
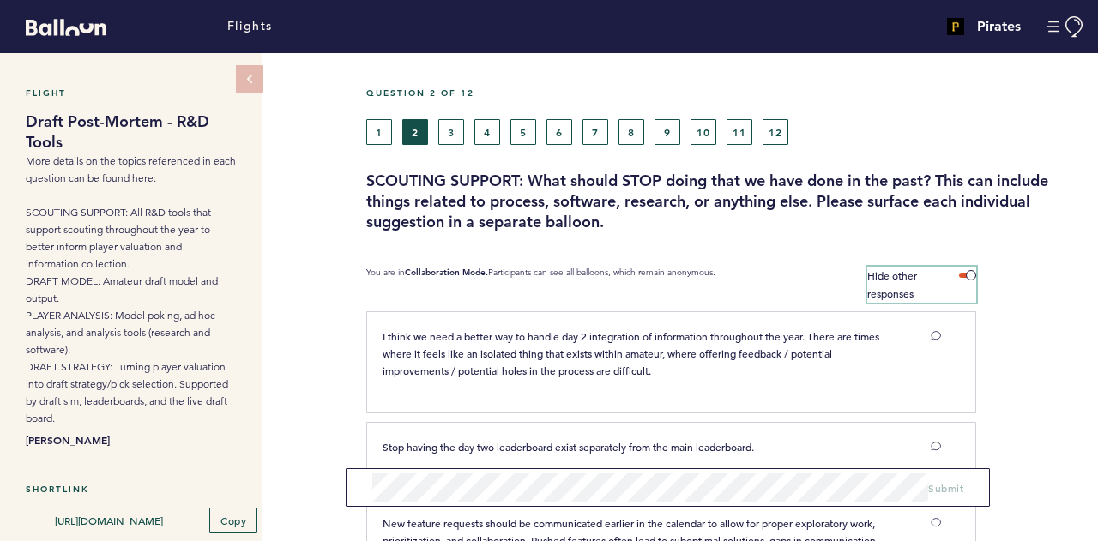
click at [968, 273] on span at bounding box center [967, 275] width 17 height 5
click at [0, 0] on input "Hide other responses" at bounding box center [0, 0] width 0 height 0
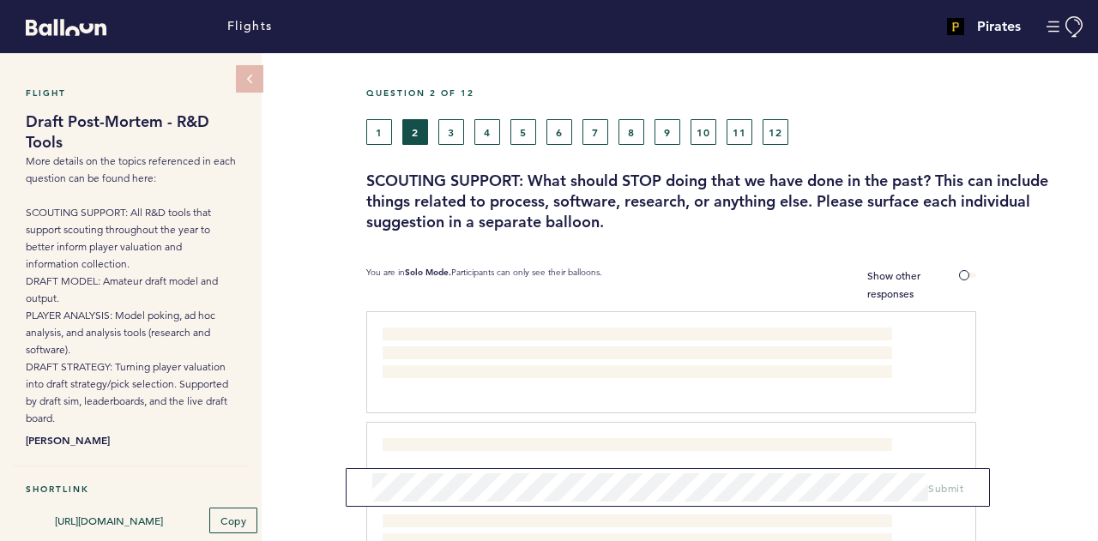
drag, startPoint x: 968, startPoint y: 272, endPoint x: 1020, endPoint y: 270, distance: 51.5
click at [1020, 270] on section "You are in Solo Mode. Participants can only see their balloons. Show other resp…" at bounding box center [732, 285] width 732 height 36
click at [387, 138] on button "1" at bounding box center [379, 132] width 26 height 26
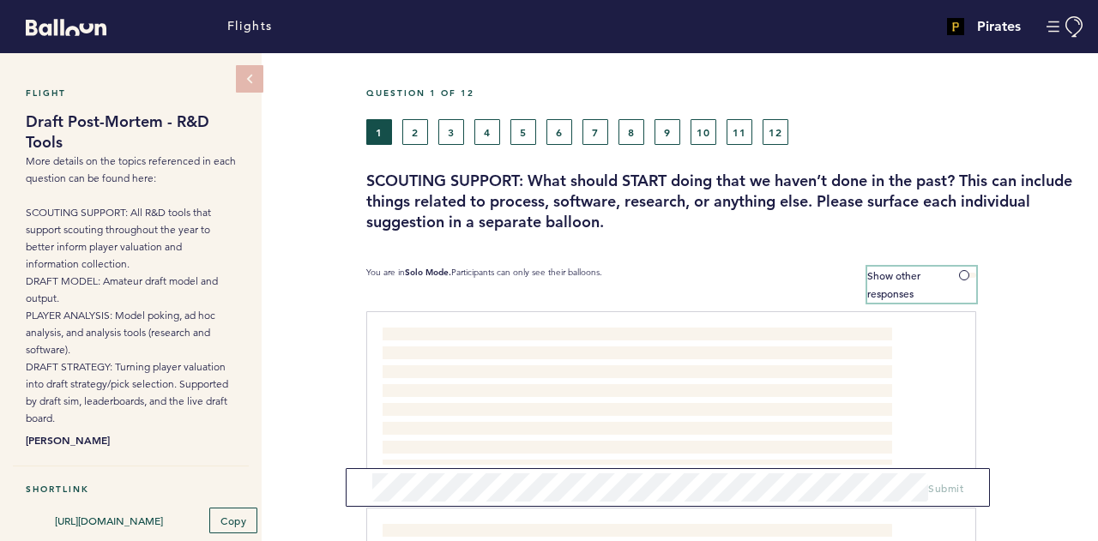
click at [958, 280] on label "Show other responses" at bounding box center [921, 285] width 109 height 36
click at [0, 0] on input "Show other responses" at bounding box center [0, 0] width 0 height 0
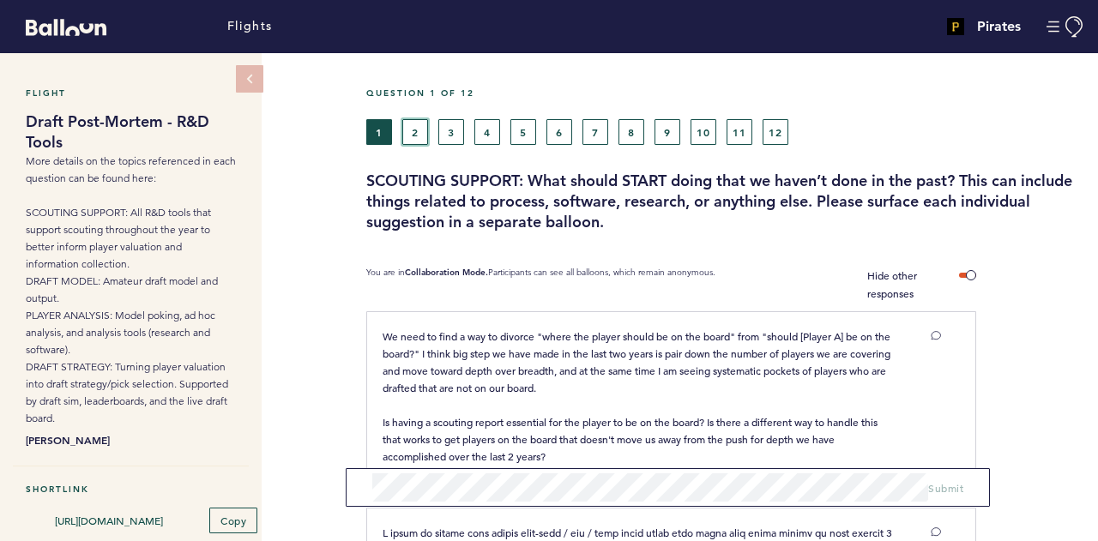
click at [409, 126] on button "2" at bounding box center [415, 132] width 26 height 26
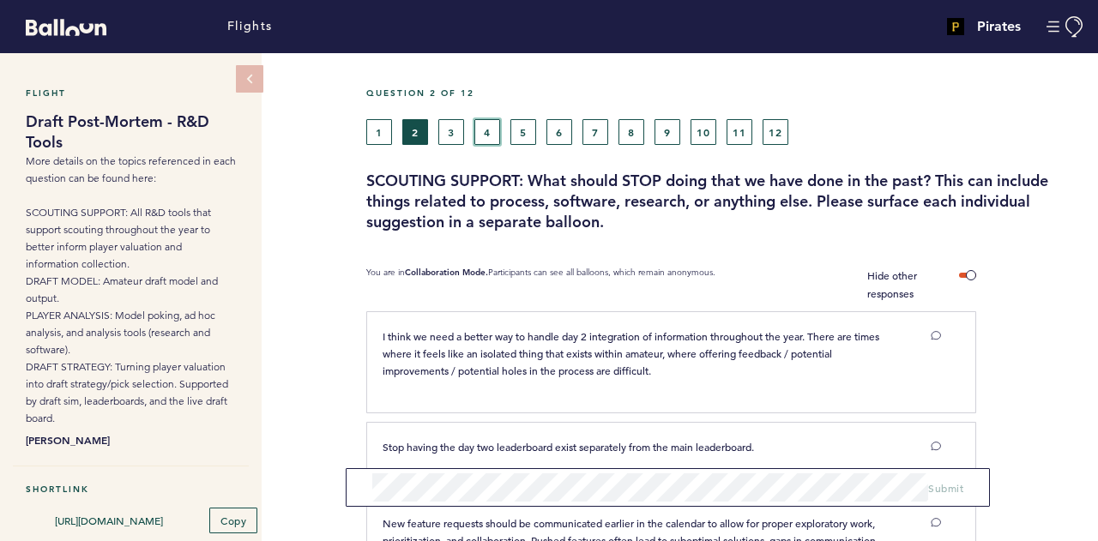
click at [494, 139] on button "4" at bounding box center [487, 132] width 26 height 26
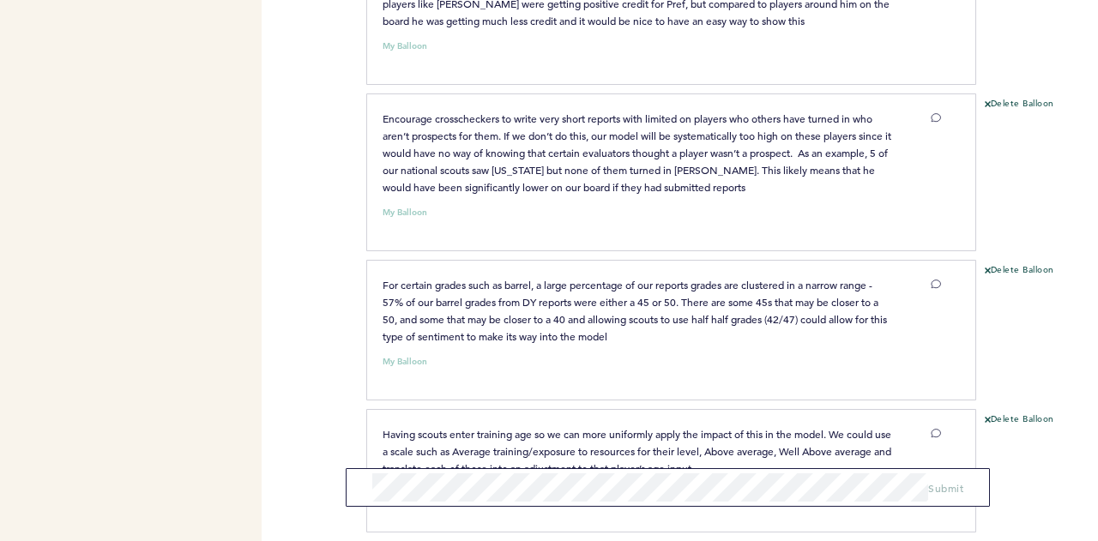
scroll to position [4424, 0]
click at [628, 195] on p "Encourage crosscheckers to write very short reports with limited on players who…" at bounding box center [636, 152] width 509 height 86
click at [561, 195] on p "Encourage crosscheckers to write very short reports with limited on players who…" at bounding box center [636, 152] width 509 height 86
click at [530, 159] on span "Encourage crosscheckers to write very short reports with limited on players who…" at bounding box center [637, 152] width 511 height 82
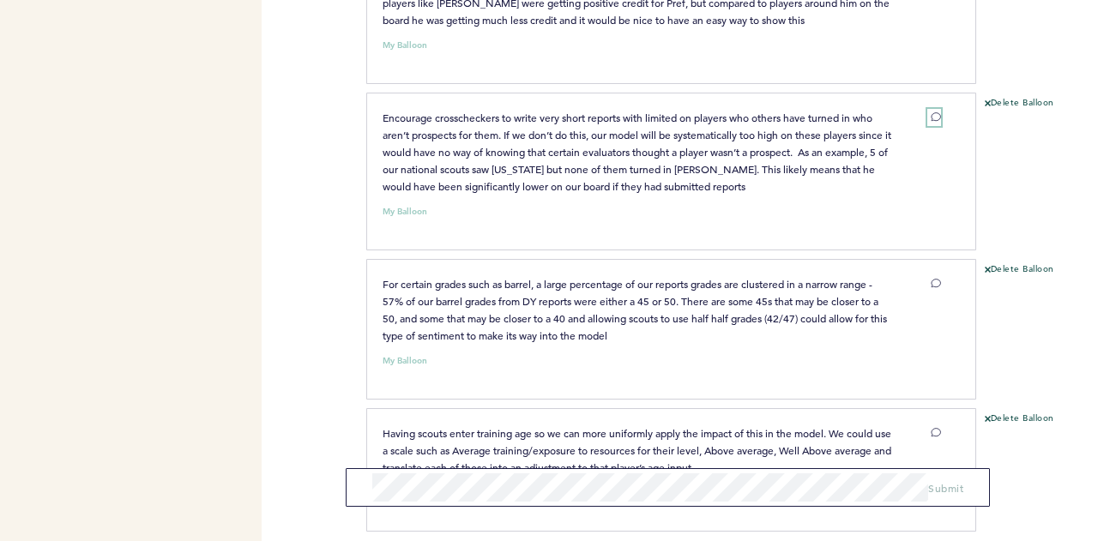
click at [936, 122] on icon at bounding box center [935, 116] width 10 height 10
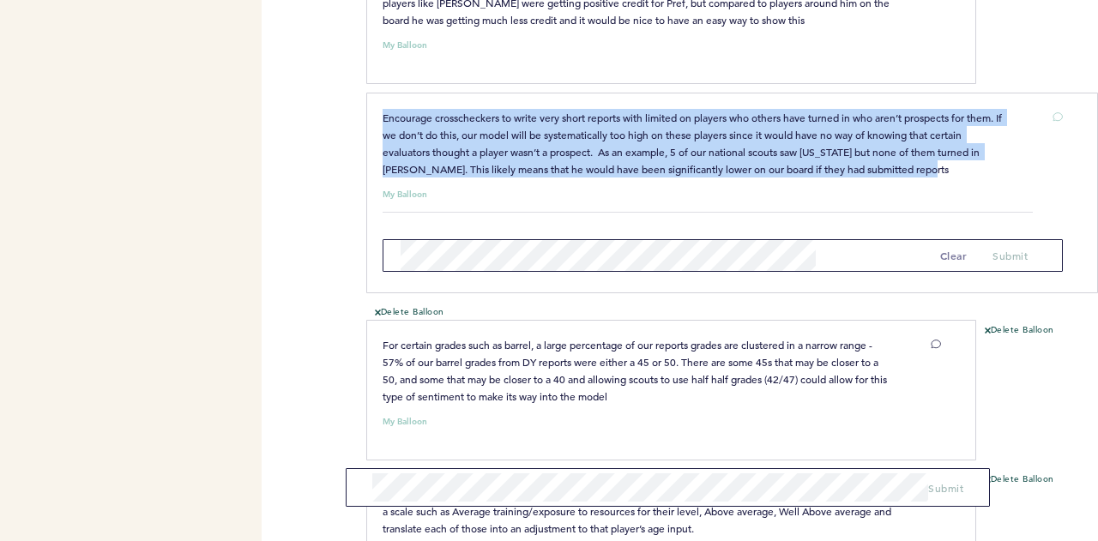
drag, startPoint x: 610, startPoint y: 191, endPoint x: 371, endPoint y: 148, distance: 242.2
click at [371, 148] on div "Encourage crosscheckers to write very short reports with limited on players who…" at bounding box center [693, 143] width 647 height 69
copy span "Encourage crosscheckers to write very short reports with limited on players who…"
click at [444, 306] on button "Delete Balloon" at bounding box center [409, 313] width 69 height 14
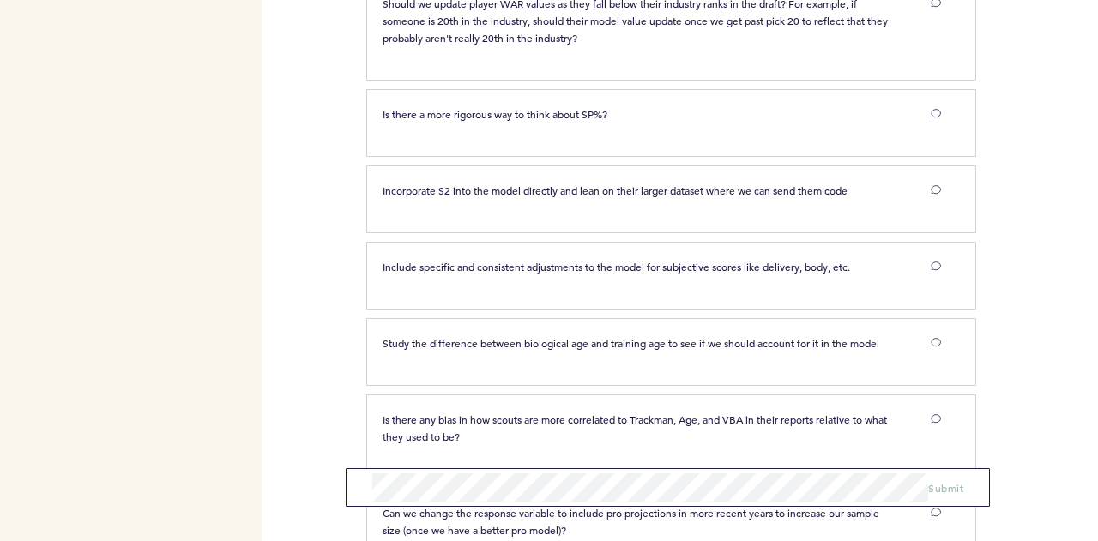
scroll to position [2688, 0]
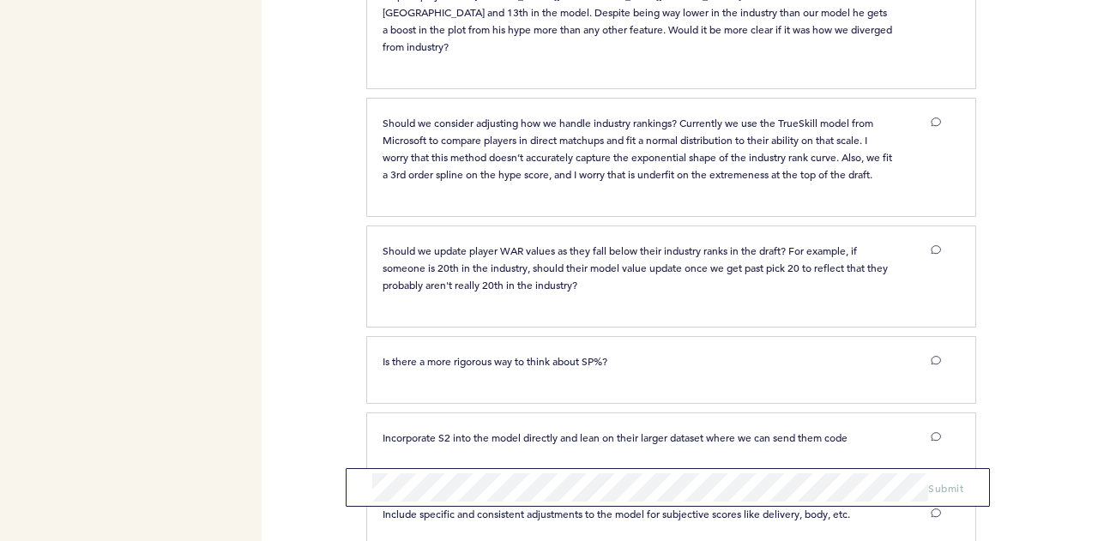
click at [581, 469] on form "Submit" at bounding box center [668, 487] width 644 height 39
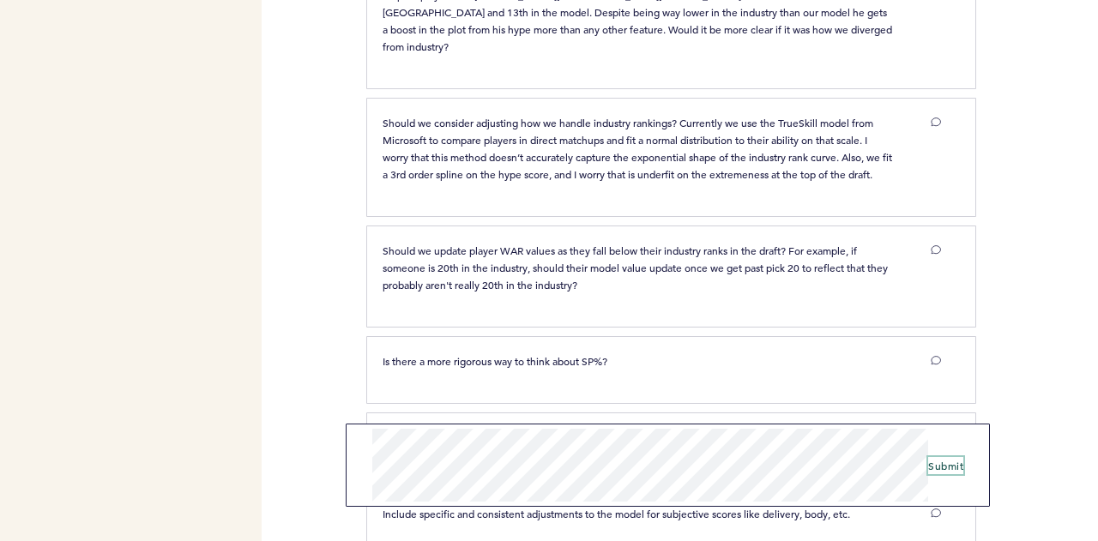
click at [947, 467] on span "Submit" at bounding box center [945, 466] width 35 height 14
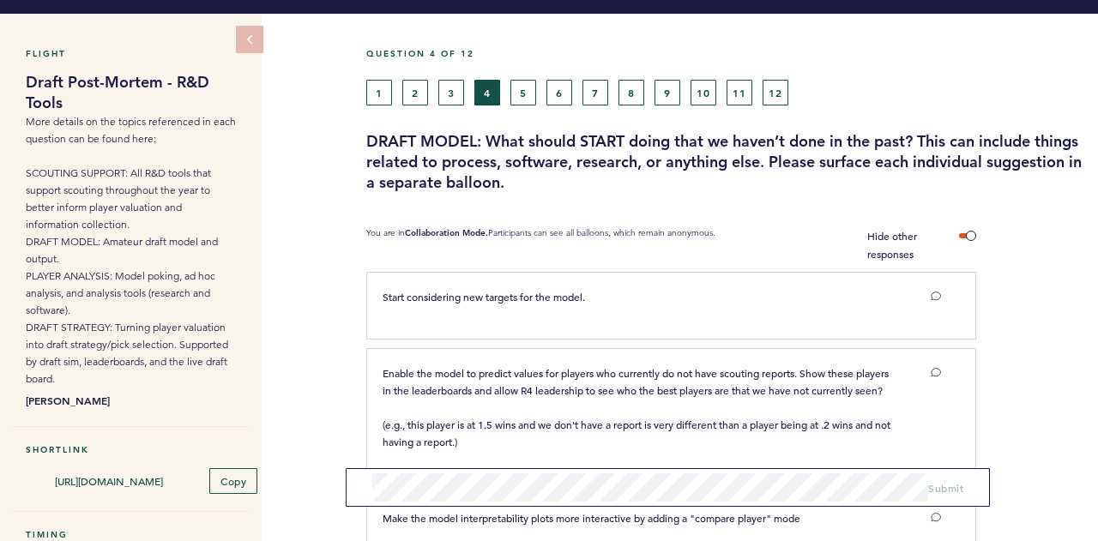
scroll to position [0, 0]
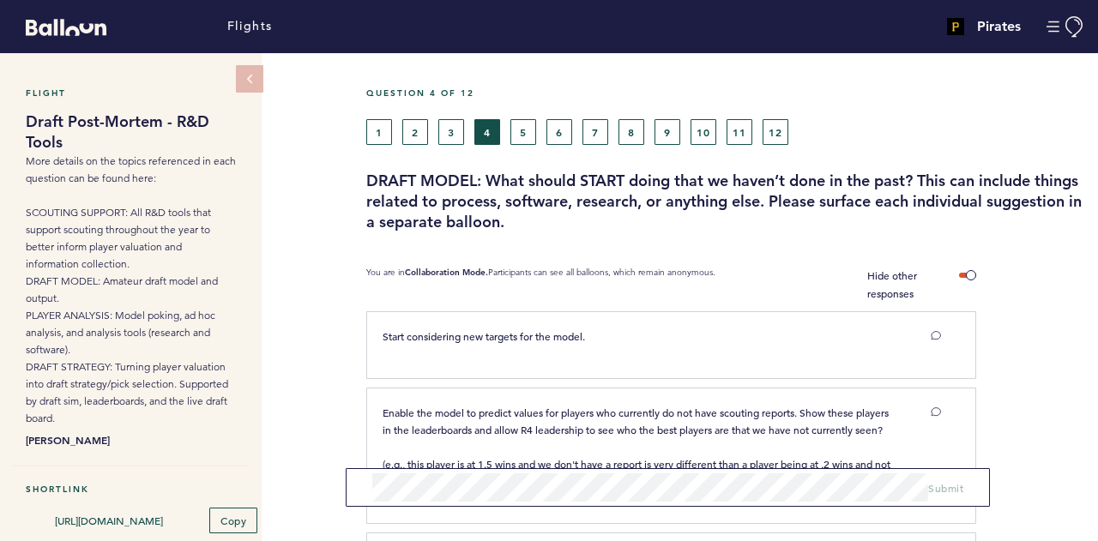
click at [508, 135] on div "1 2 3 4 5 6 7 8 9 10 11 12" at bounding box center [632, 132] width 533 height 26
click at [526, 133] on button "5" at bounding box center [523, 132] width 26 height 26
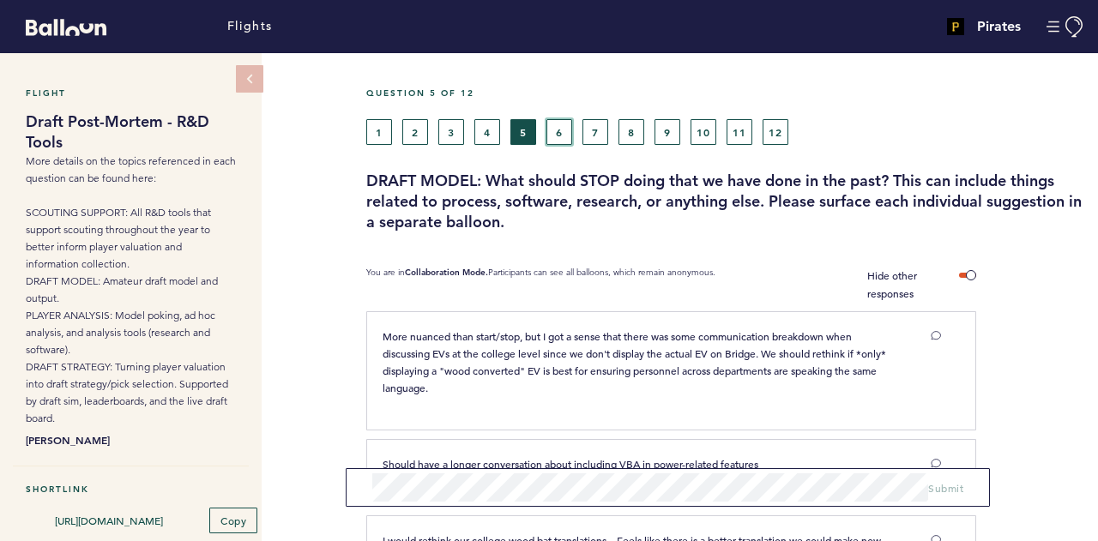
click at [557, 126] on button "6" at bounding box center [559, 132] width 26 height 26
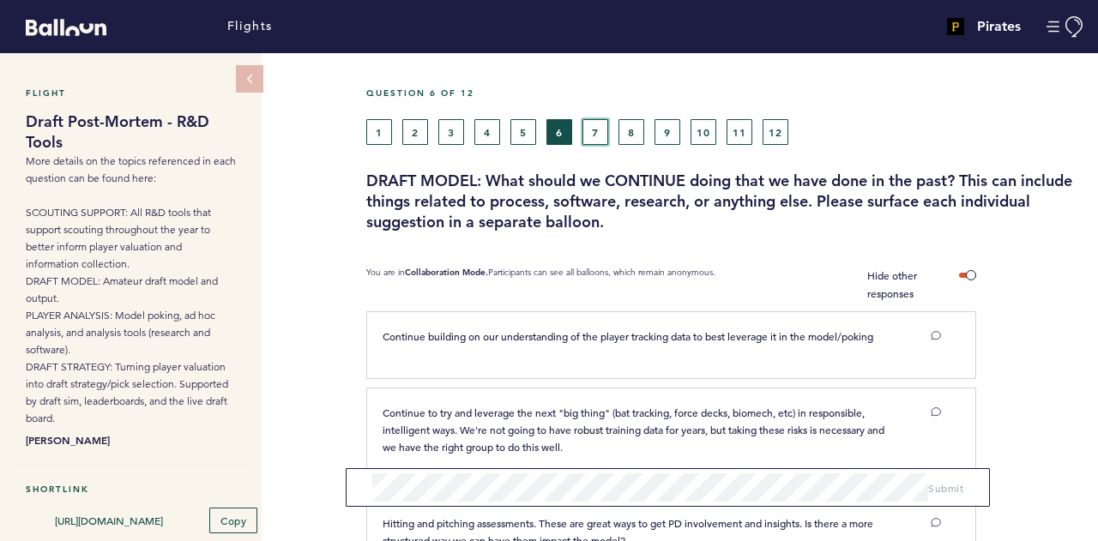
click at [587, 130] on button "7" at bounding box center [595, 132] width 26 height 26
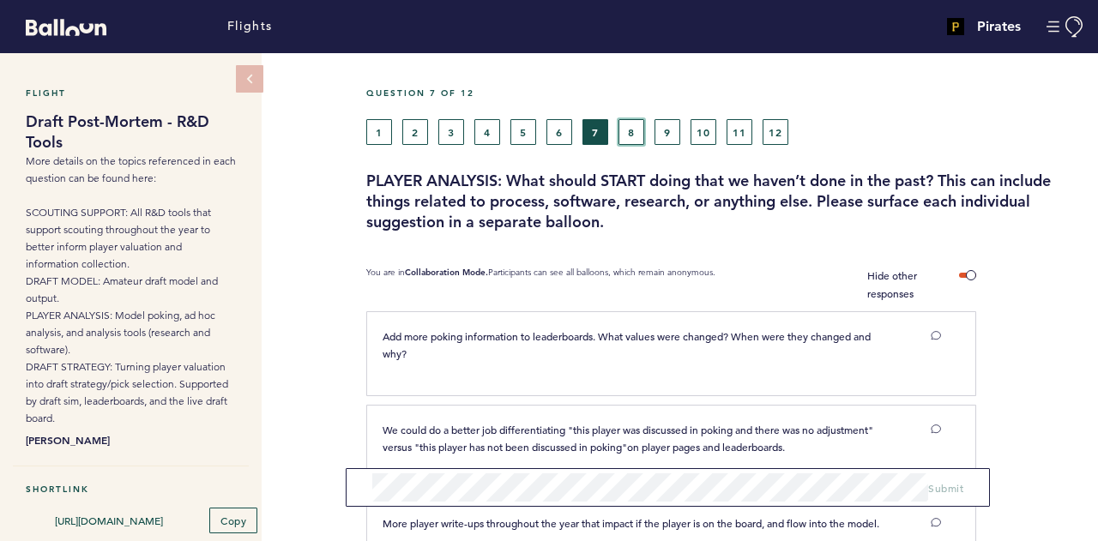
click at [631, 126] on button "8" at bounding box center [631, 132] width 26 height 26
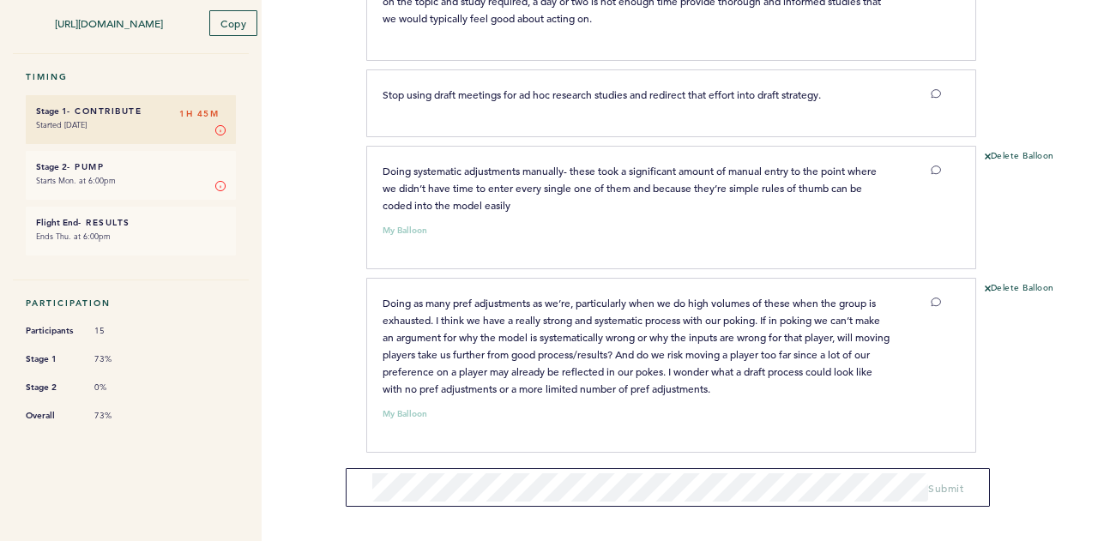
scroll to position [497, 0]
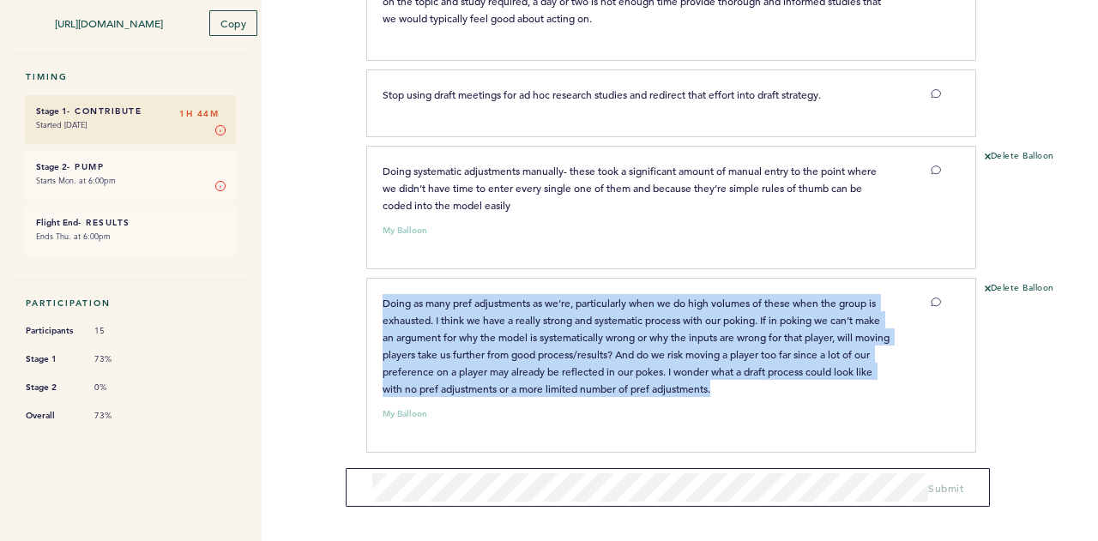
drag, startPoint x: 800, startPoint y: 389, endPoint x: 373, endPoint y: 298, distance: 436.8
click at [373, 298] on div "Doing as many pref adjustments as we’re, particularly when we do high volumes o…" at bounding box center [637, 345] width 535 height 103
copy span "Doing as many pref adjustments as we’re, particularly when we do high volumes o…"
click at [990, 282] on button "Delete Balloon" at bounding box center [1019, 289] width 69 height 14
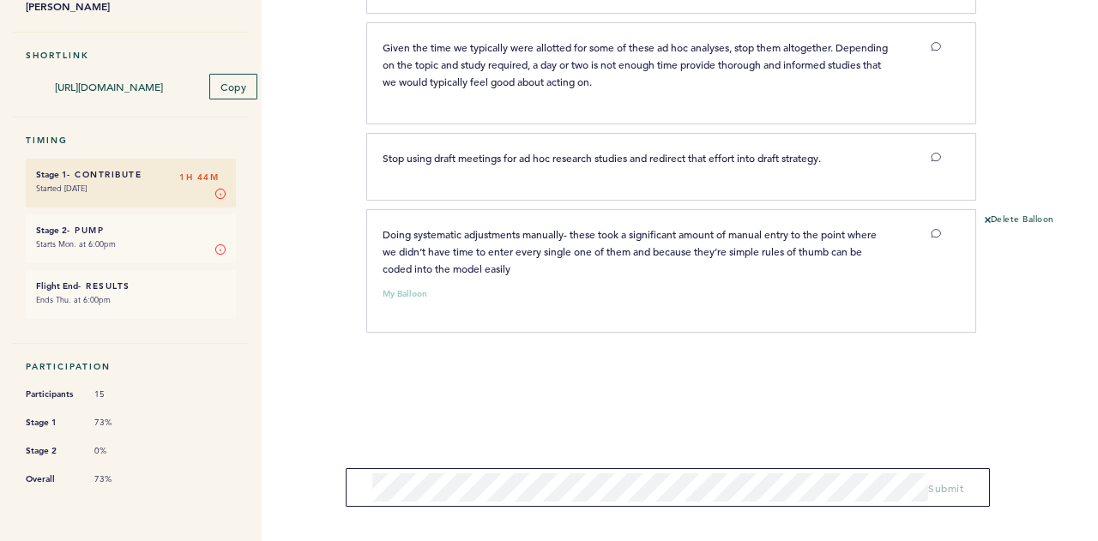
scroll to position [425, 0]
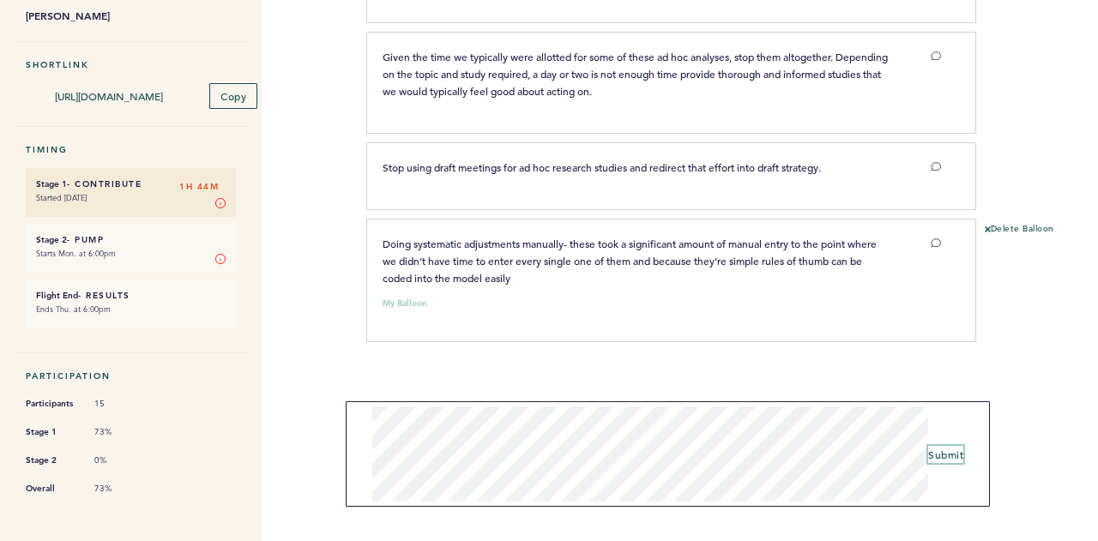
click at [943, 453] on span "Submit" at bounding box center [945, 455] width 35 height 14
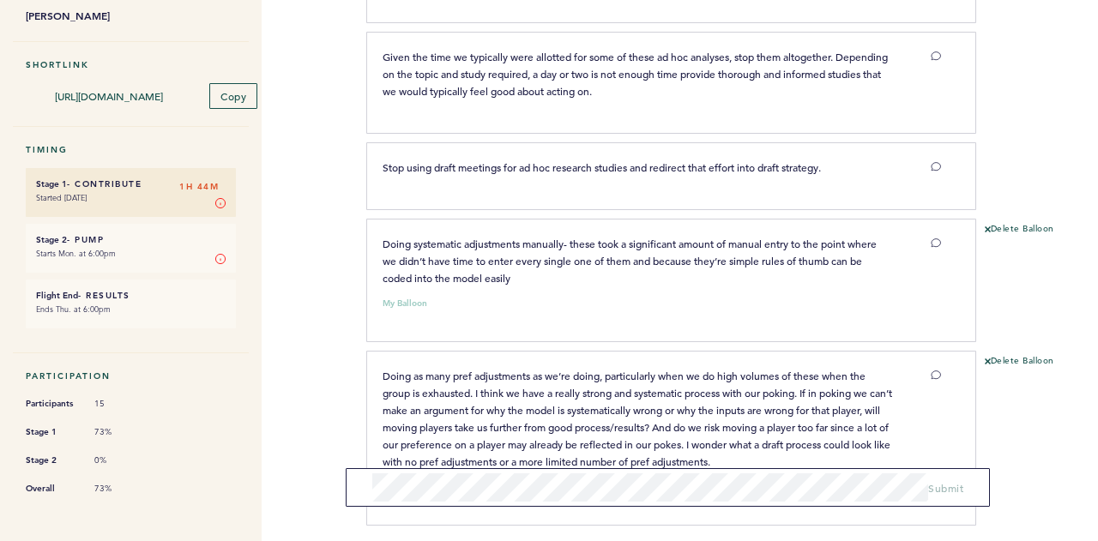
scroll to position [0, 0]
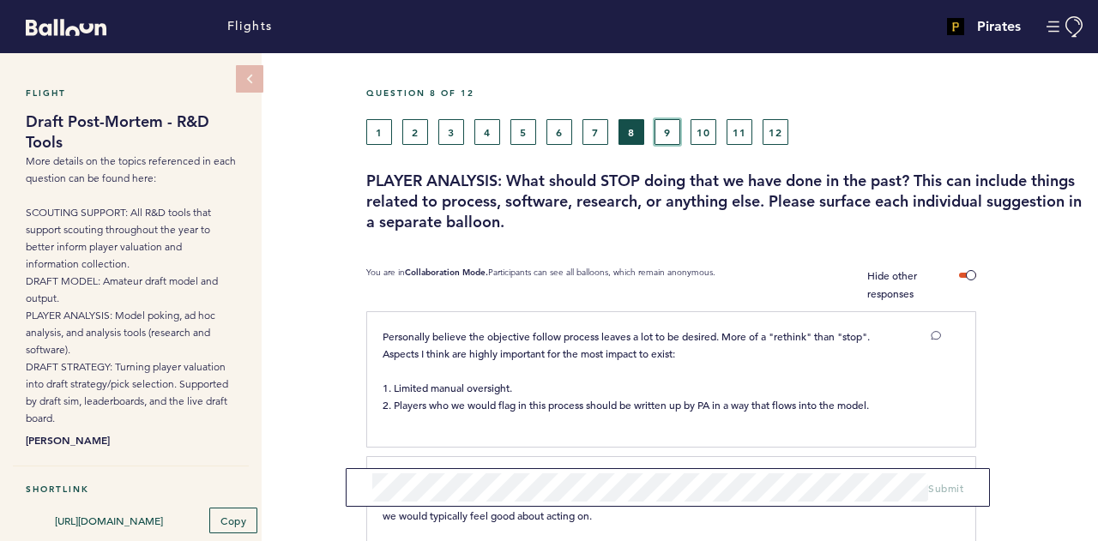
click at [661, 131] on button "9" at bounding box center [667, 132] width 26 height 26
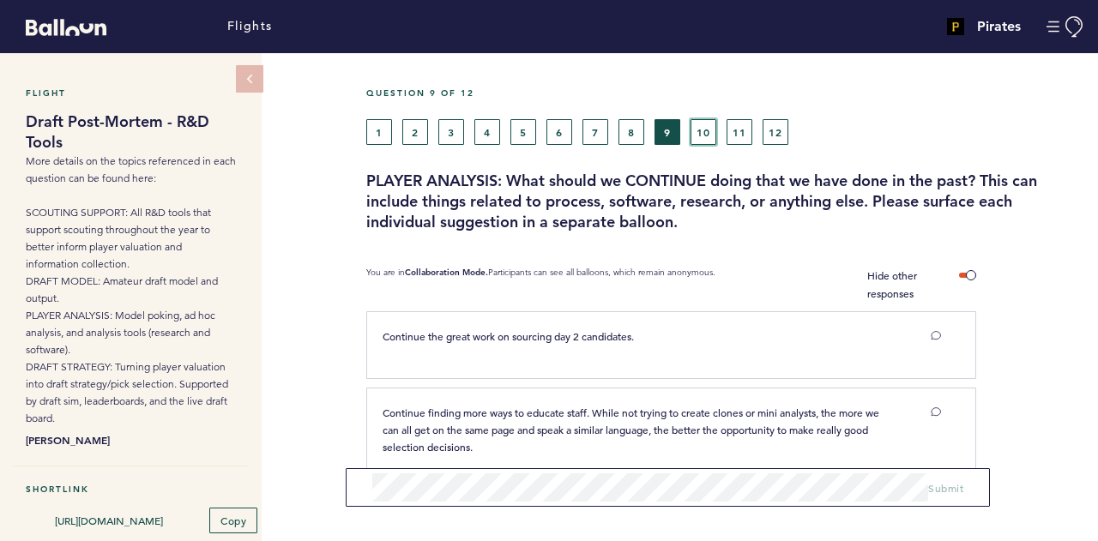
click at [714, 119] on button "10" at bounding box center [703, 132] width 26 height 26
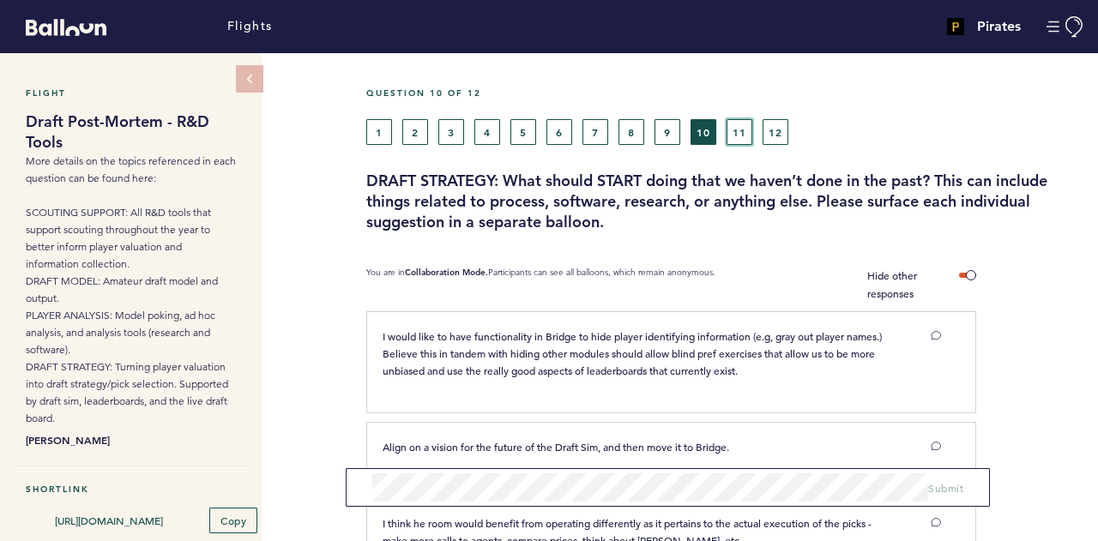
click at [742, 125] on button "11" at bounding box center [739, 132] width 26 height 26
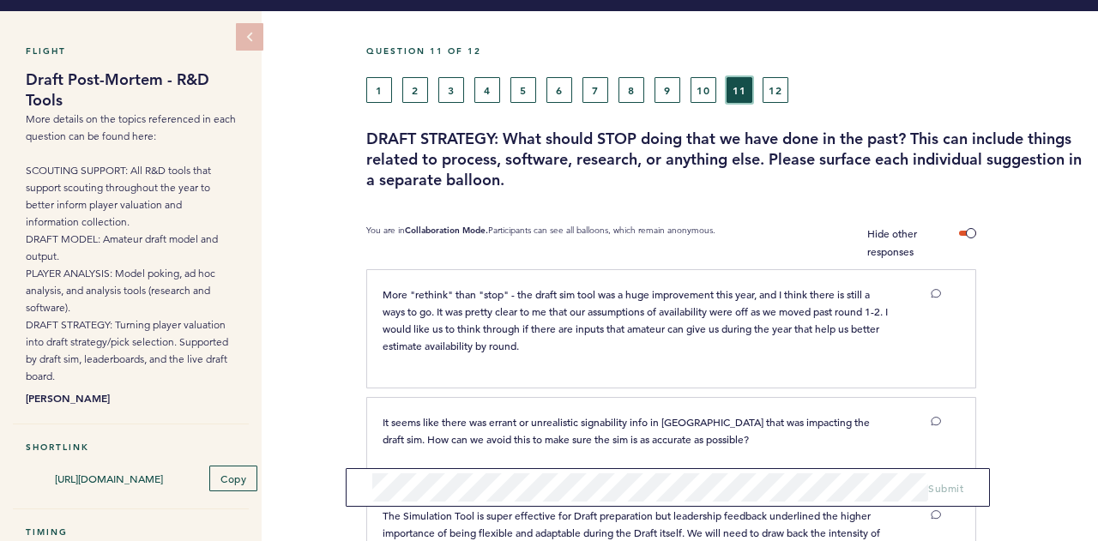
scroll to position [42, 0]
click at [667, 78] on button "9" at bounding box center [667, 90] width 26 height 26
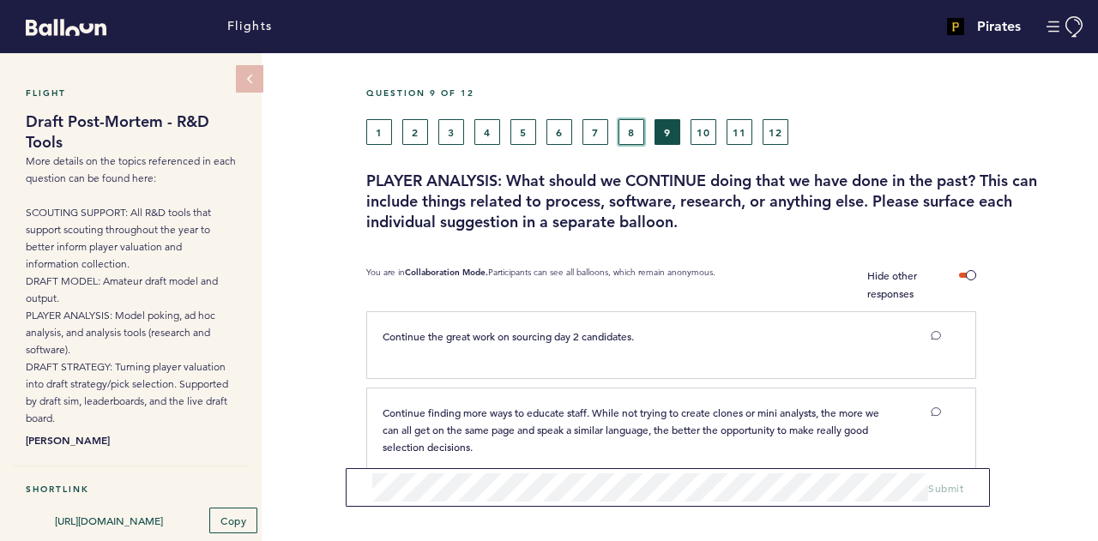
click at [628, 135] on button "8" at bounding box center [631, 132] width 26 height 26
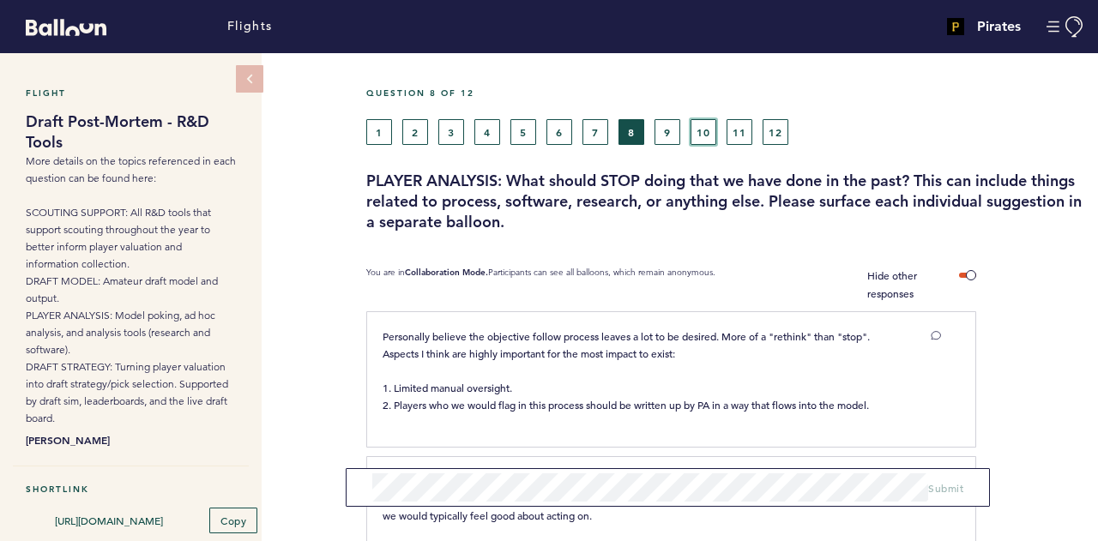
click at [710, 131] on button "10" at bounding box center [703, 132] width 26 height 26
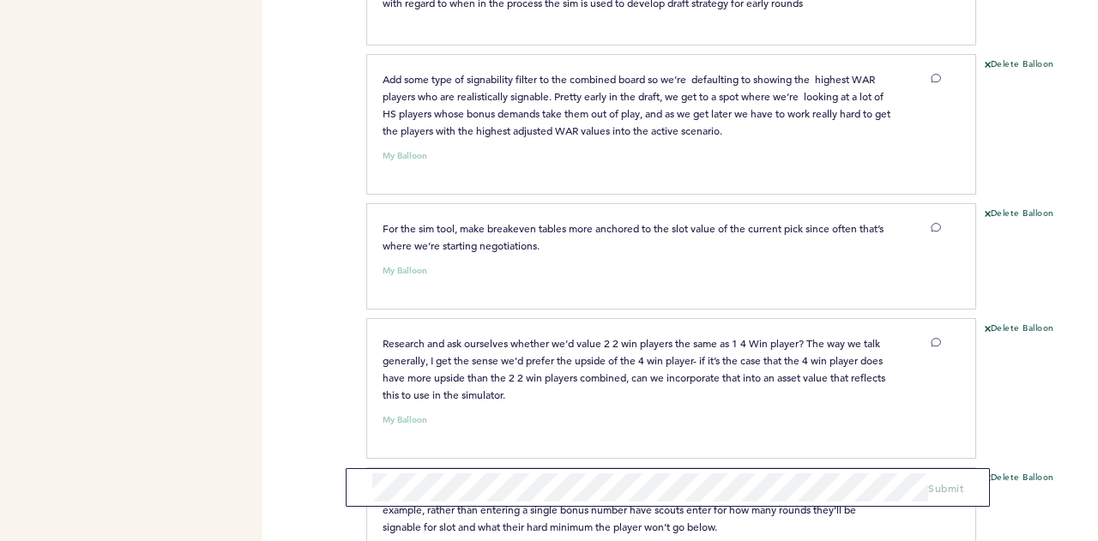
scroll to position [1955, 0]
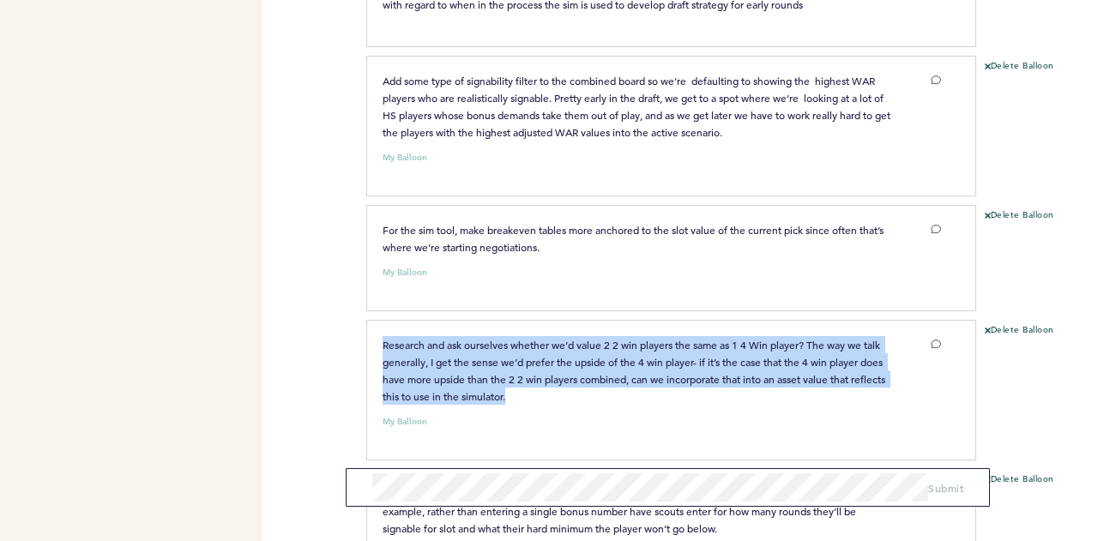
drag, startPoint x: 570, startPoint y: 394, endPoint x: 357, endPoint y: 346, distance: 218.9
click at [357, 346] on div "Flights Pirates justin.newman@pirates.com Team Domain: pirates Notification Pre…" at bounding box center [549, 270] width 1098 height 541
copy span "Research and ask ourselves whether we’d value 2 2 win players the same as 1 4 W…"
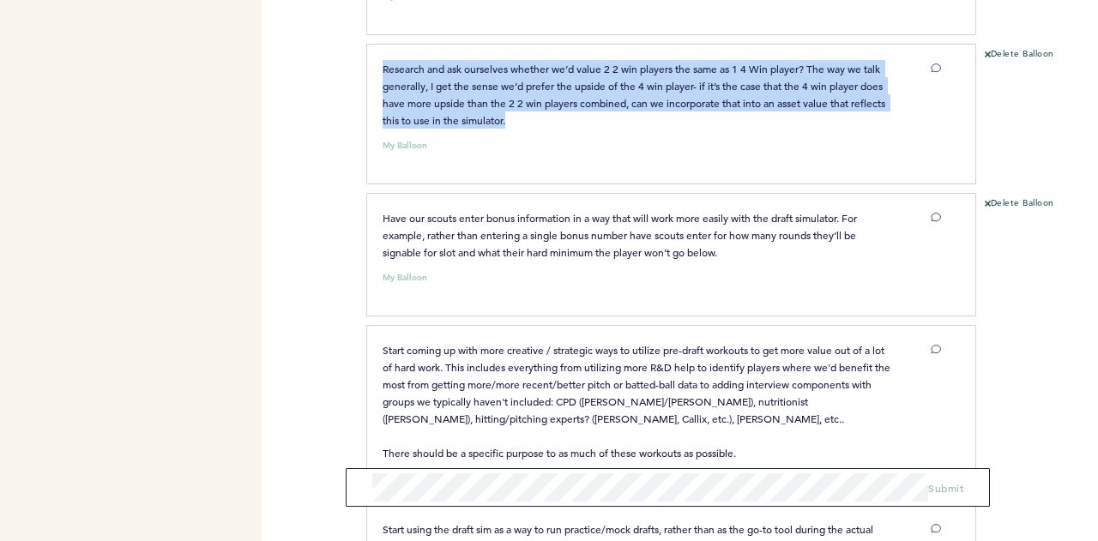
scroll to position [2233, 0]
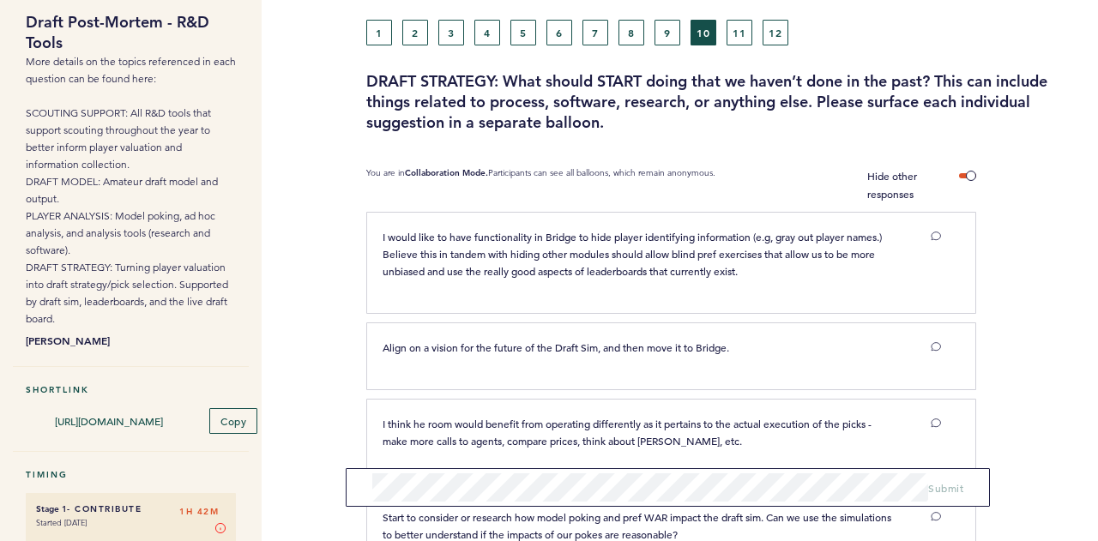
scroll to position [0, 0]
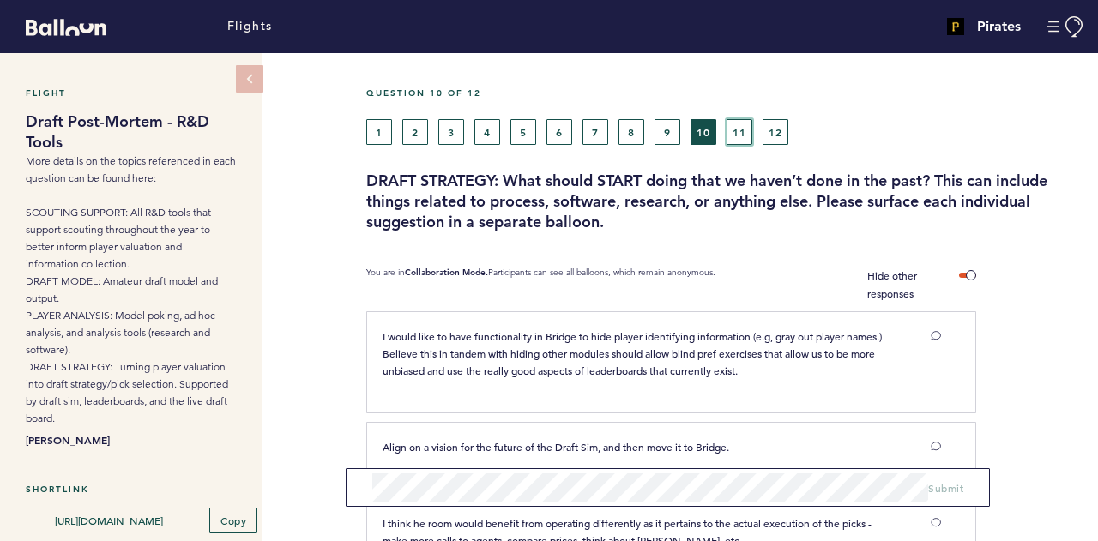
click at [738, 124] on button "11" at bounding box center [739, 132] width 26 height 26
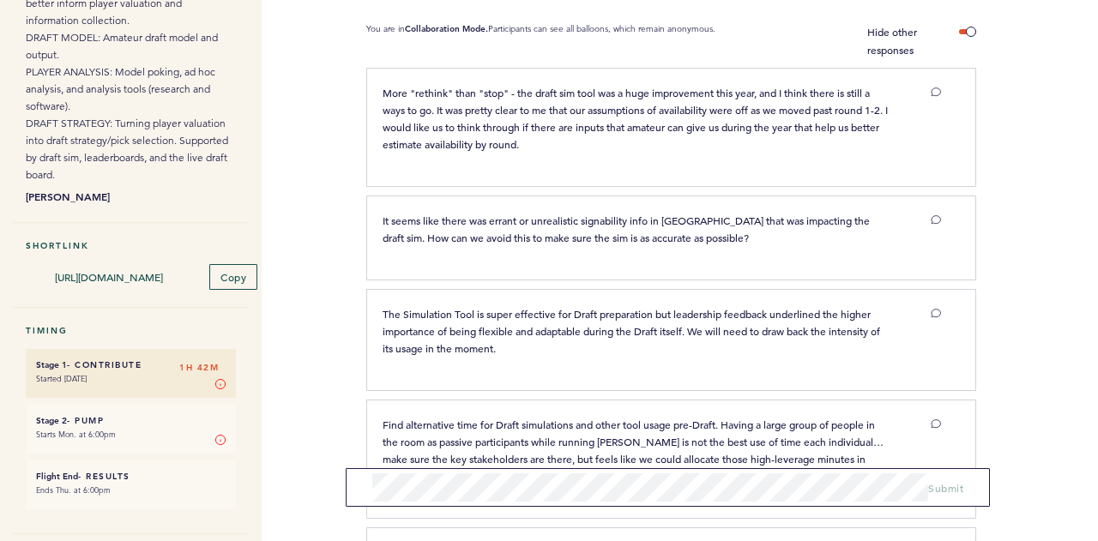
scroll to position [620, 0]
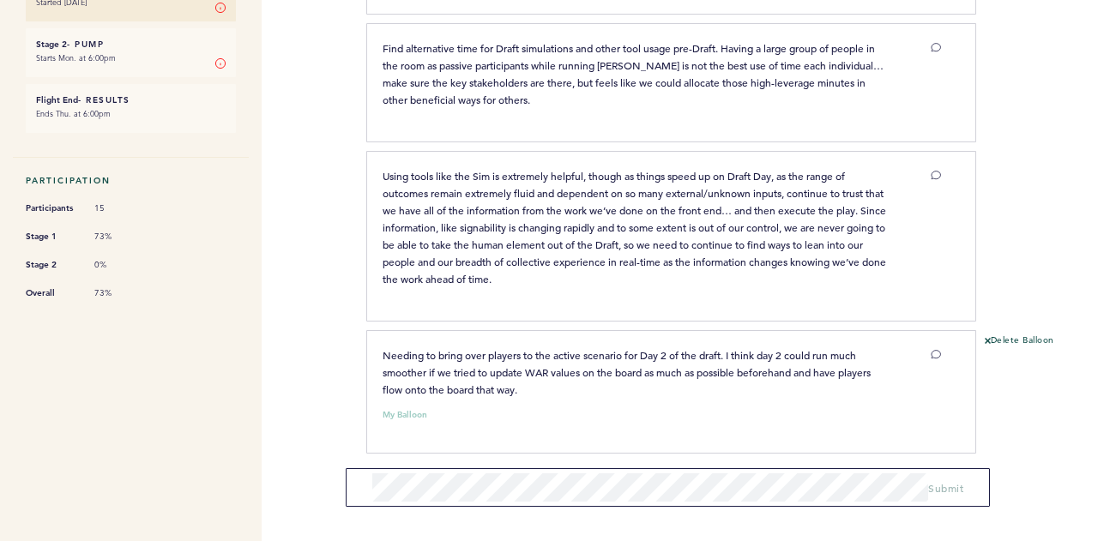
drag, startPoint x: 602, startPoint y: 379, endPoint x: 376, endPoint y: 342, distance: 229.4
click at [376, 346] on div "Needing to bring over players to the active scenario for Day 2 of the draft. I …" at bounding box center [637, 371] width 535 height 51
copy span "Needing to bring over players to the active scenario for Day 2 of the draft. I …"
click at [1009, 334] on button "Delete Balloon" at bounding box center [1019, 341] width 69 height 14
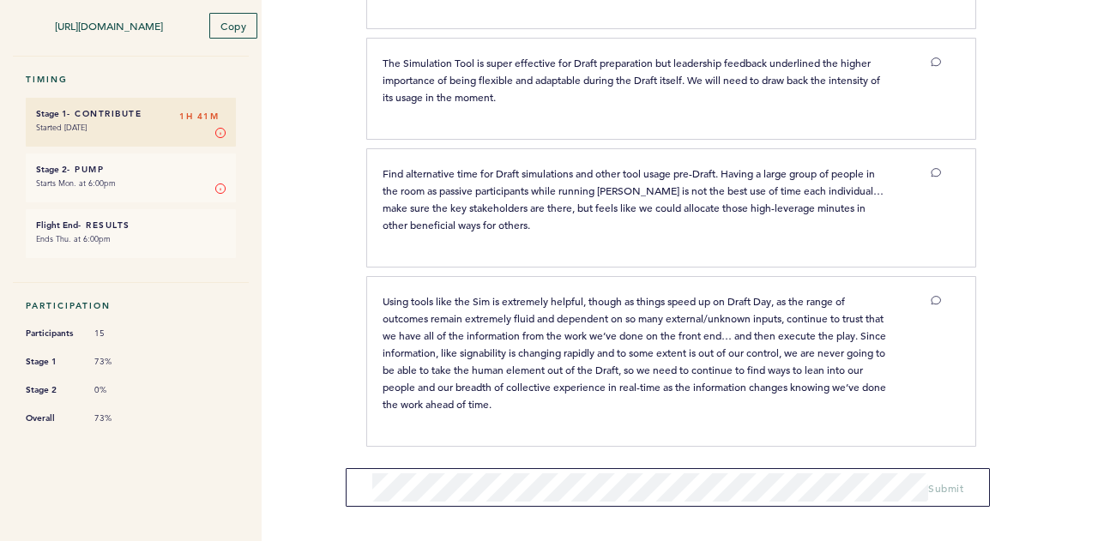
scroll to position [489, 0]
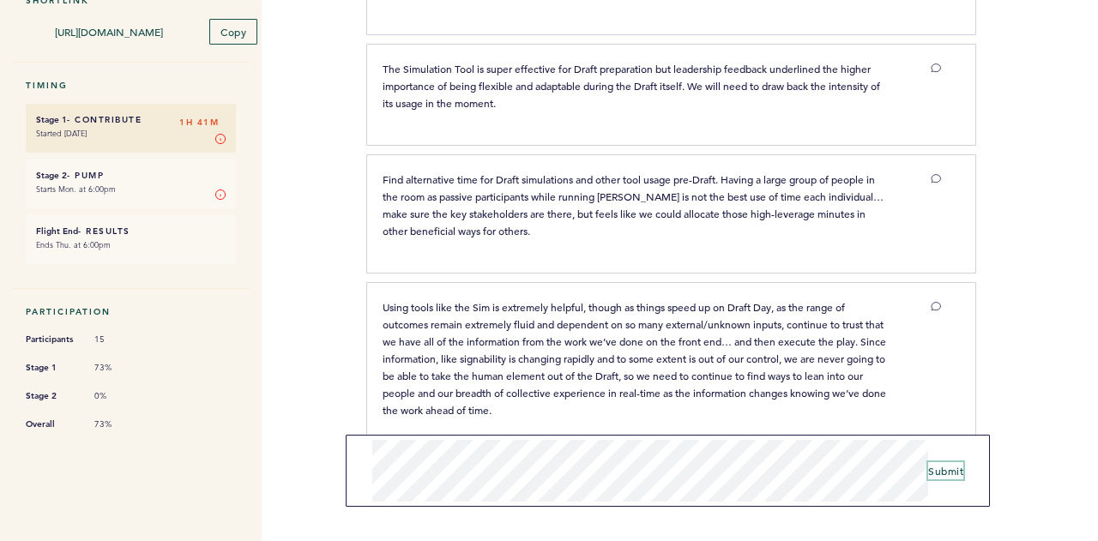
click at [939, 473] on span "Submit" at bounding box center [945, 471] width 35 height 14
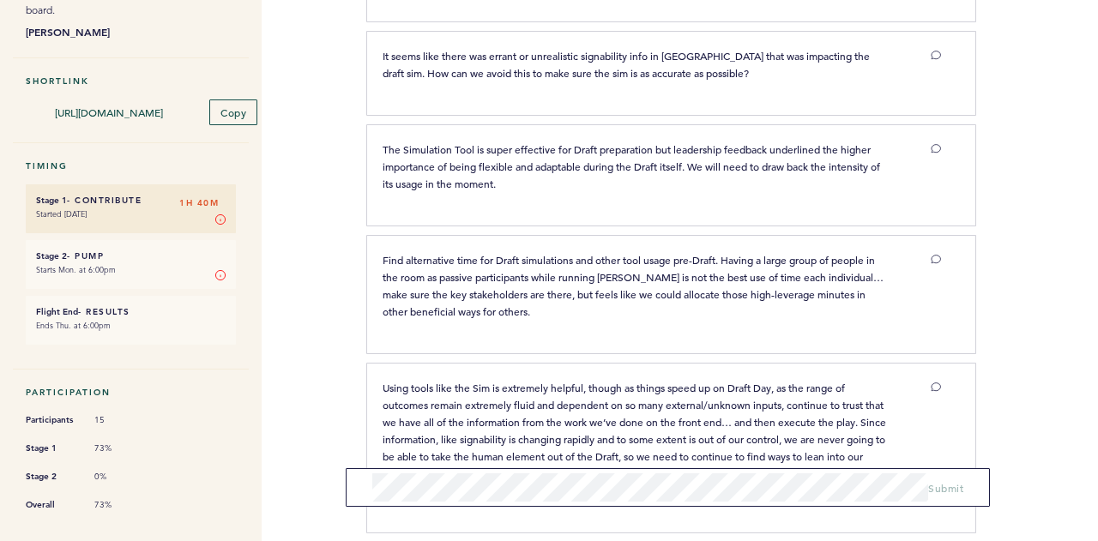
scroll to position [0, 0]
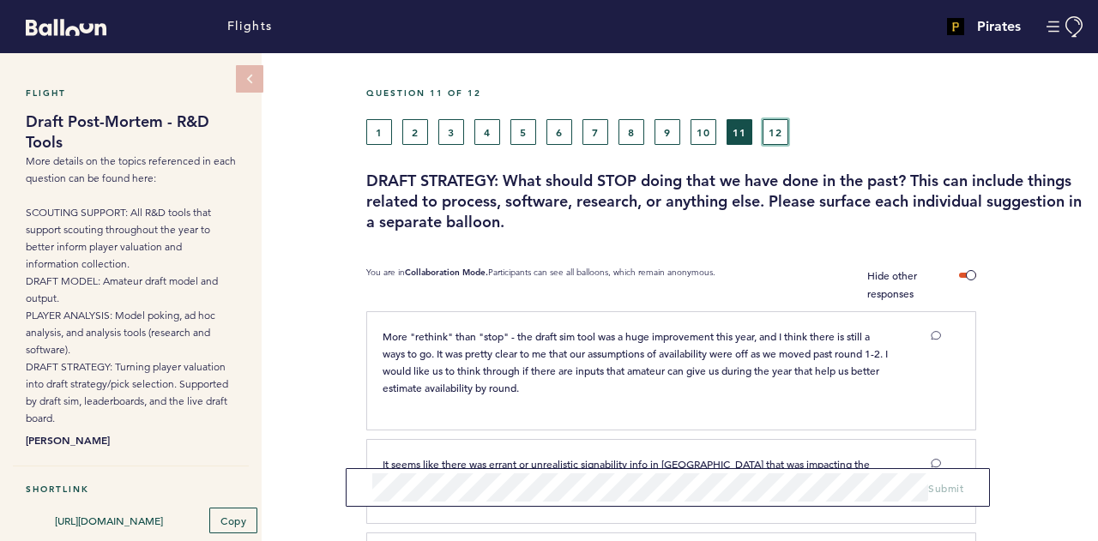
click at [779, 133] on button "12" at bounding box center [775, 132] width 26 height 26
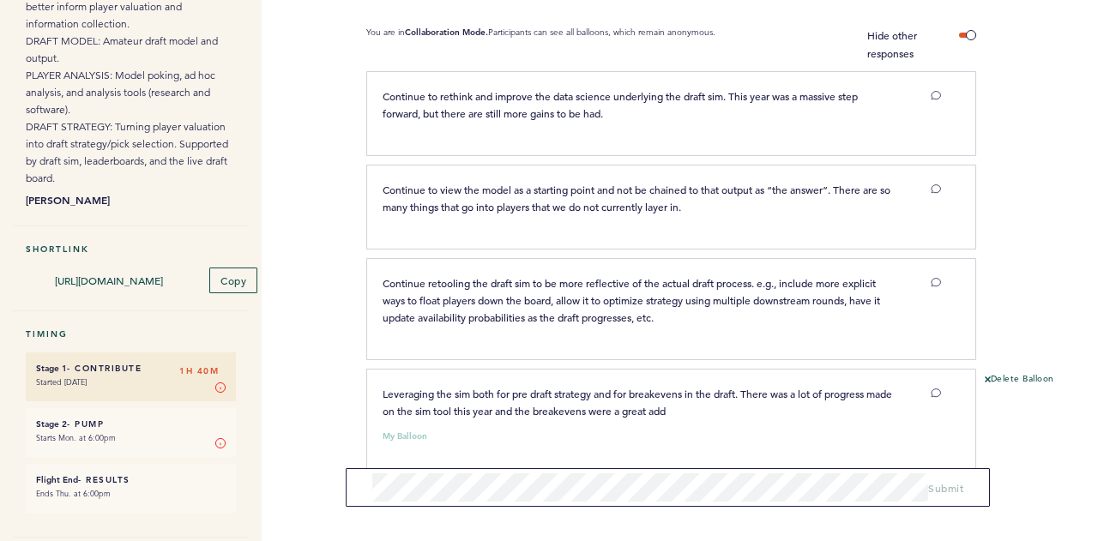
scroll to position [241, 0]
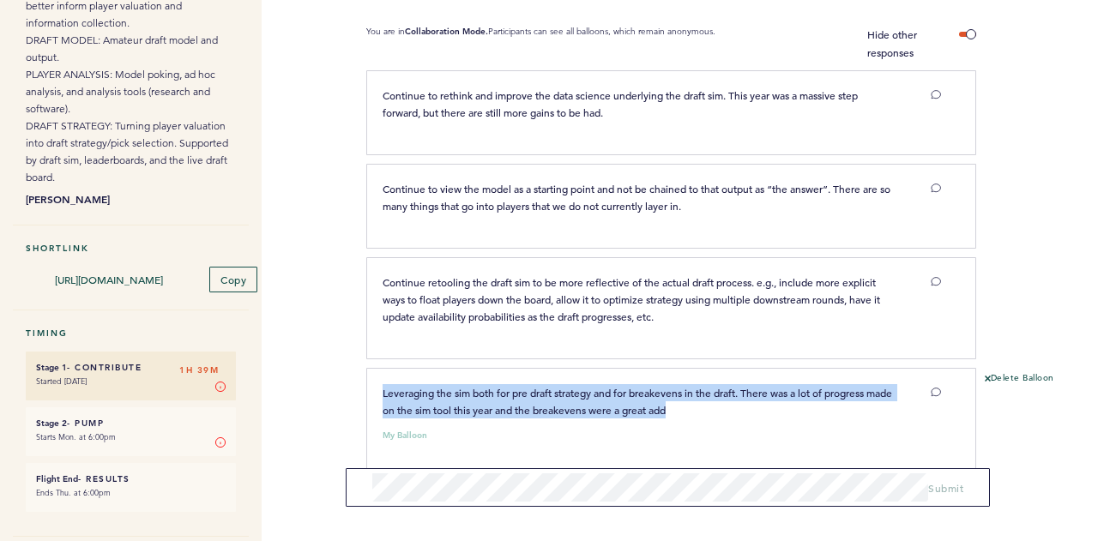
drag, startPoint x: 724, startPoint y: 412, endPoint x: 381, endPoint y: 371, distance: 345.4
click at [381, 371] on div "Leveraging the sim both for pre draft strategy and for breakevens in the draft.…" at bounding box center [671, 421] width 610 height 106
copy span "Leveraging the sim both for pre draft strategy and for breakevens in the draft.…"
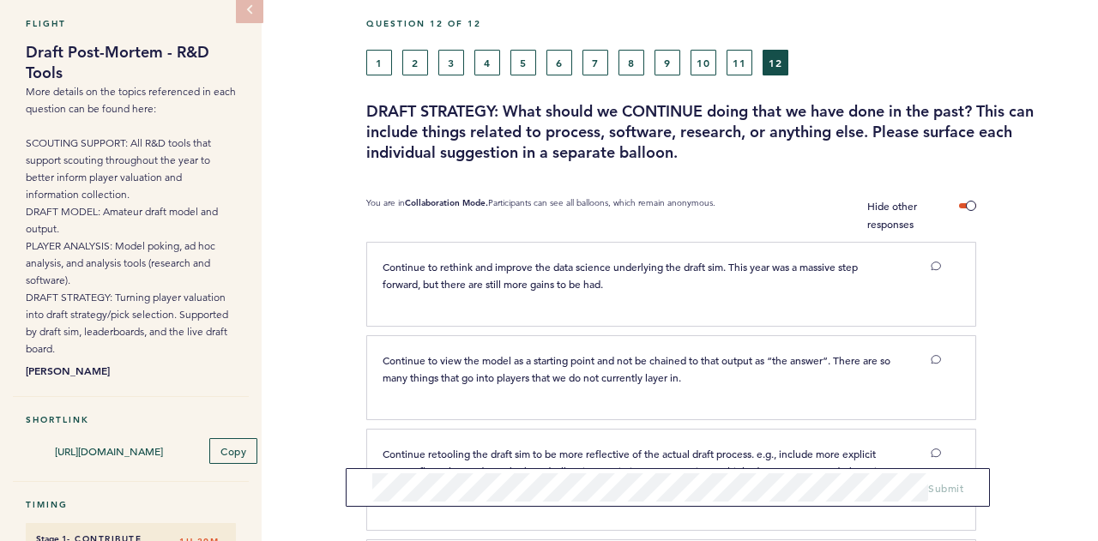
scroll to position [425, 0]
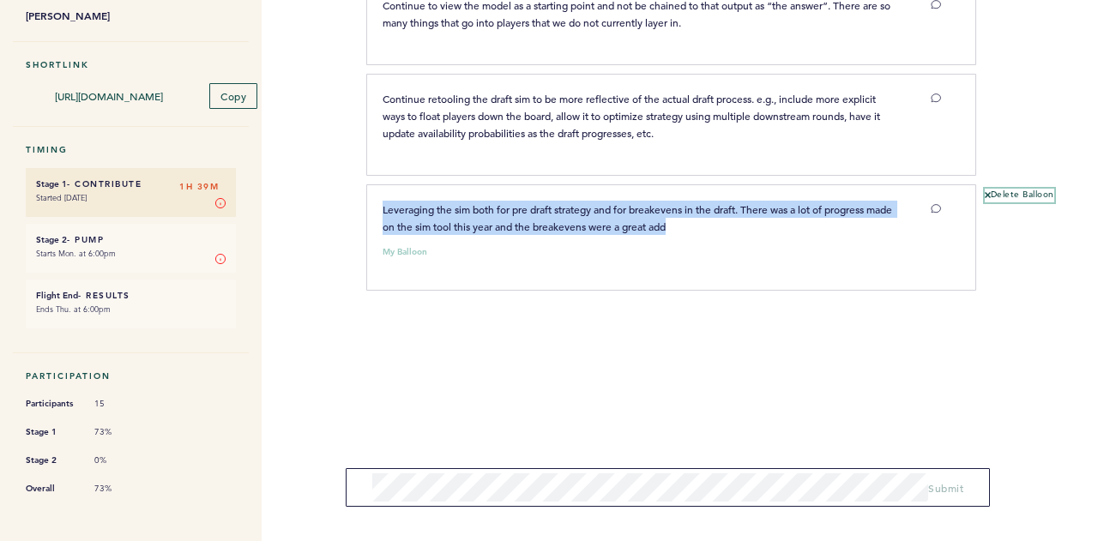
click at [1000, 191] on button "Delete Balloon" at bounding box center [1019, 196] width 69 height 14
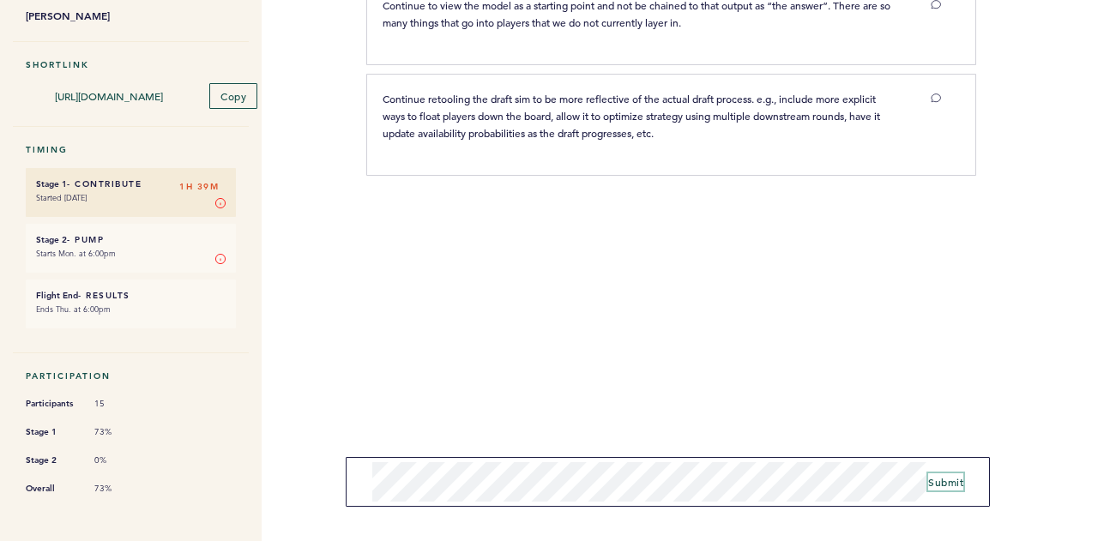
click at [952, 475] on button "Submit" at bounding box center [945, 481] width 35 height 17
